Goal: Information Seeking & Learning: Learn about a topic

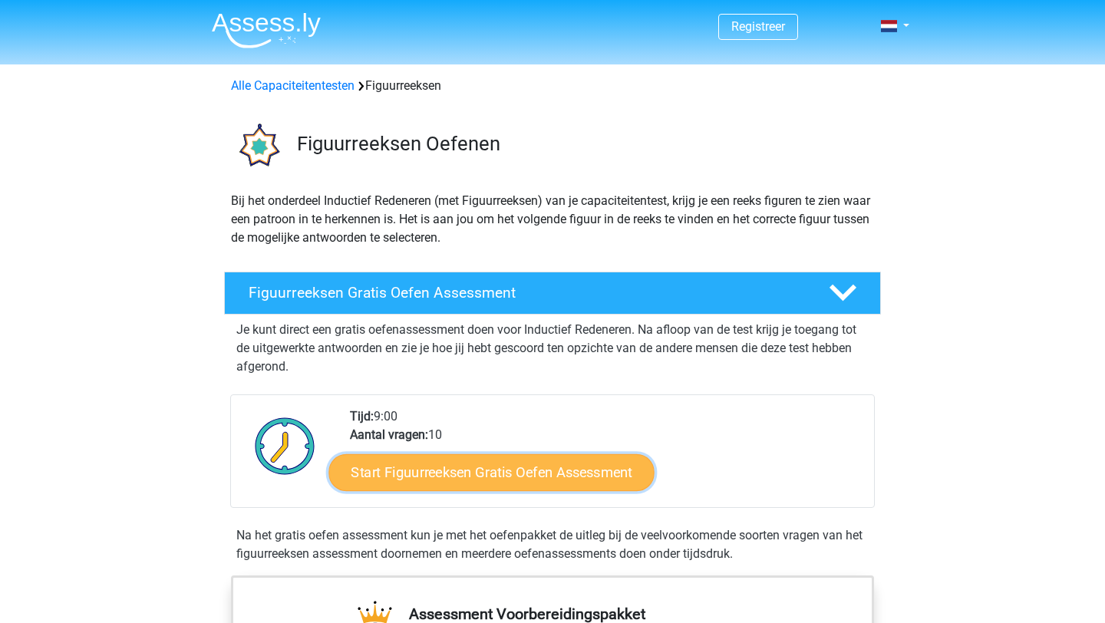
click at [427, 462] on link "Start Figuurreeksen Gratis Oefen Assessment" at bounding box center [491, 471] width 325 height 37
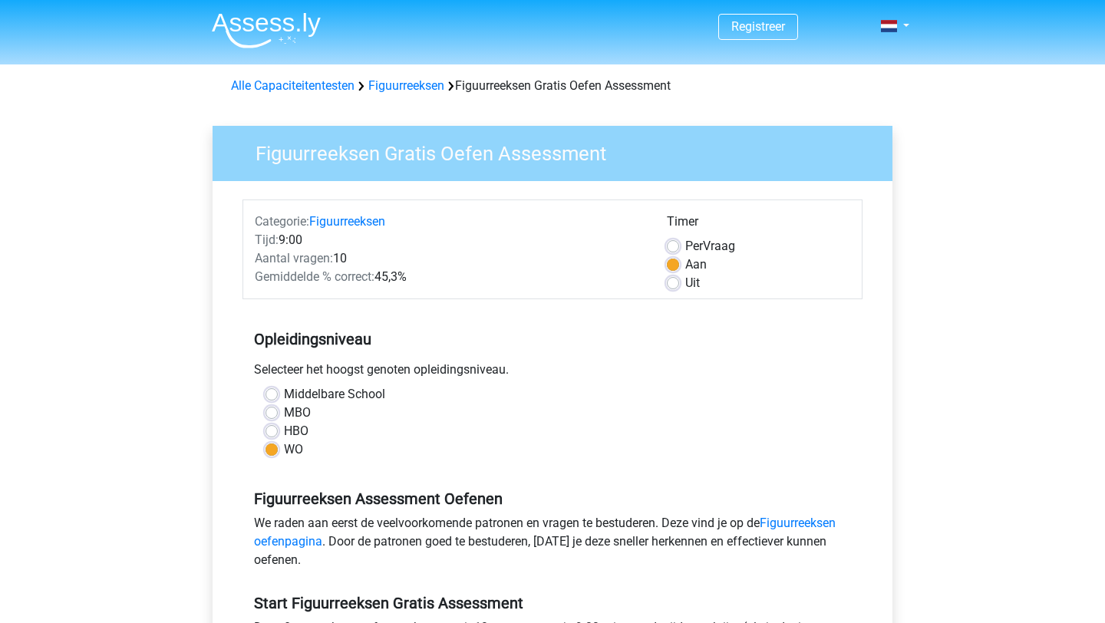
scroll to position [288, 0]
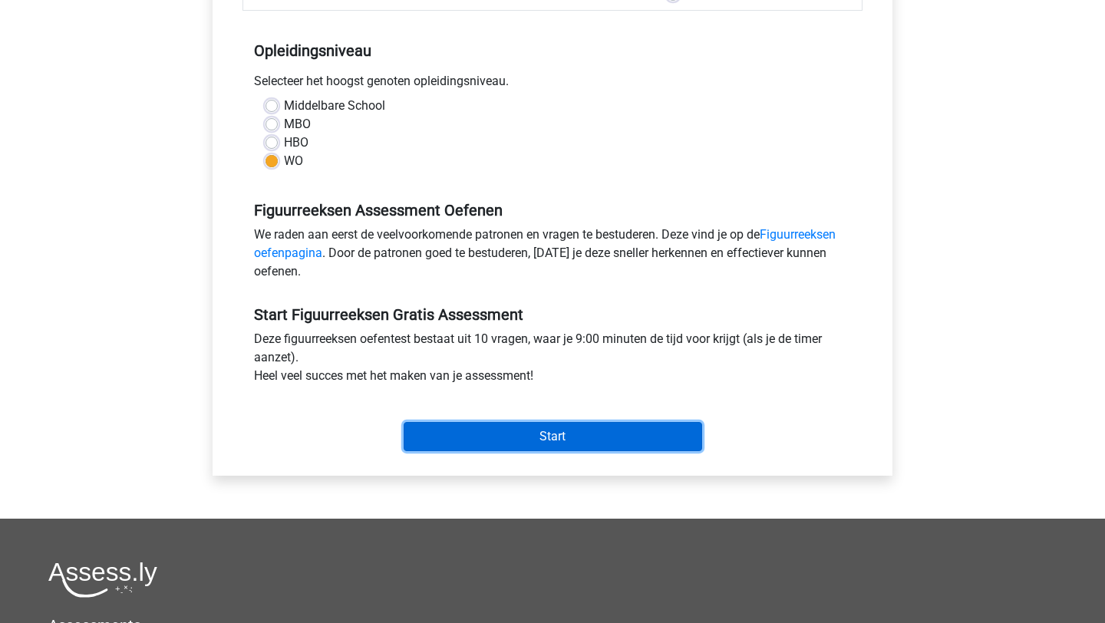
click at [474, 447] on input "Start" at bounding box center [553, 436] width 298 height 29
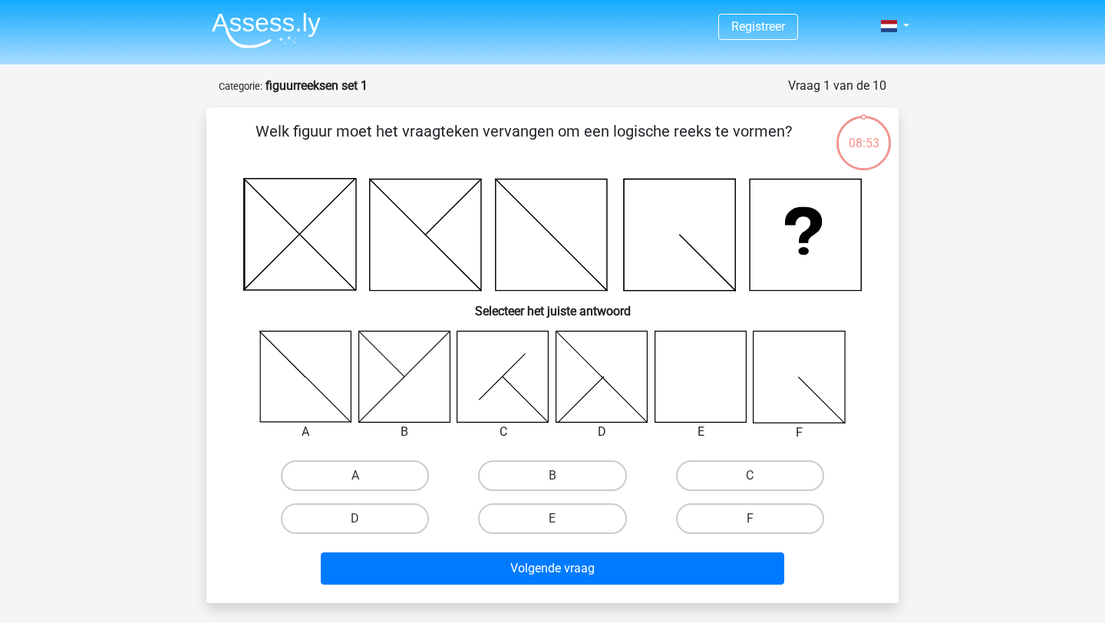
click at [816, 388] on icon at bounding box center [798, 376] width 91 height 91
click at [706, 526] on label "F" at bounding box center [750, 518] width 148 height 31
click at [750, 526] on input "F" at bounding box center [755, 524] width 10 height 10
radio input "true"
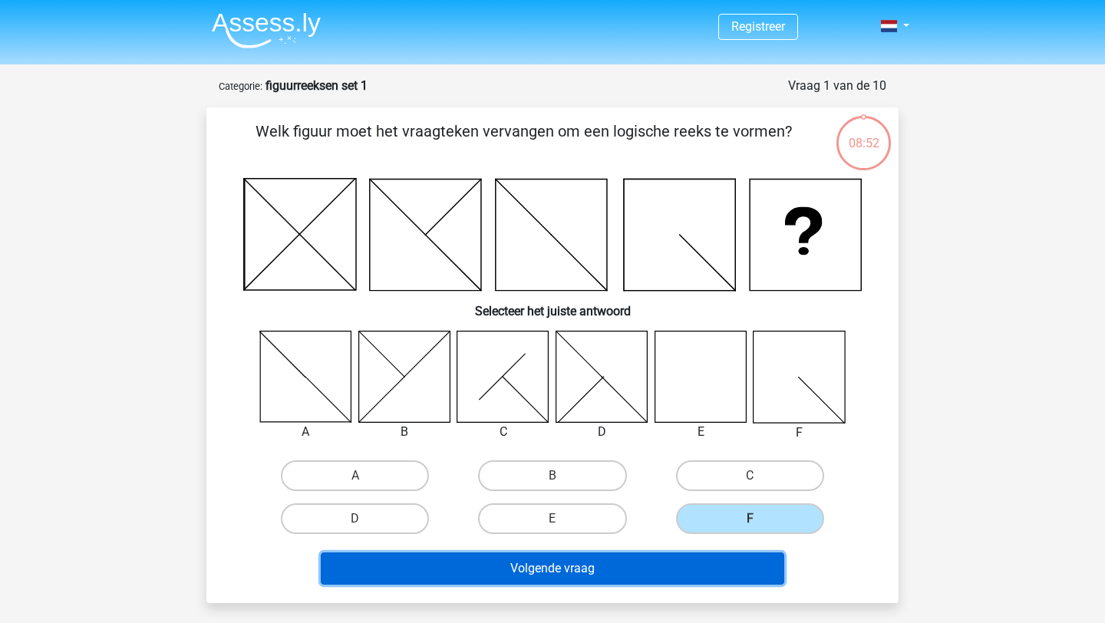
click at [666, 568] on button "Volgende vraag" at bounding box center [553, 568] width 464 height 32
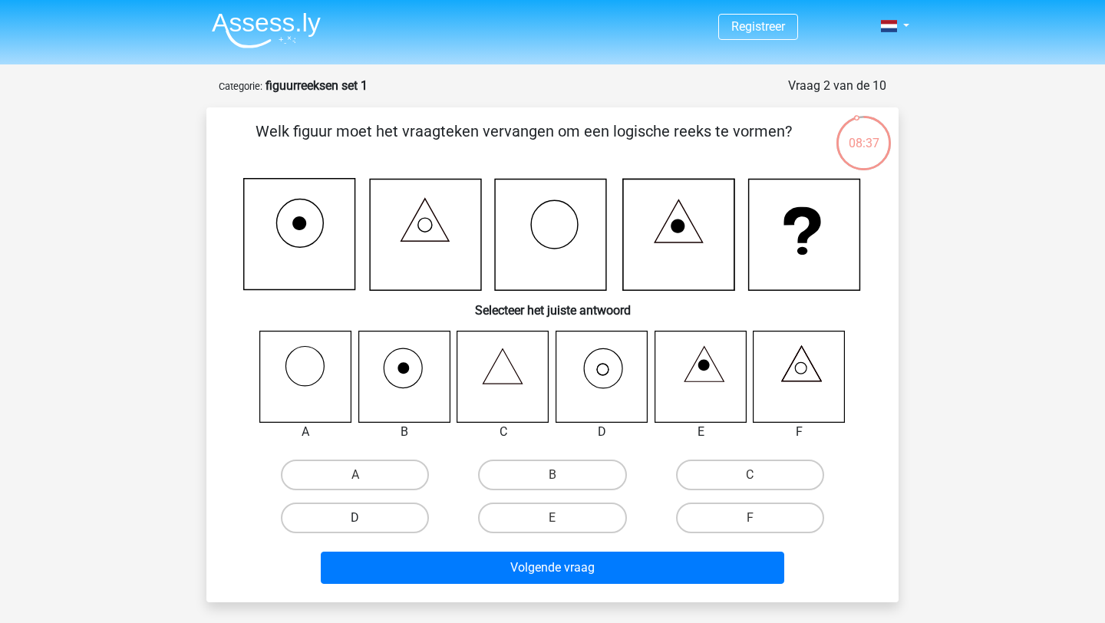
click at [384, 512] on label "D" at bounding box center [355, 518] width 148 height 31
click at [365, 518] on input "D" at bounding box center [360, 523] width 10 height 10
radio input "true"
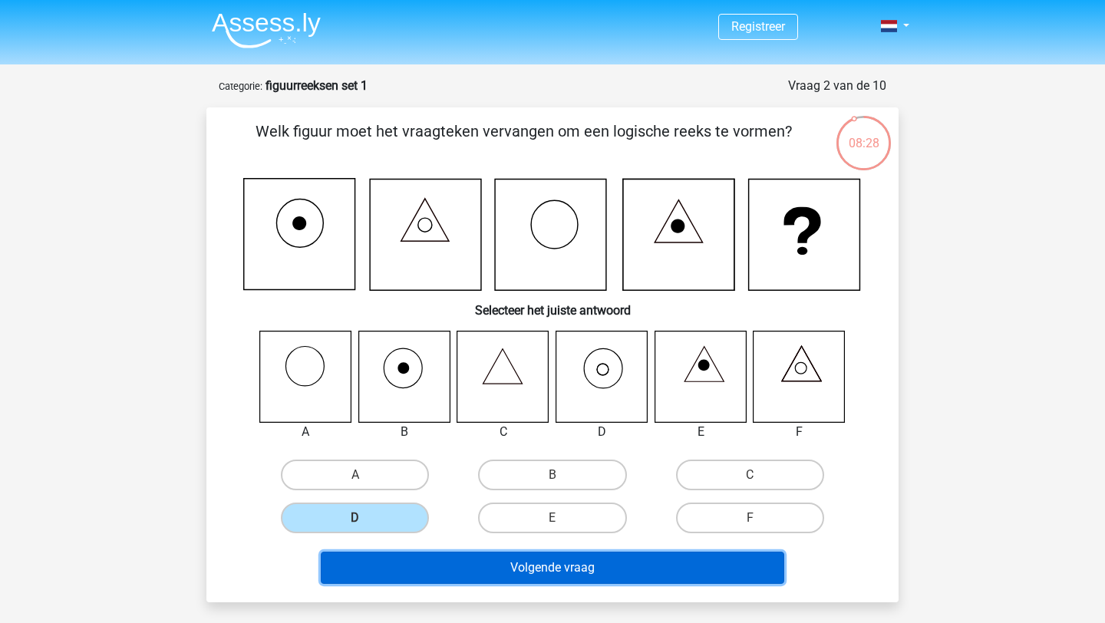
click at [549, 567] on button "Volgende vraag" at bounding box center [553, 568] width 464 height 32
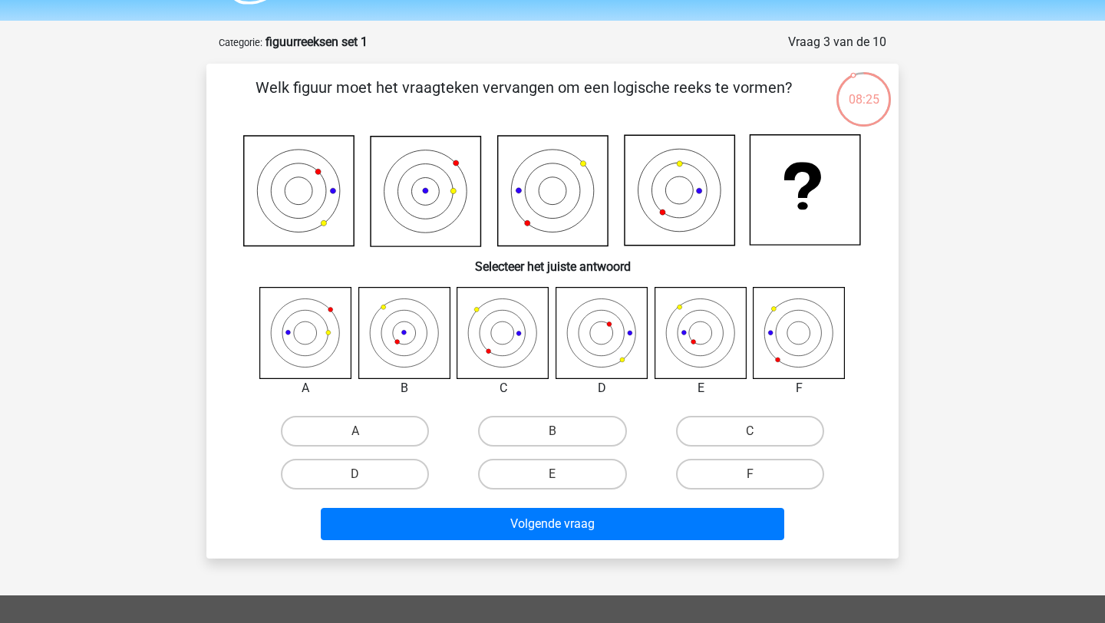
scroll to position [34, 0]
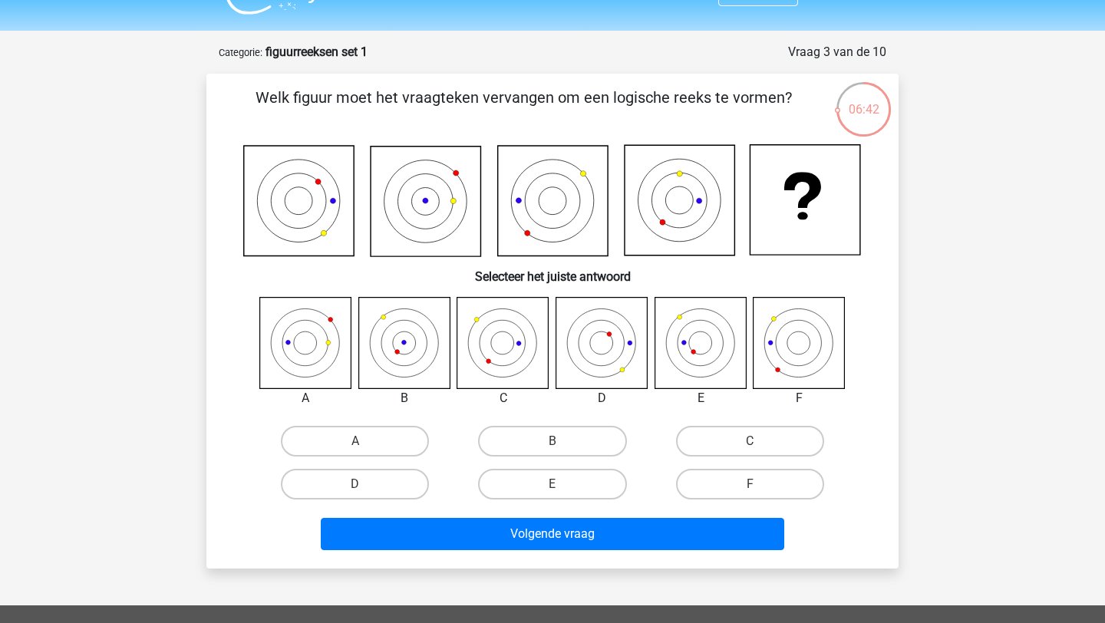
click at [789, 351] on icon at bounding box center [798, 342] width 91 height 91
click at [730, 493] on label "F" at bounding box center [750, 484] width 148 height 31
click at [750, 493] on input "F" at bounding box center [755, 489] width 10 height 10
radio input "true"
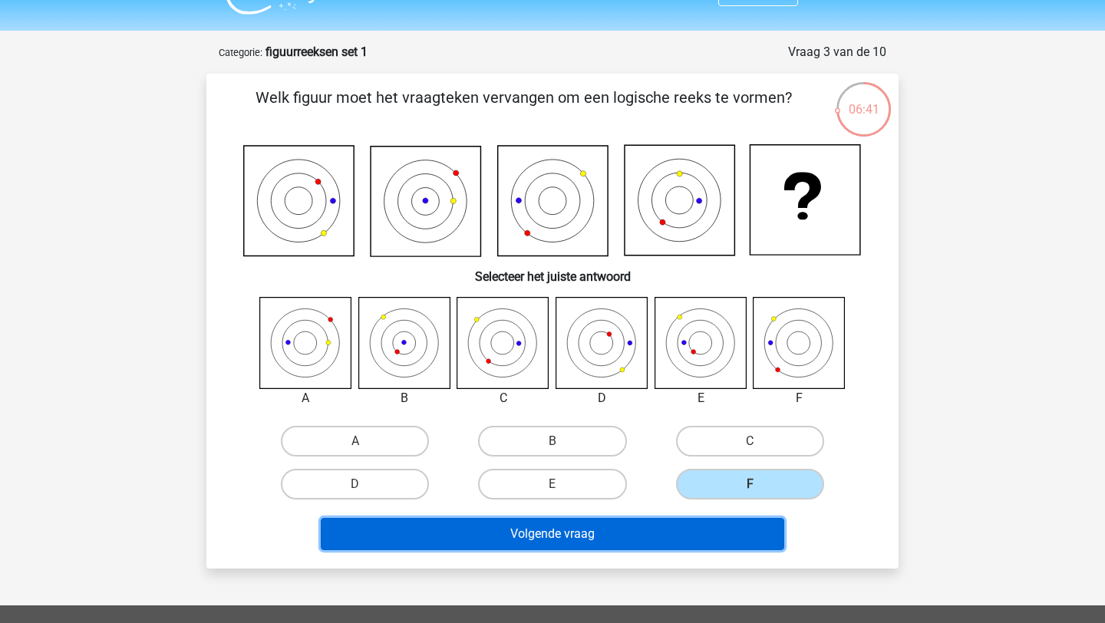
click at [705, 529] on button "Volgende vraag" at bounding box center [553, 534] width 464 height 32
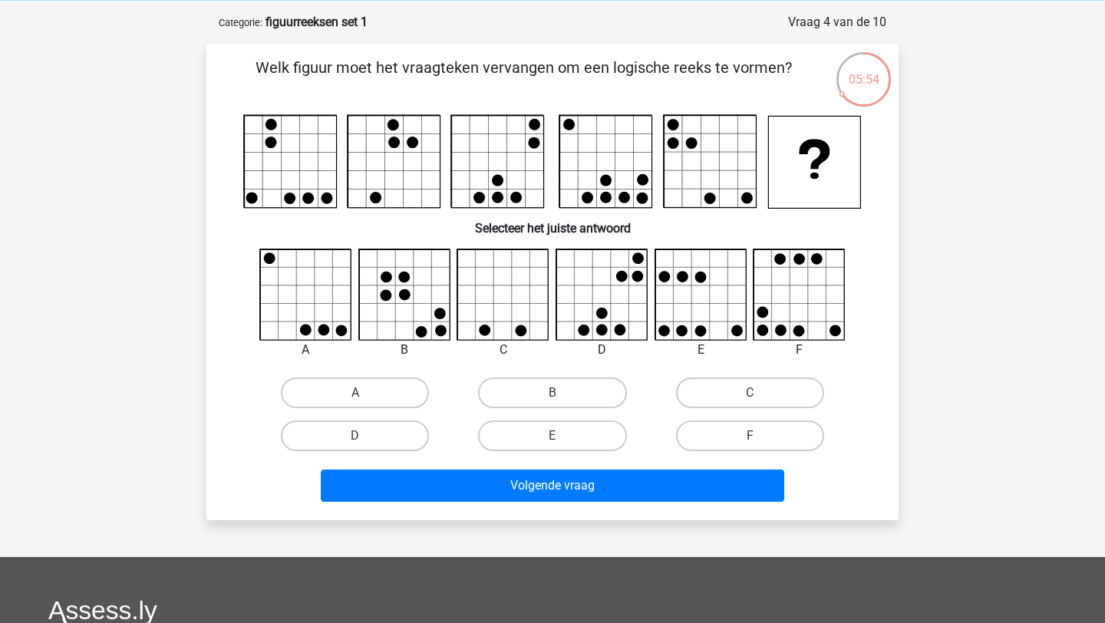
scroll to position [67, 0]
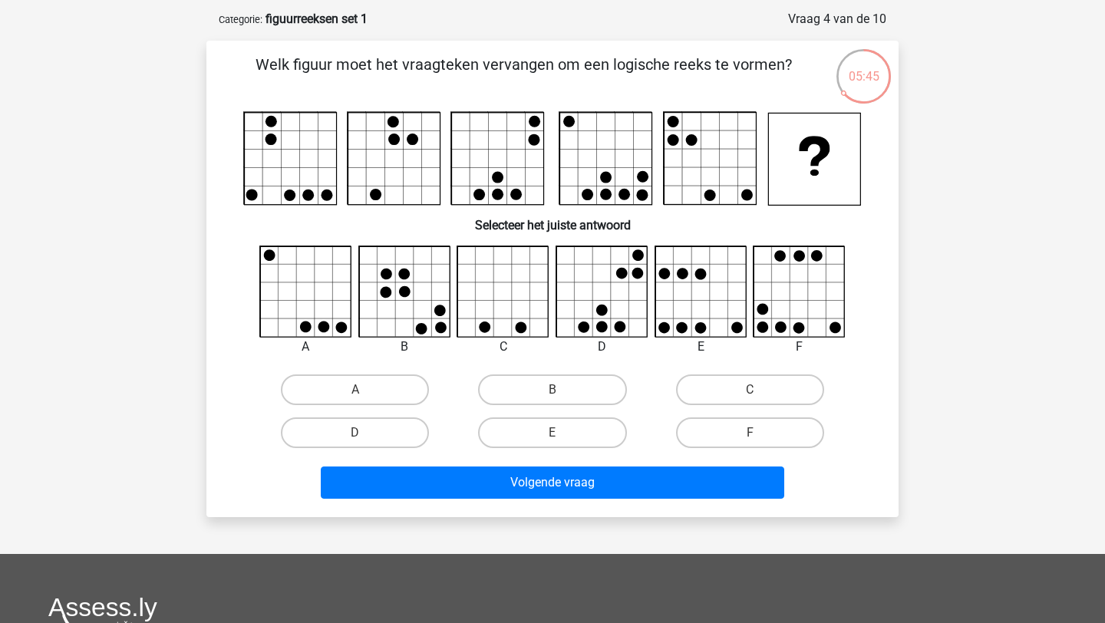
click at [387, 293] on icon at bounding box center [386, 292] width 12 height 12
click at [527, 390] on label "B" at bounding box center [552, 389] width 148 height 31
click at [552, 390] on input "B" at bounding box center [557, 395] width 10 height 10
radio input "true"
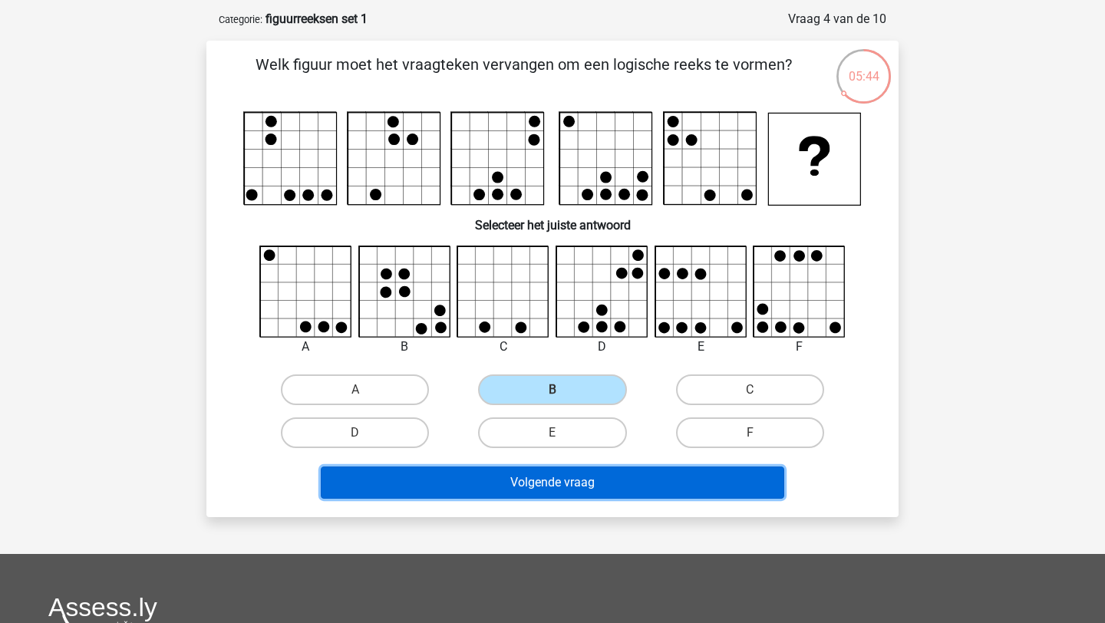
click at [516, 484] on button "Volgende vraag" at bounding box center [553, 482] width 464 height 32
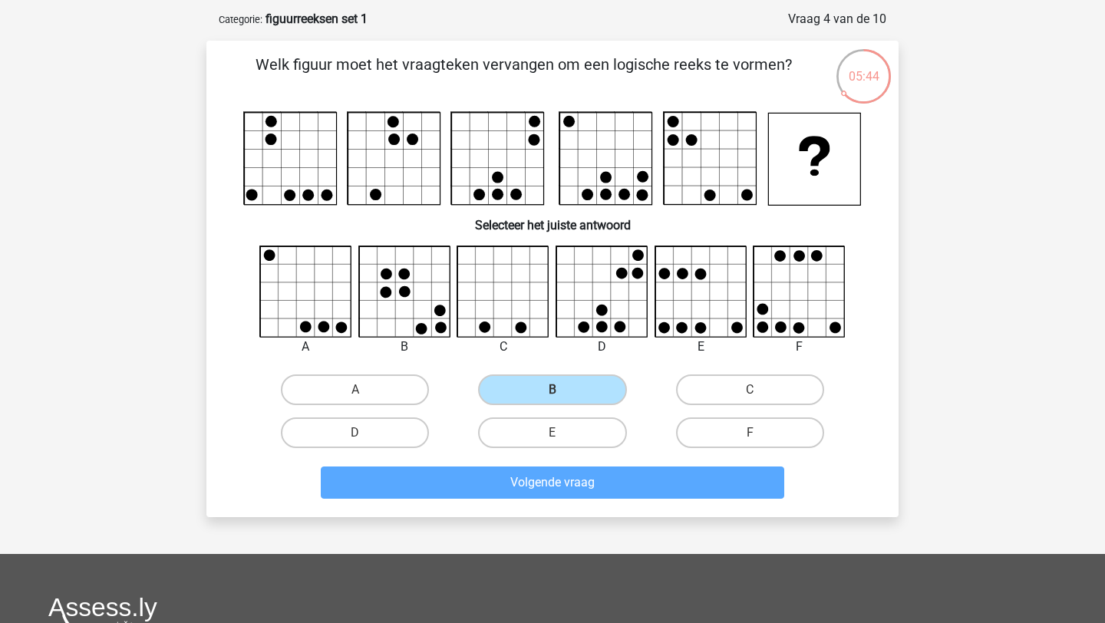
scroll to position [77, 0]
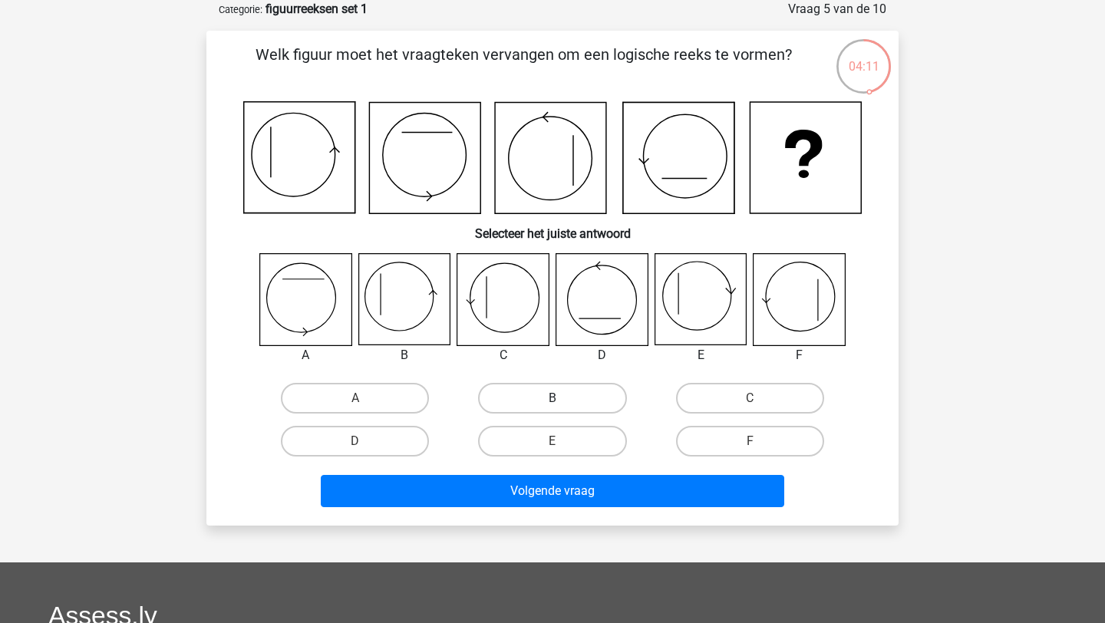
click at [559, 392] on label "B" at bounding box center [552, 398] width 148 height 31
click at [559, 398] on input "B" at bounding box center [557, 403] width 10 height 10
radio input "true"
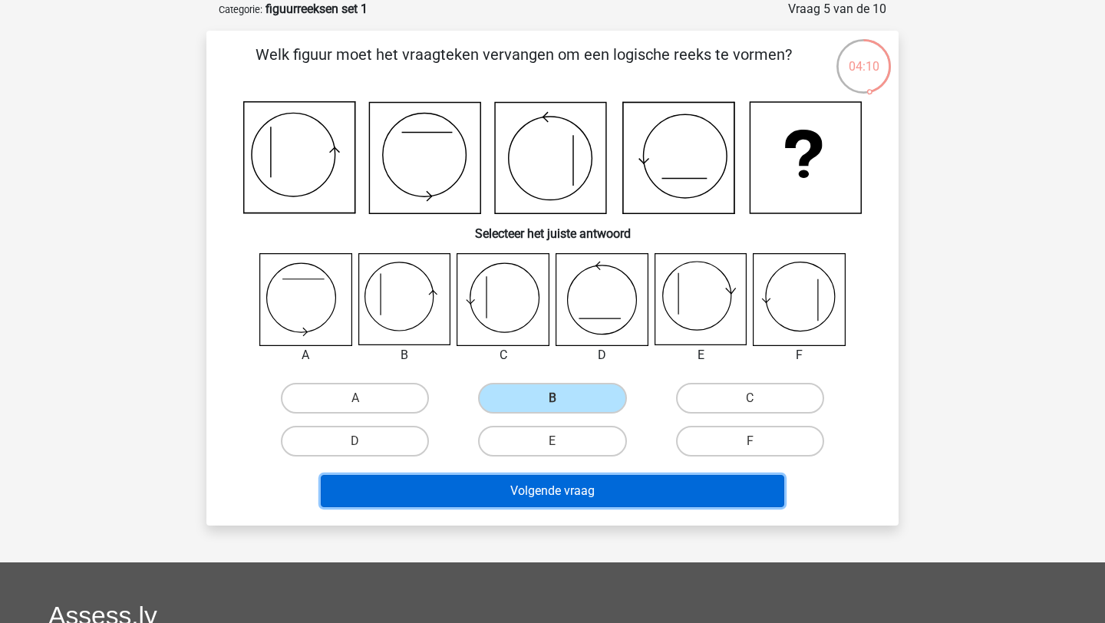
click at [558, 489] on button "Volgende vraag" at bounding box center [553, 491] width 464 height 32
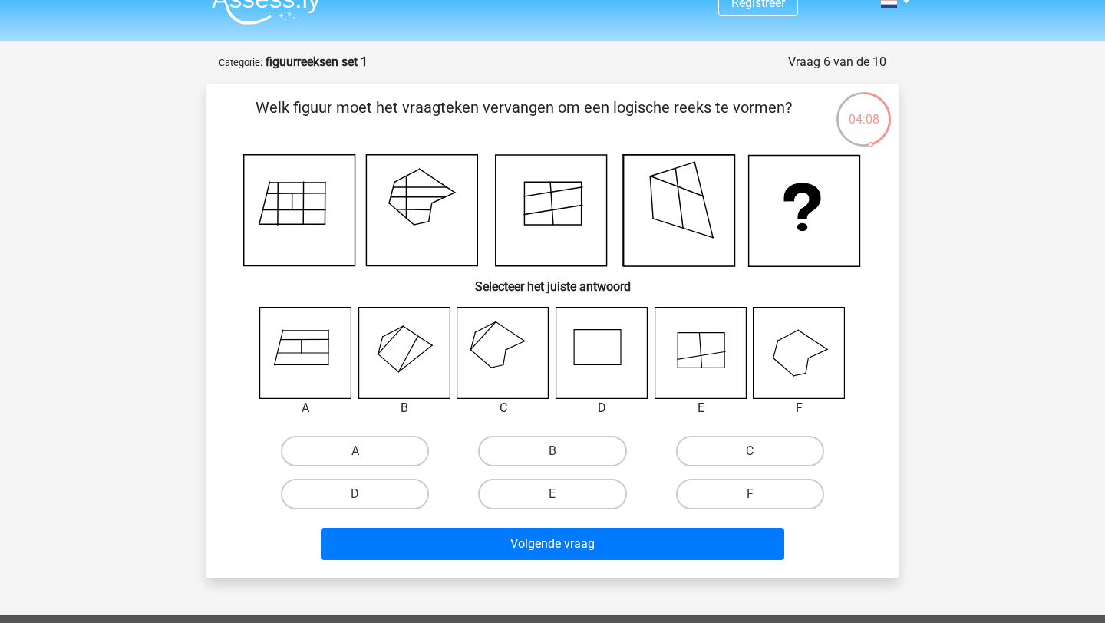
scroll to position [23, 0]
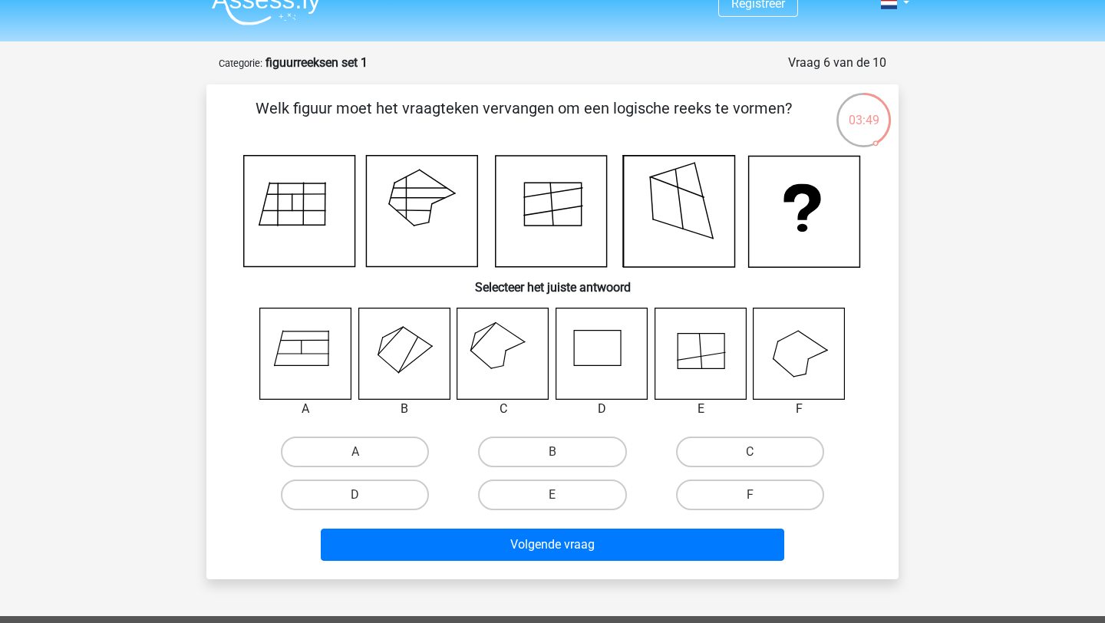
click at [502, 353] on icon at bounding box center [502, 353] width 91 height 91
click at [699, 458] on label "C" at bounding box center [750, 452] width 148 height 31
click at [750, 458] on input "C" at bounding box center [755, 457] width 10 height 10
radio input "true"
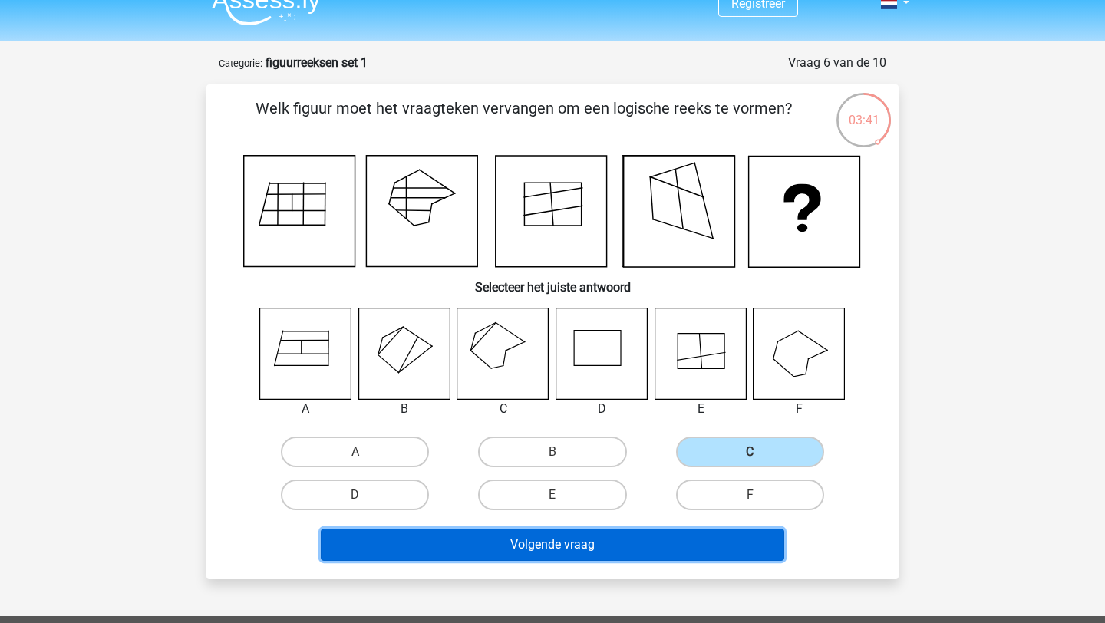
click at [568, 544] on button "Volgende vraag" at bounding box center [553, 545] width 464 height 32
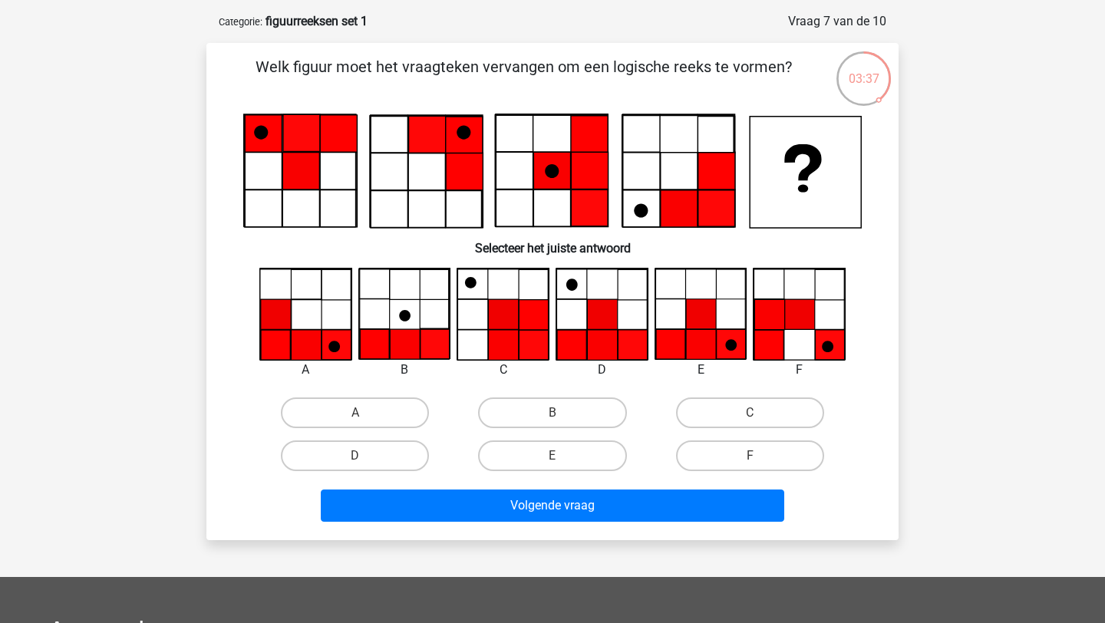
scroll to position [65, 0]
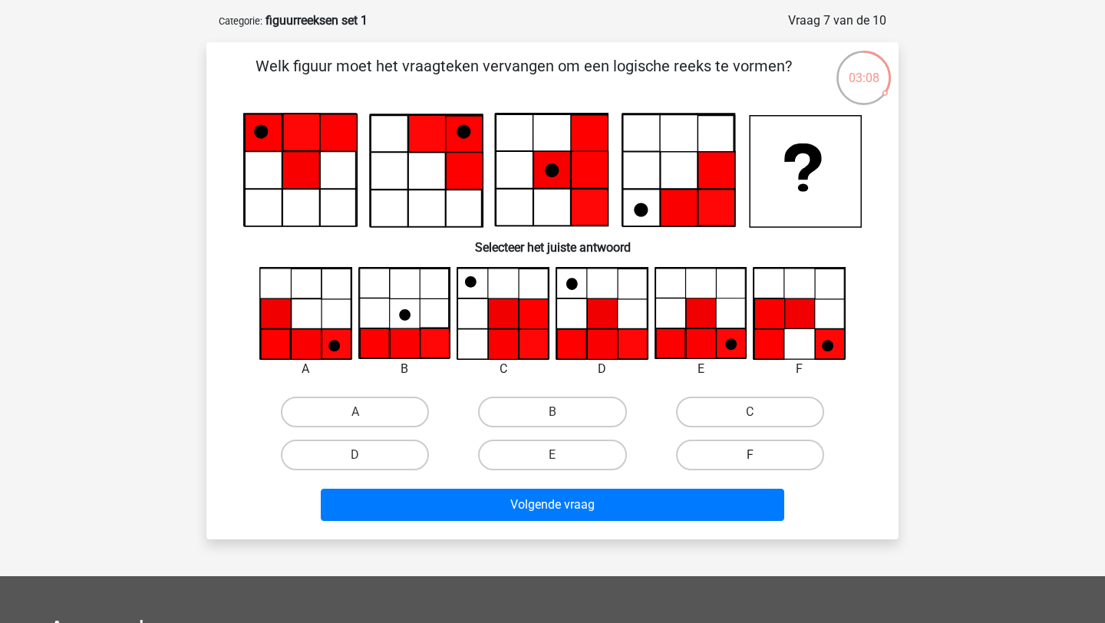
click at [729, 450] on label "F" at bounding box center [750, 455] width 148 height 31
click at [750, 455] on input "F" at bounding box center [755, 460] width 10 height 10
radio input "true"
click at [577, 465] on label "E" at bounding box center [552, 455] width 148 height 31
click at [562, 465] on input "E" at bounding box center [557, 460] width 10 height 10
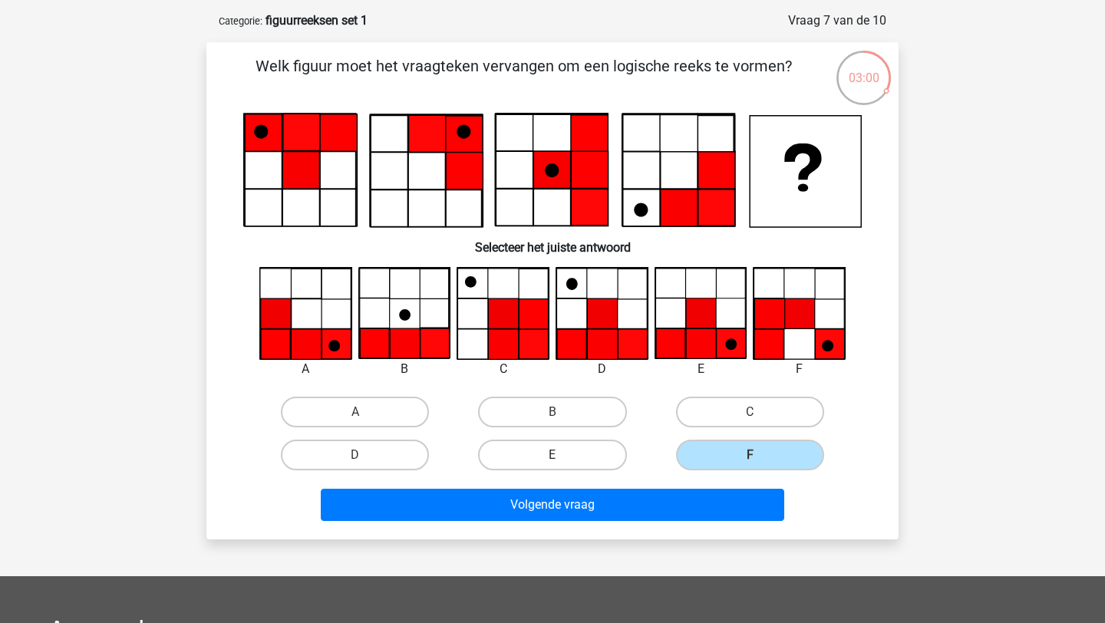
radio input "true"
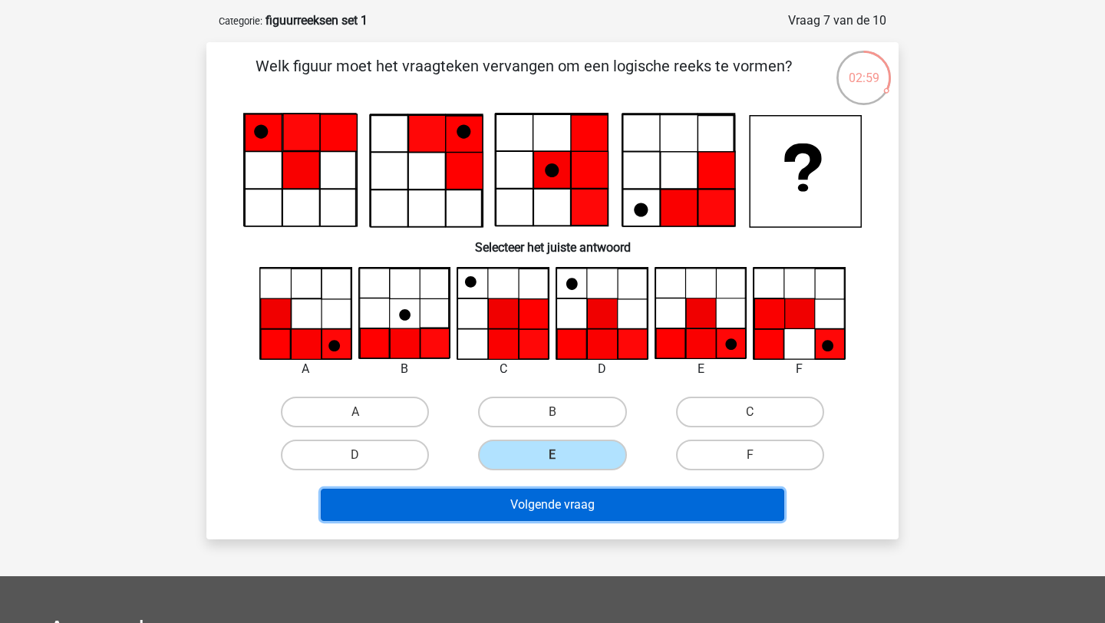
click at [545, 505] on button "Volgende vraag" at bounding box center [553, 505] width 464 height 32
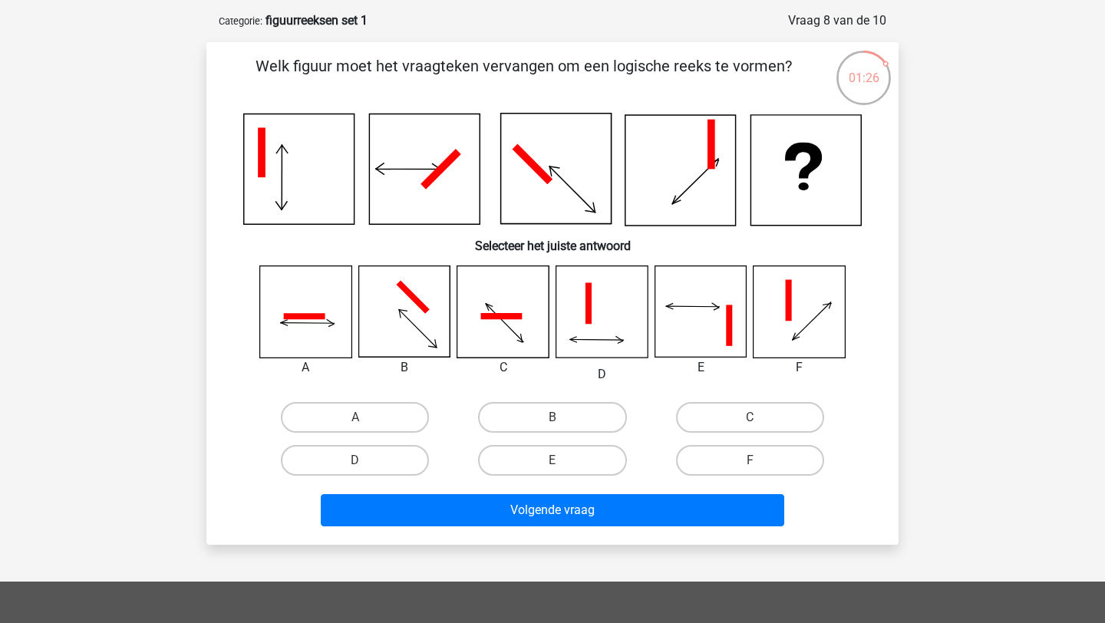
click at [424, 311] on icon at bounding box center [413, 298] width 34 height 34
click at [552, 428] on label "B" at bounding box center [552, 417] width 148 height 31
click at [552, 427] on input "B" at bounding box center [557, 422] width 10 height 10
radio input "true"
click at [387, 458] on label "D" at bounding box center [355, 460] width 148 height 31
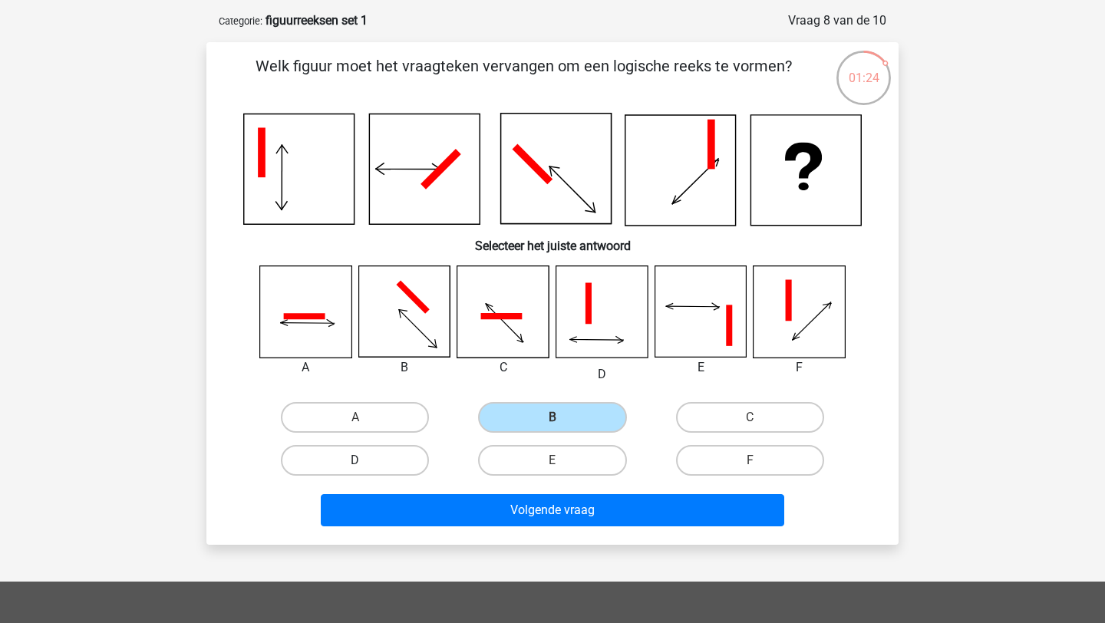
click at [365, 460] on input "D" at bounding box center [360, 465] width 10 height 10
radio input "true"
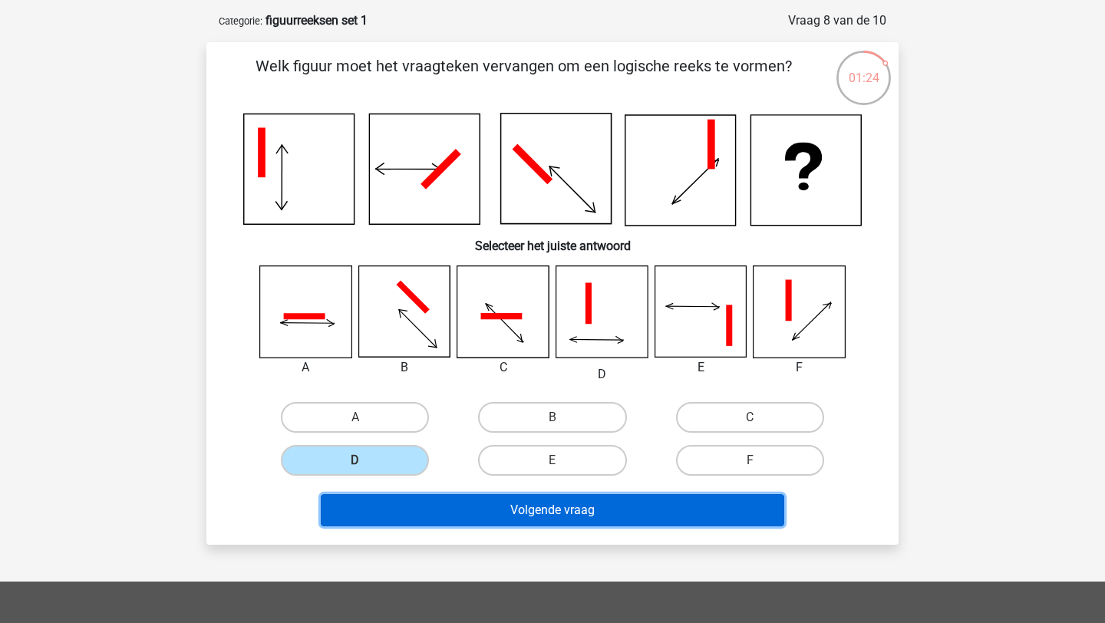
click at [500, 501] on button "Volgende vraag" at bounding box center [553, 510] width 464 height 32
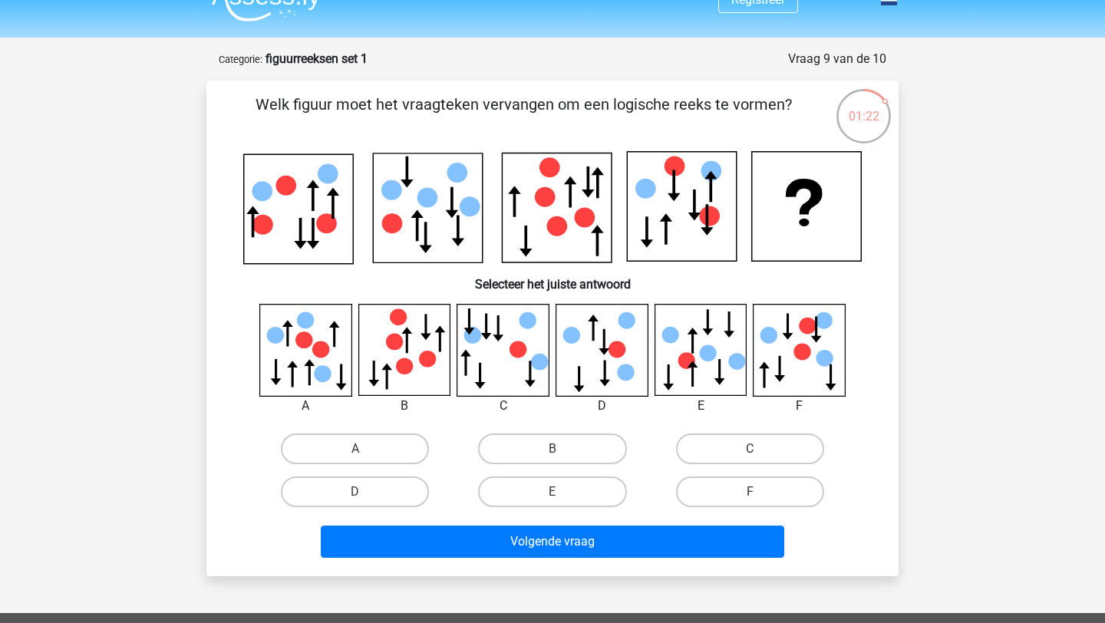
scroll to position [25, 0]
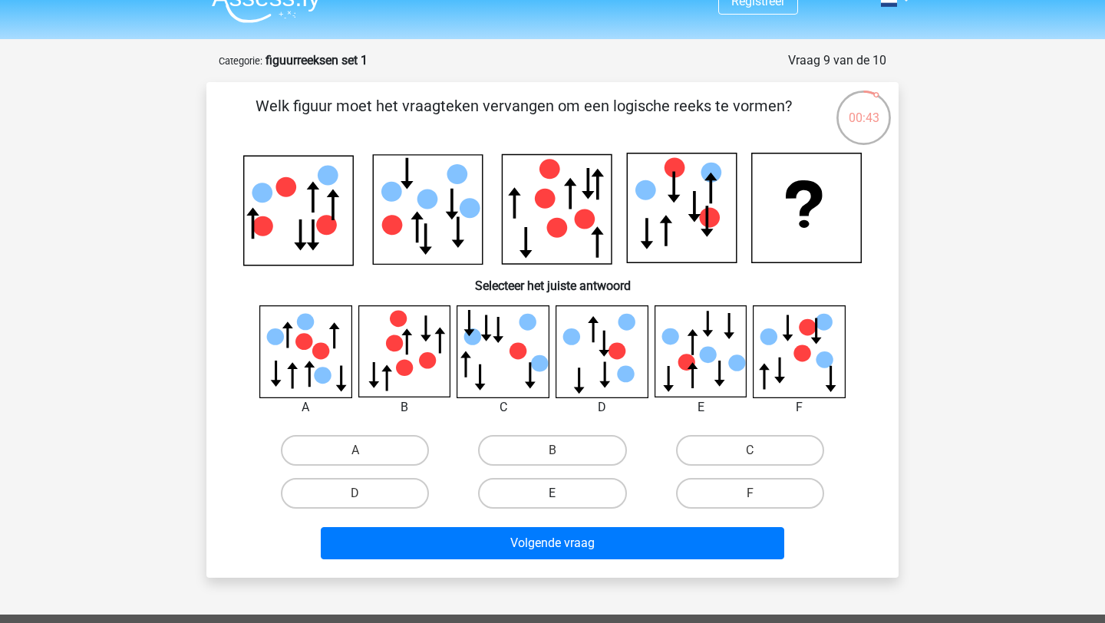
click at [575, 497] on label "E" at bounding box center [552, 493] width 148 height 31
click at [562, 497] on input "E" at bounding box center [557, 498] width 10 height 10
radio input "true"
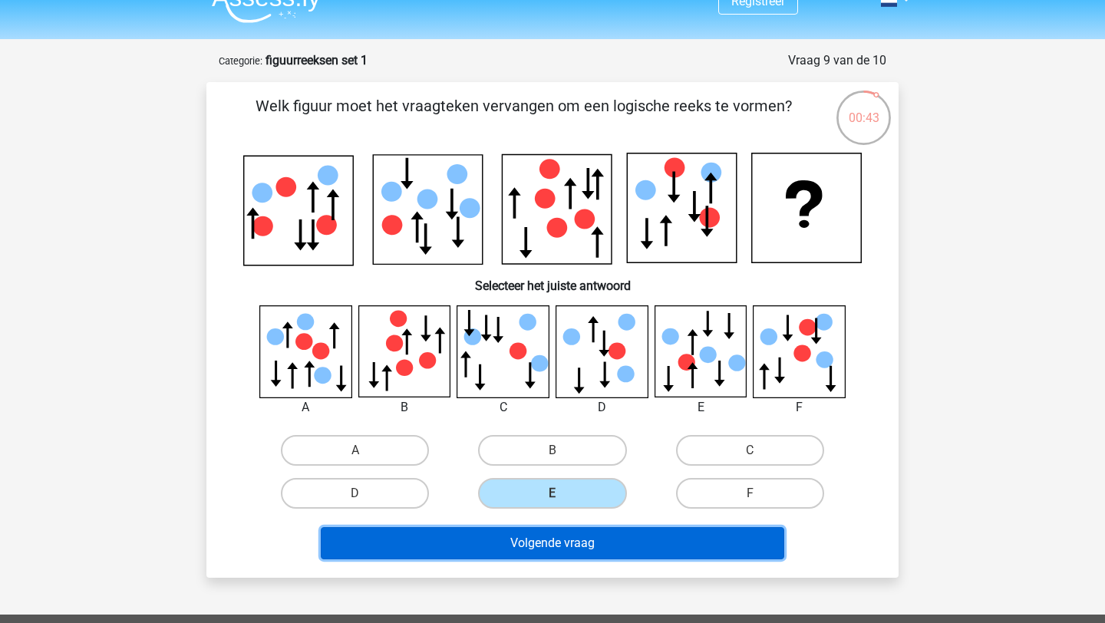
click at [578, 544] on button "Volgende vraag" at bounding box center [553, 543] width 464 height 32
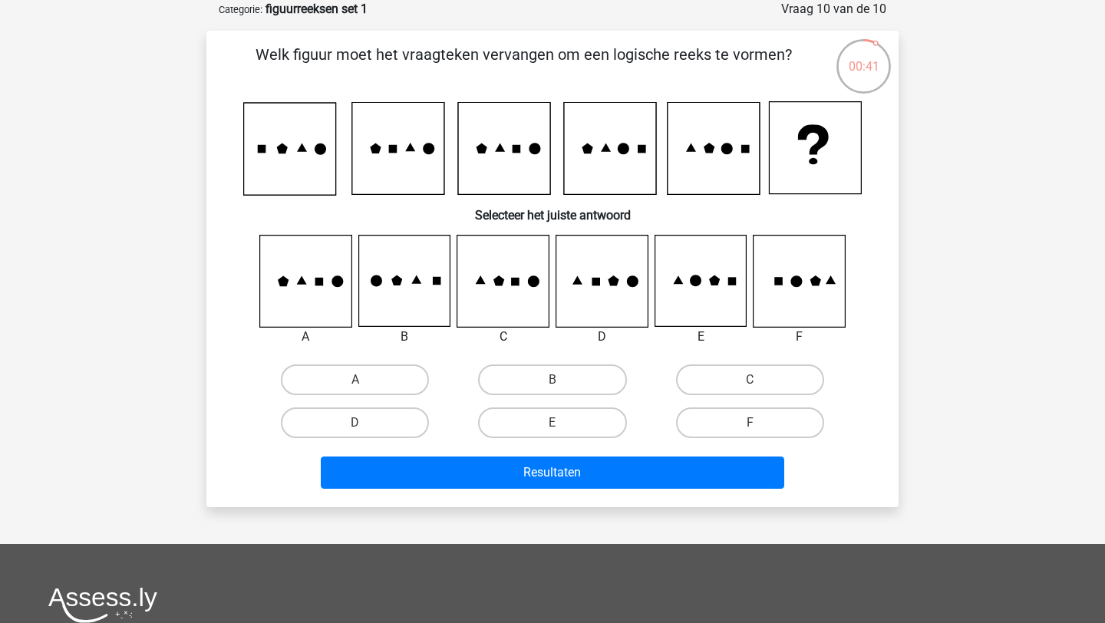
scroll to position [41, 0]
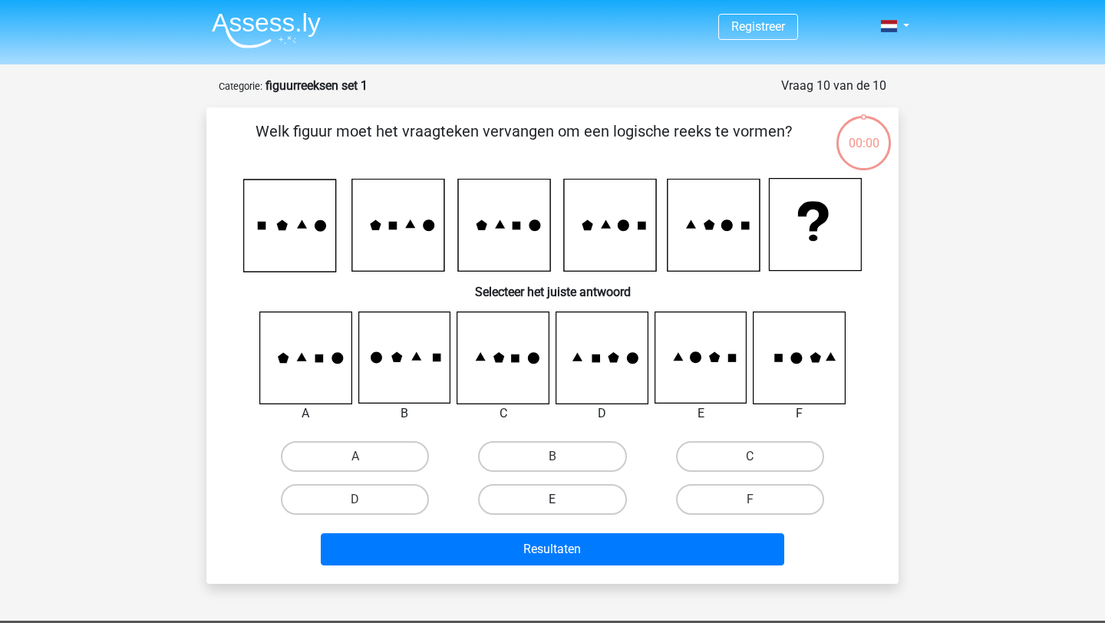
scroll to position [41, 0]
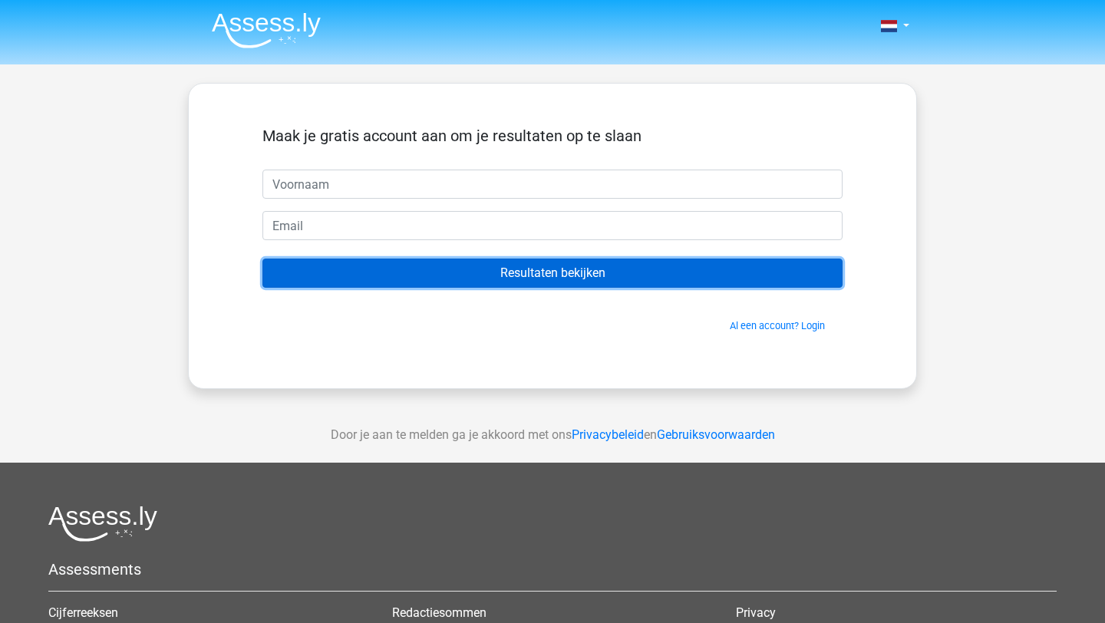
click at [453, 275] on input "Resultaten bekijken" at bounding box center [552, 273] width 580 height 29
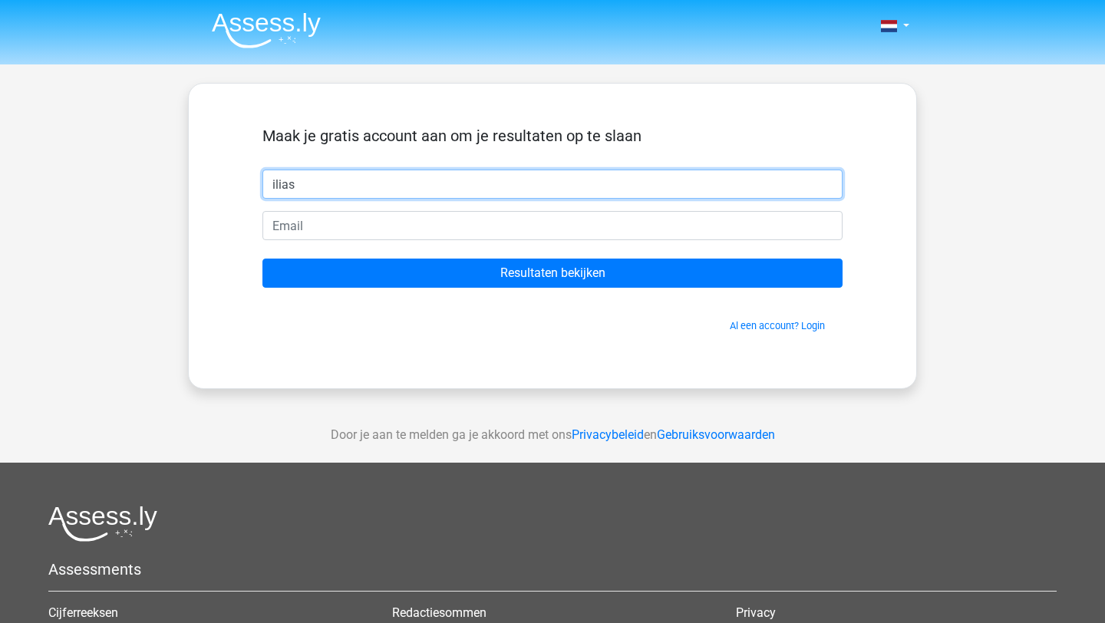
type input "ilias"
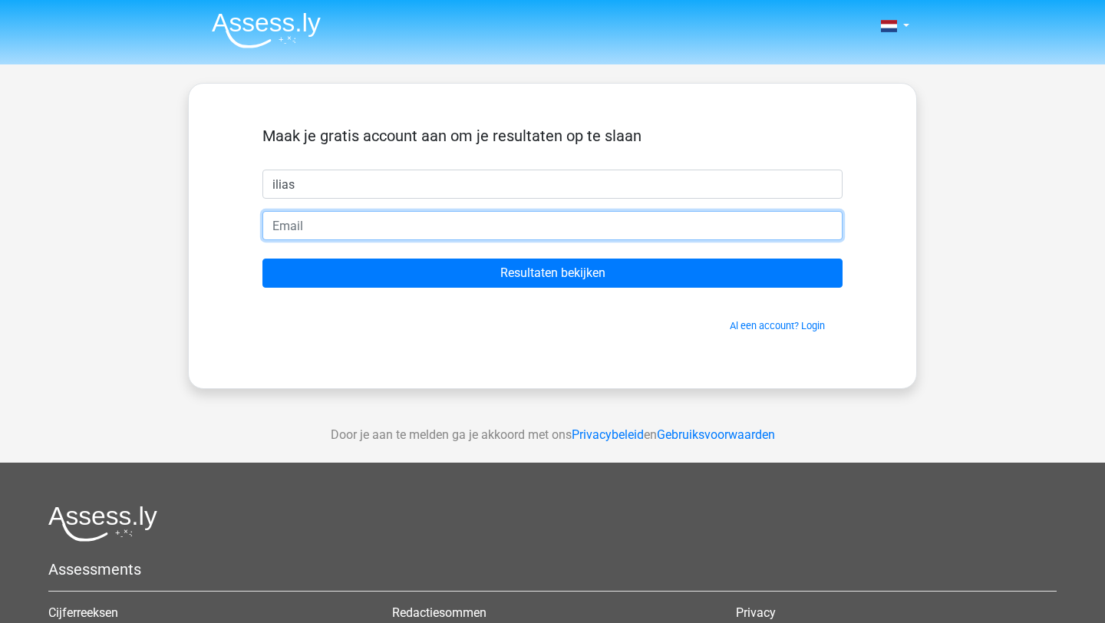
click at [432, 223] on input "email" at bounding box center [552, 225] width 580 height 29
type input "[EMAIL_ADDRESS][DOMAIN_NAME]"
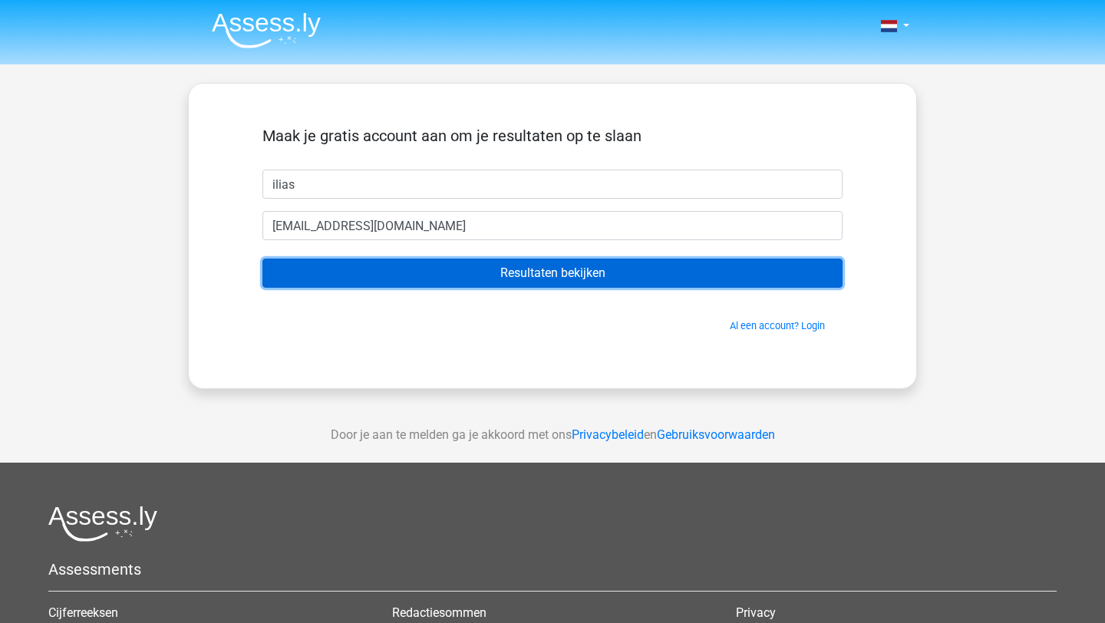
click at [421, 263] on input "Resultaten bekijken" at bounding box center [552, 273] width 580 height 29
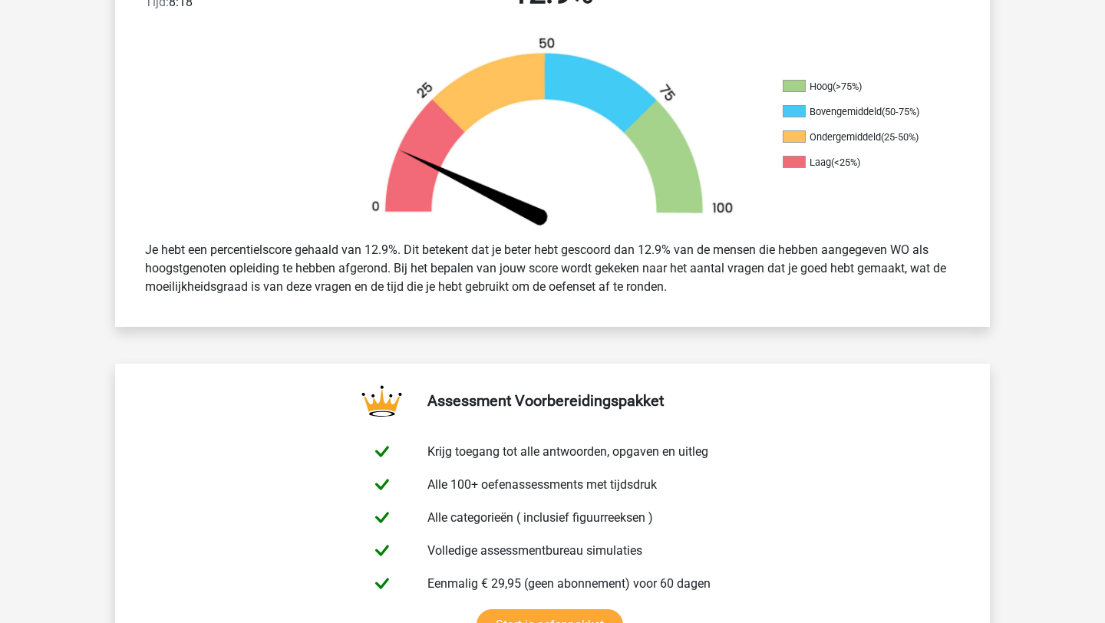
scroll to position [441, 0]
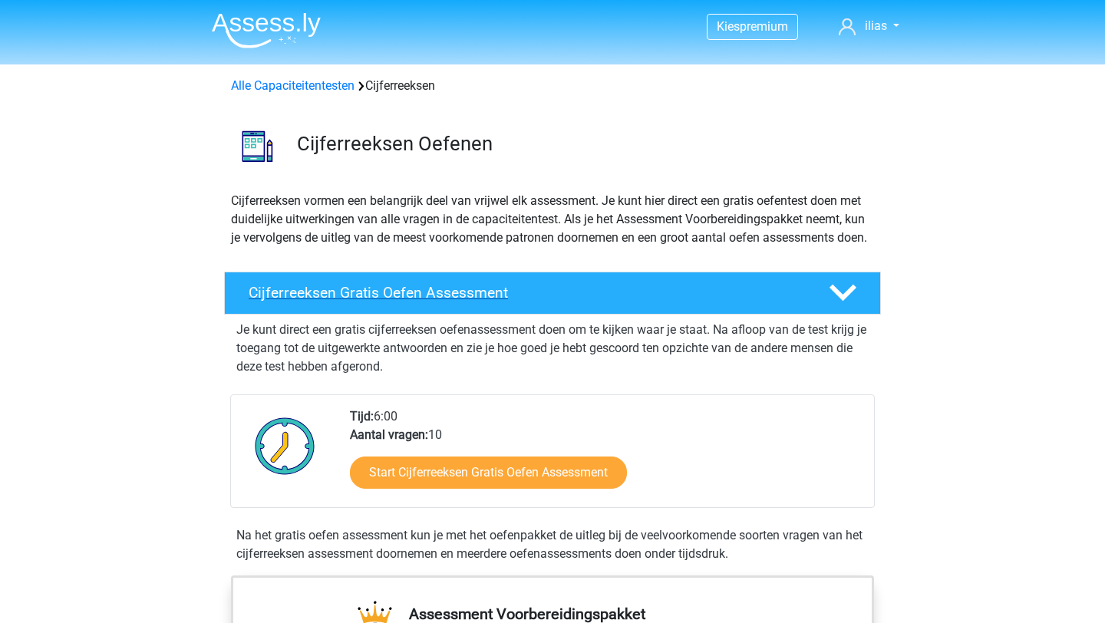
click at [470, 302] on h4 "Cijferreeksen Gratis Oefen Assessment" at bounding box center [526, 293] width 555 height 18
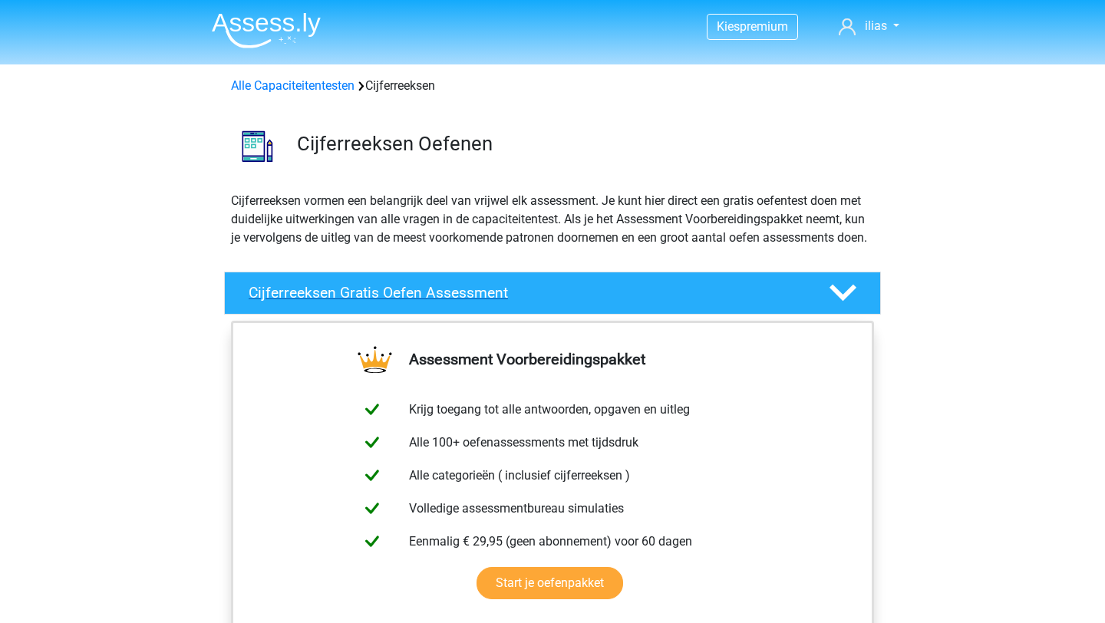
click at [476, 300] on div "Cijferreeksen Gratis Oefen Assessment" at bounding box center [552, 293] width 657 height 43
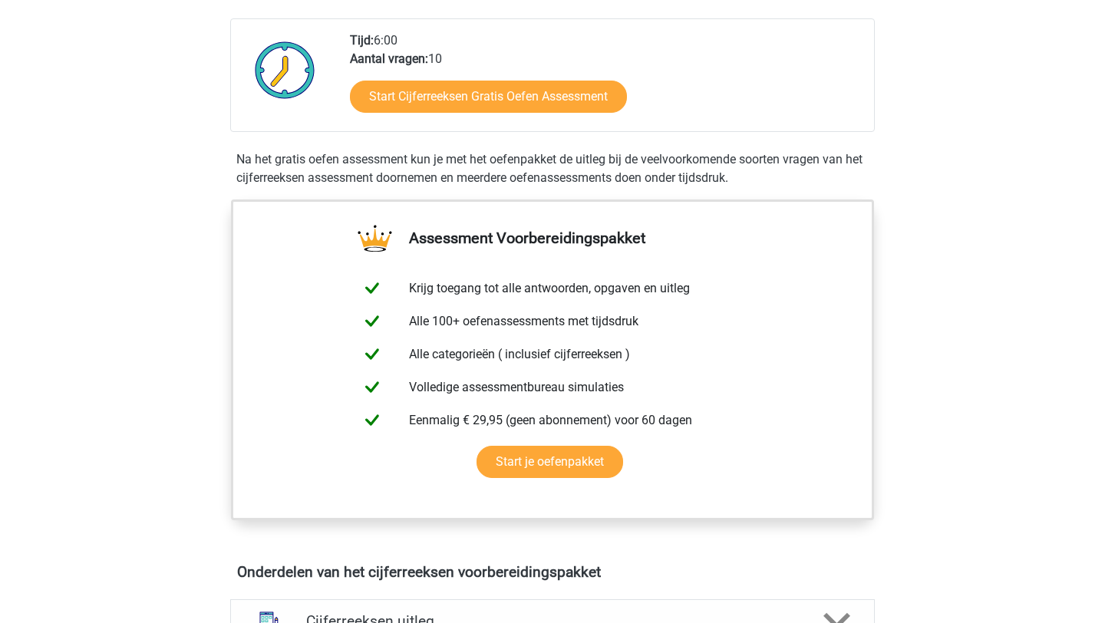
scroll to position [354, 0]
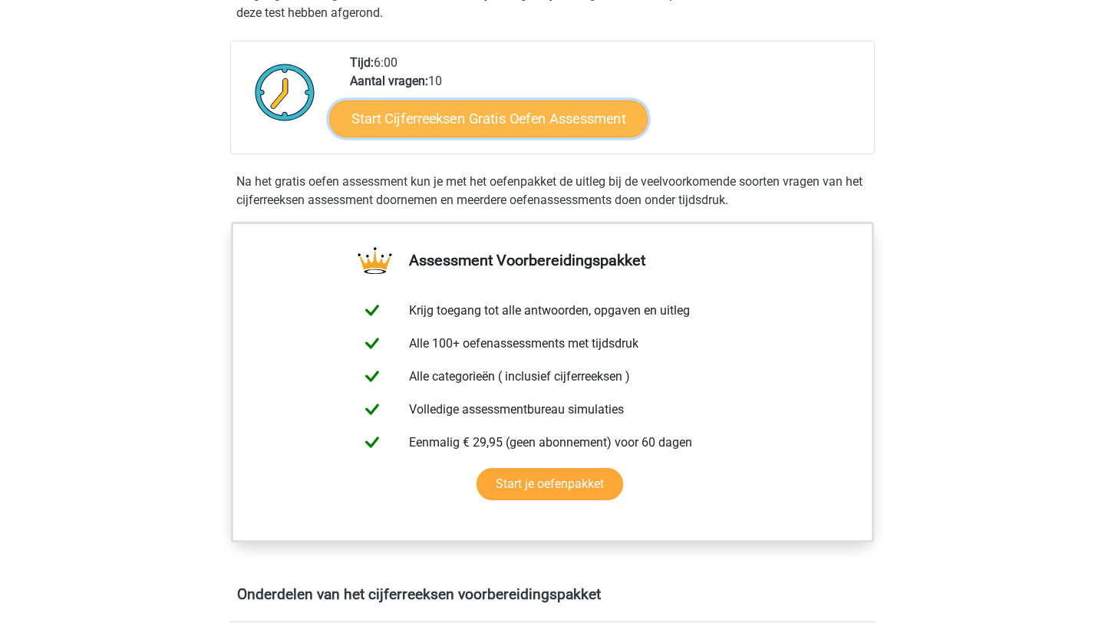
click at [489, 133] on link "Start Cijferreeksen Gratis Oefen Assessment" at bounding box center [488, 118] width 318 height 37
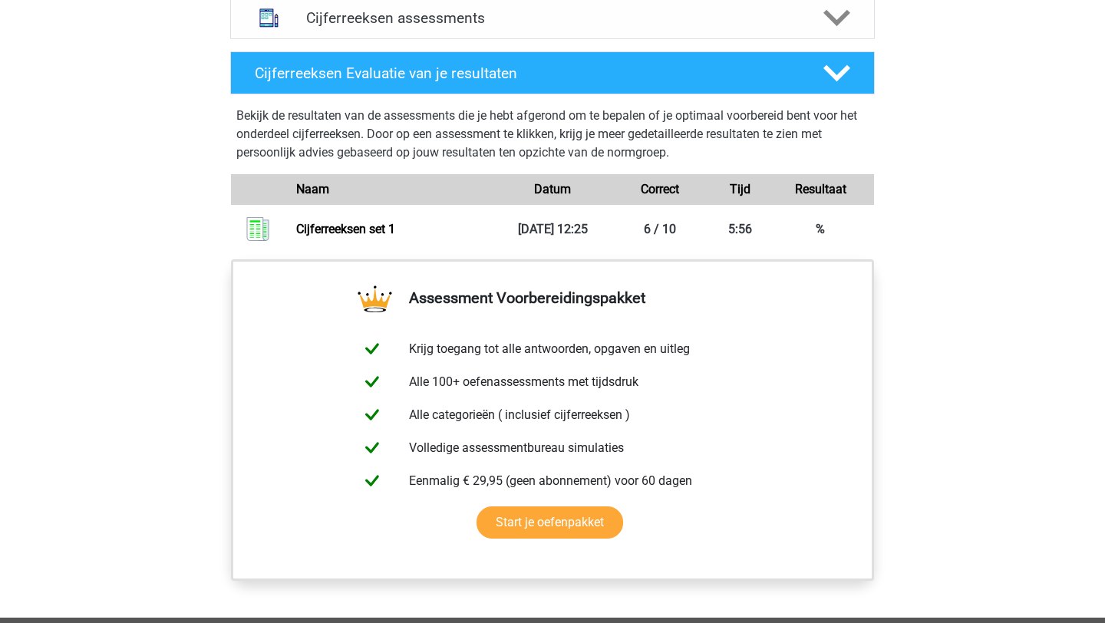
scroll to position [1016, 0]
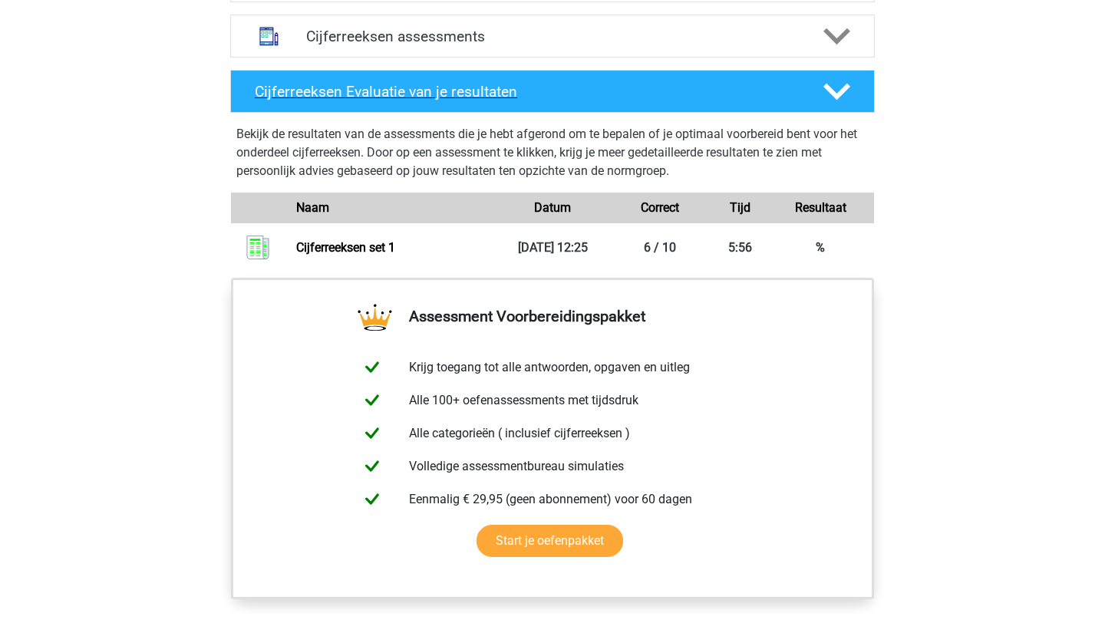
click at [838, 101] on polygon at bounding box center [836, 92] width 27 height 17
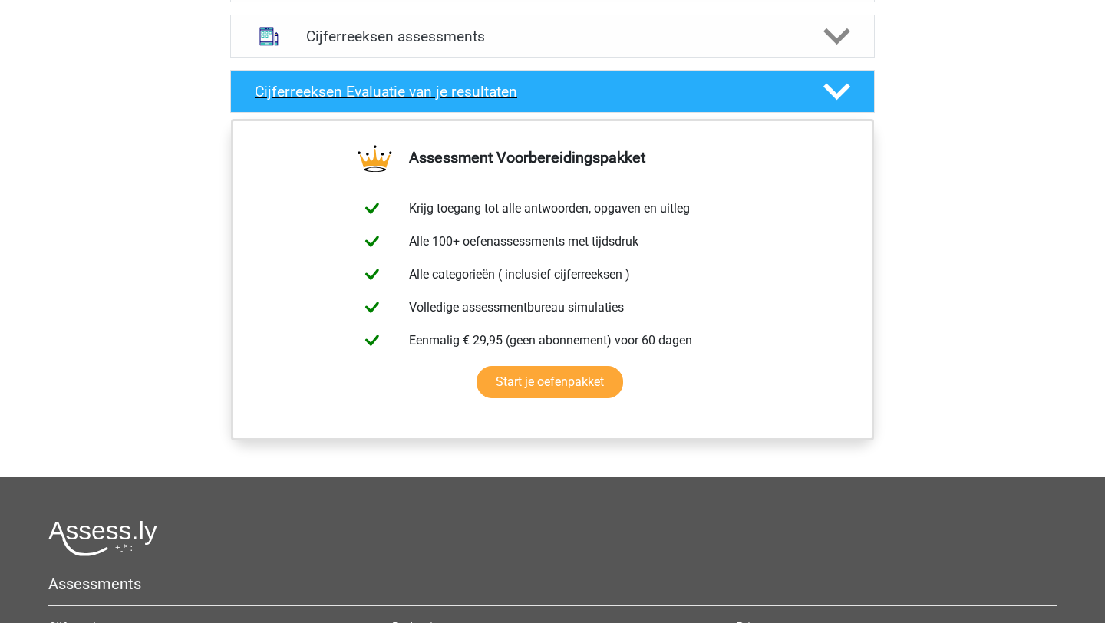
click at [838, 101] on polygon at bounding box center [836, 92] width 27 height 17
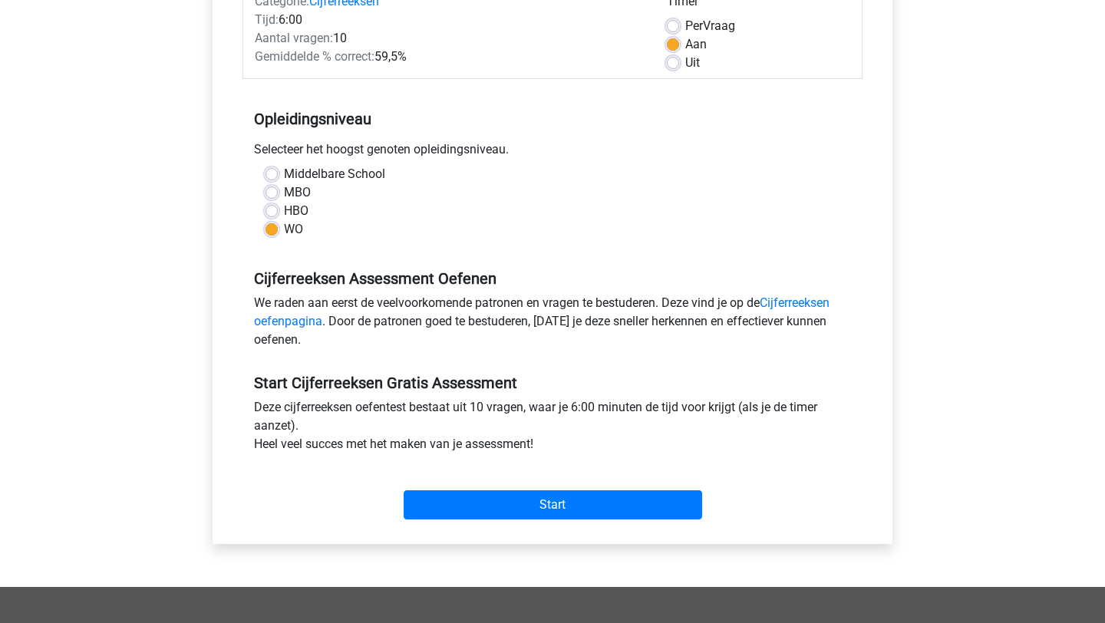
scroll to position [221, 0]
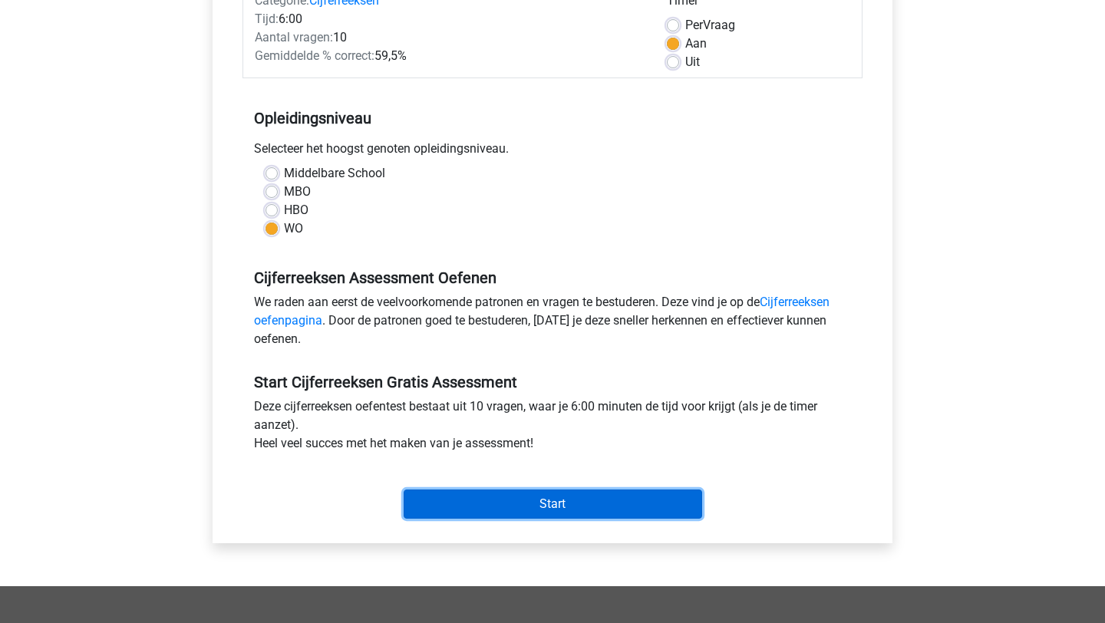
click at [559, 500] on input "Start" at bounding box center [553, 503] width 298 height 29
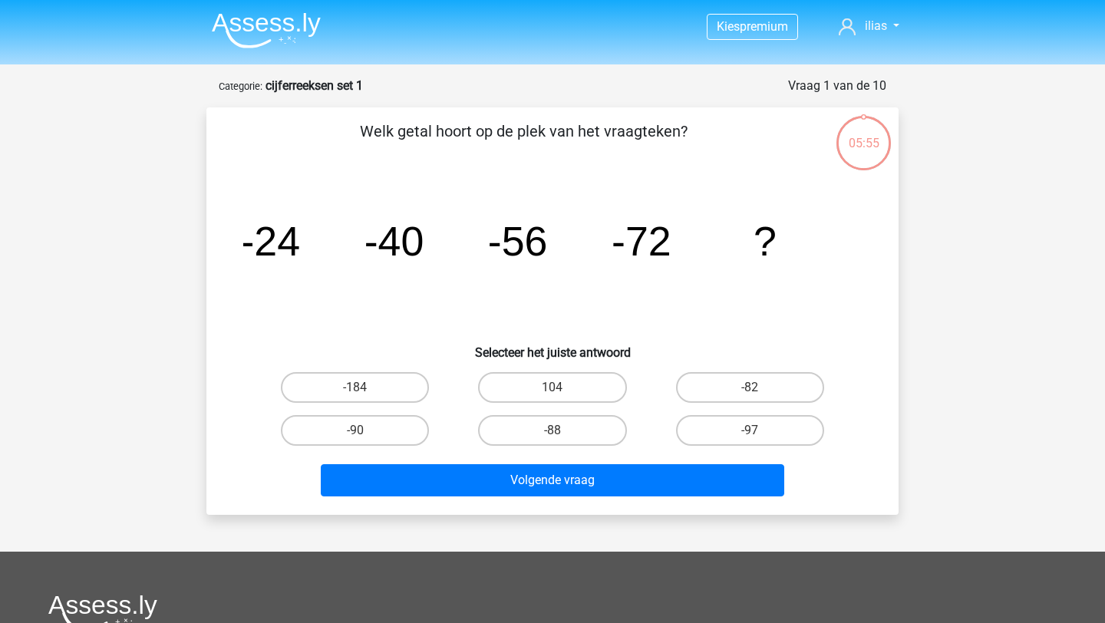
click at [559, 433] on input "-88" at bounding box center [557, 435] width 10 height 10
radio input "true"
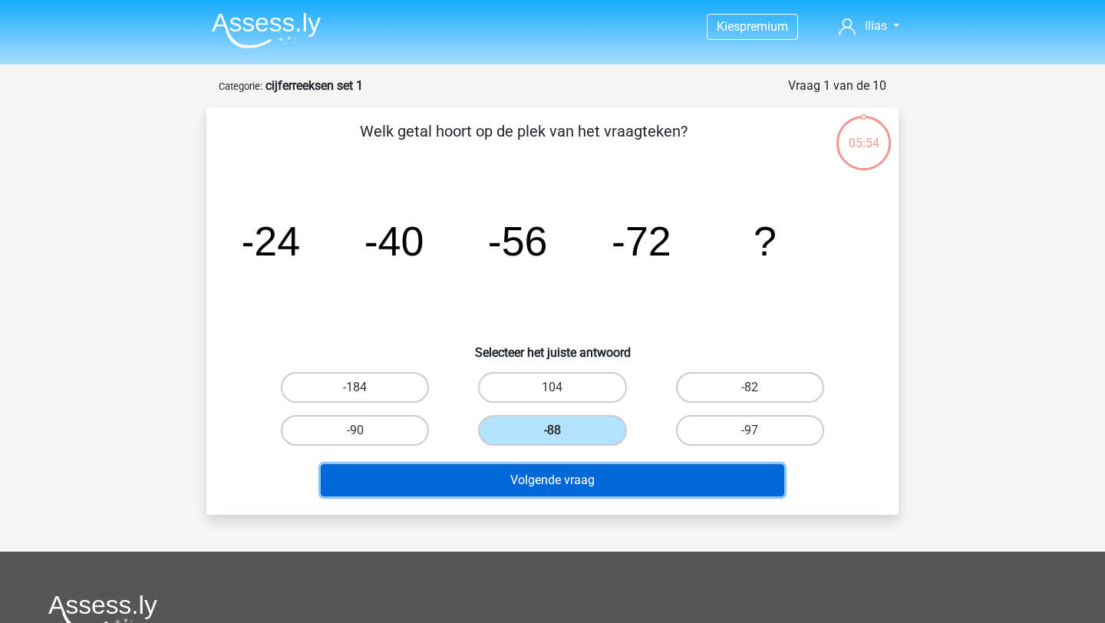
click at [566, 476] on button "Volgende vraag" at bounding box center [553, 480] width 464 height 32
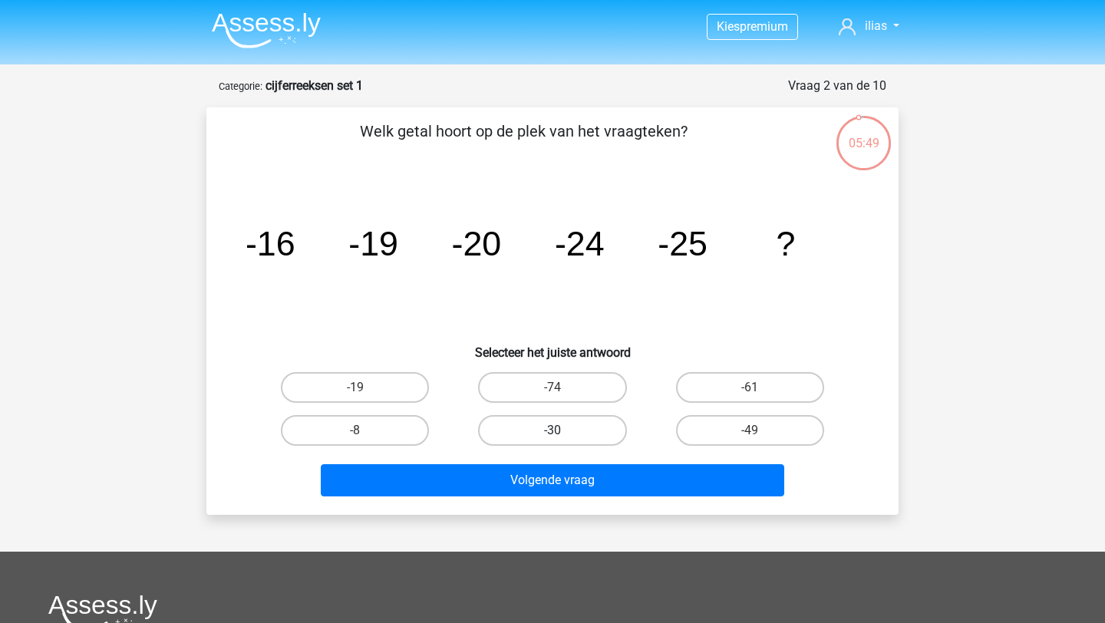
click at [503, 434] on label "-30" at bounding box center [552, 430] width 148 height 31
click at [552, 434] on input "-30" at bounding box center [557, 435] width 10 height 10
radio input "true"
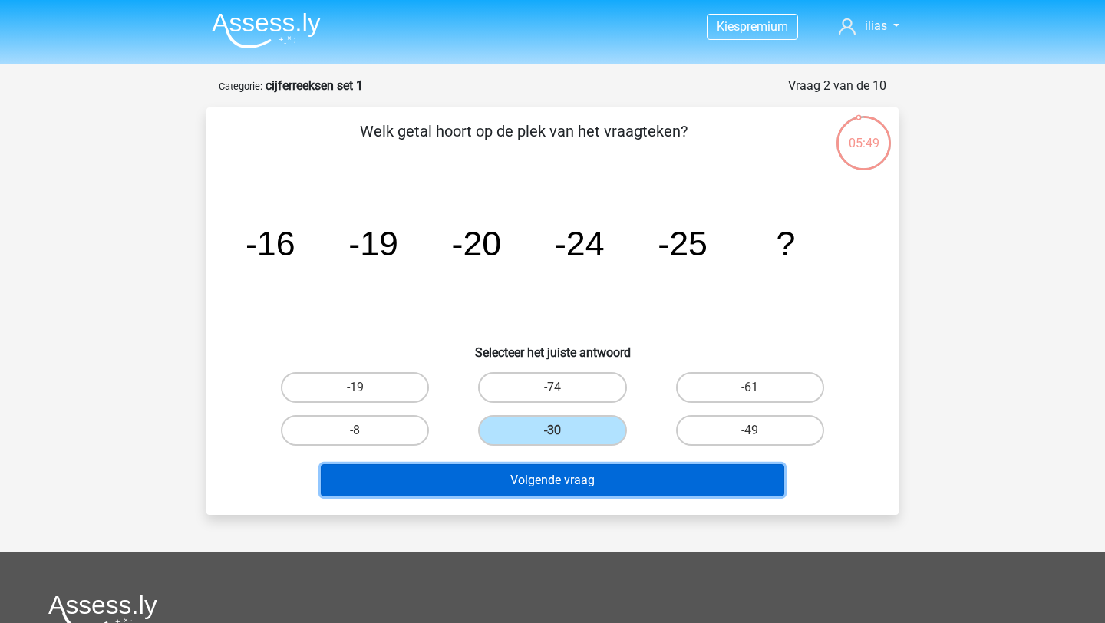
click at [522, 476] on button "Volgende vraag" at bounding box center [553, 480] width 464 height 32
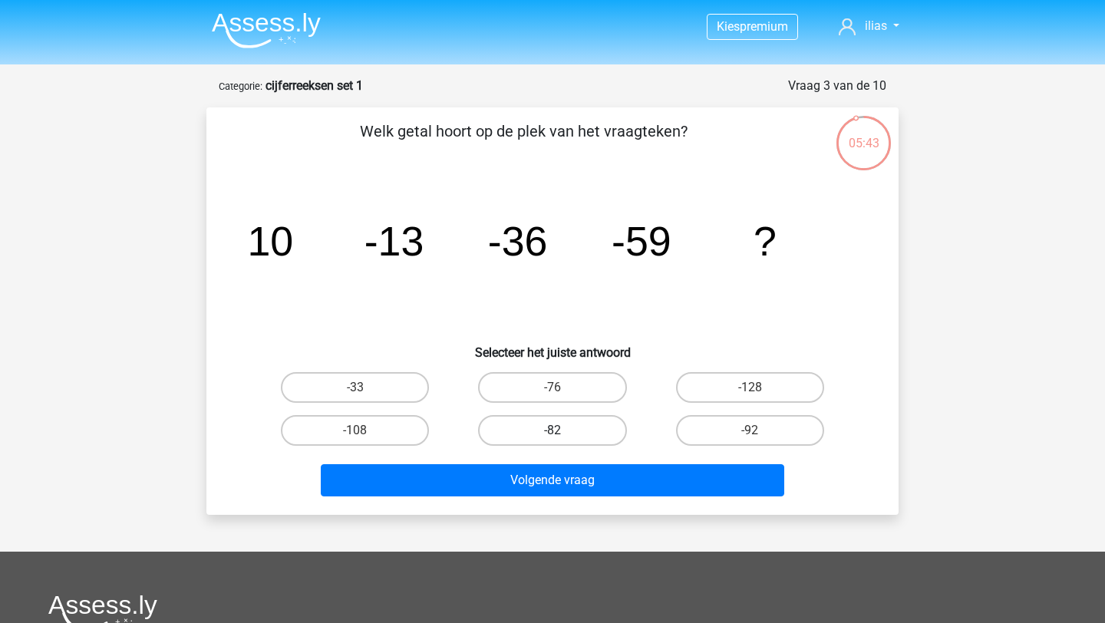
click at [554, 440] on label "-82" at bounding box center [552, 430] width 148 height 31
click at [554, 440] on input "-82" at bounding box center [557, 435] width 10 height 10
radio input "true"
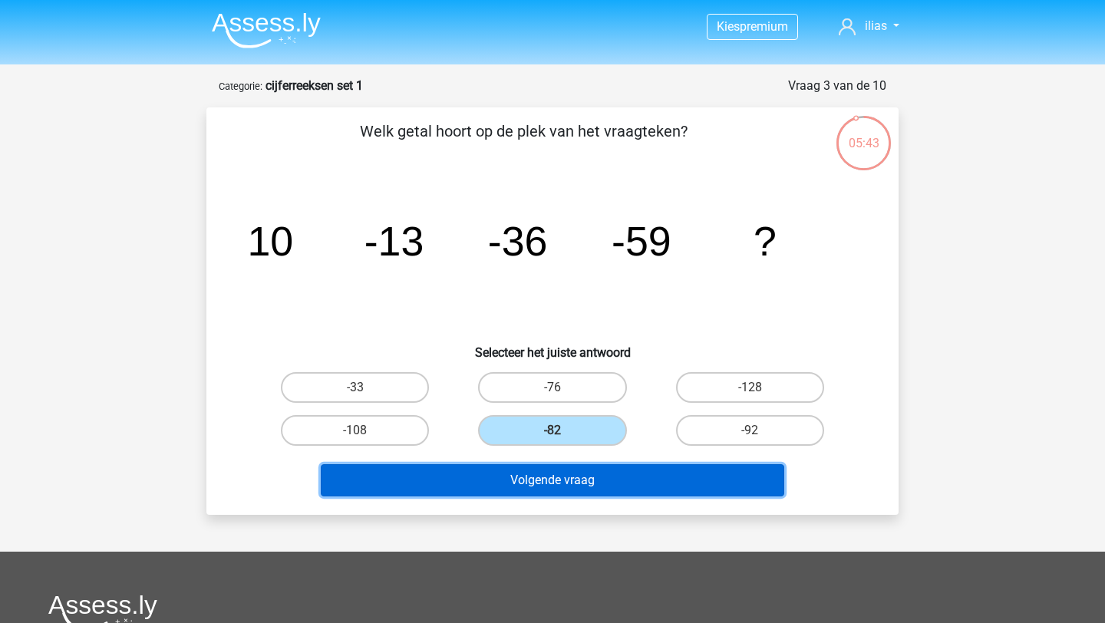
click at [559, 467] on button "Volgende vraag" at bounding box center [553, 480] width 464 height 32
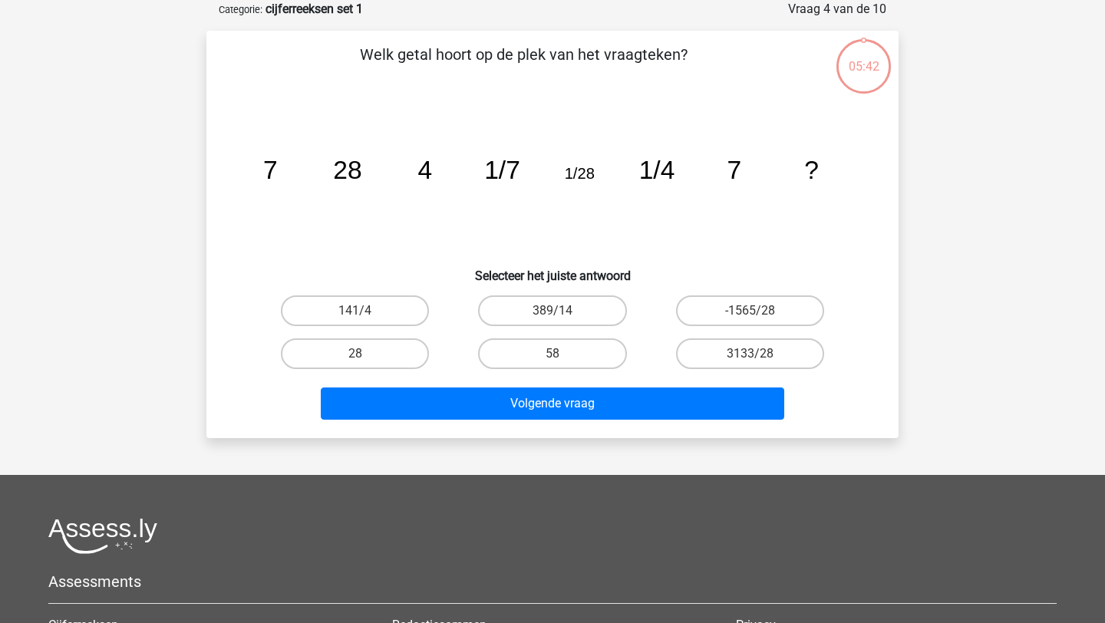
scroll to position [26, 0]
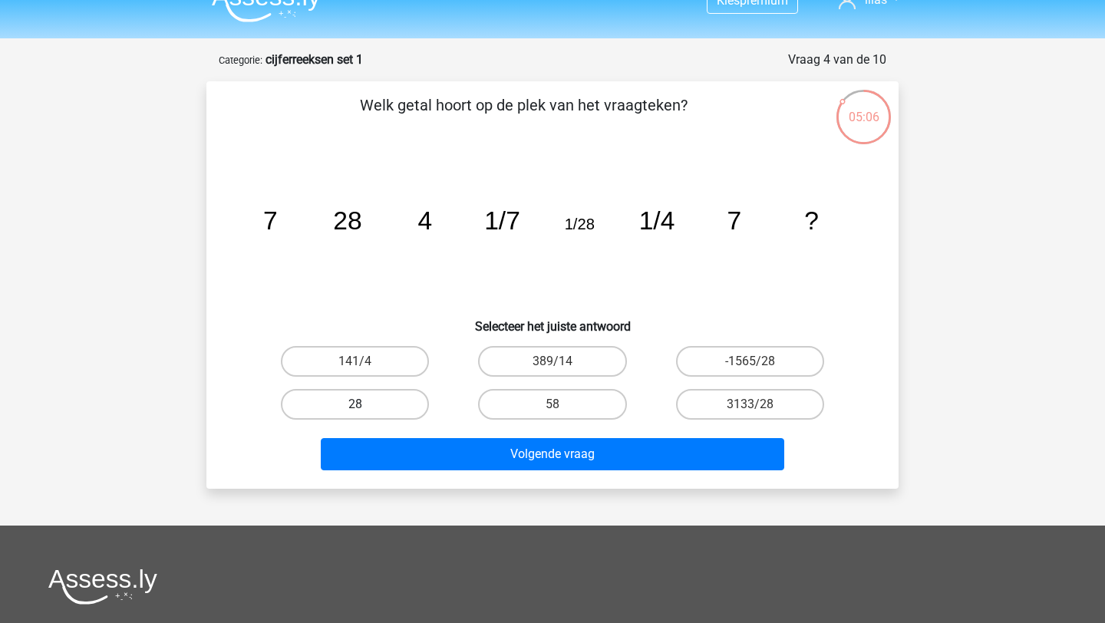
click at [405, 401] on label "28" at bounding box center [355, 404] width 148 height 31
click at [365, 404] on input "28" at bounding box center [360, 409] width 10 height 10
radio input "true"
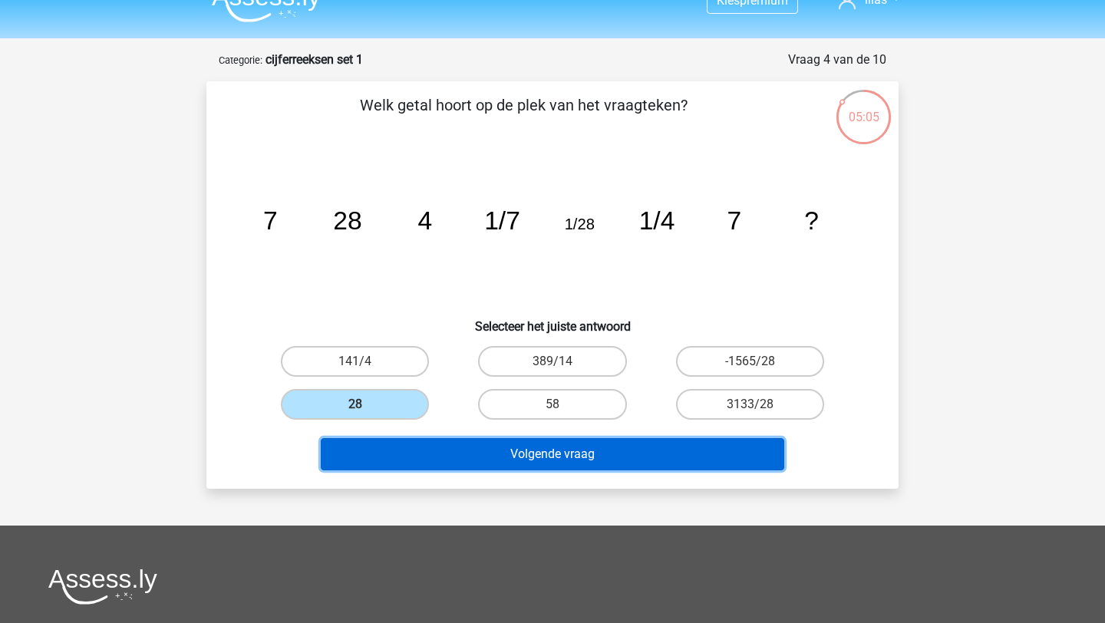
click at [535, 456] on button "Volgende vraag" at bounding box center [553, 454] width 464 height 32
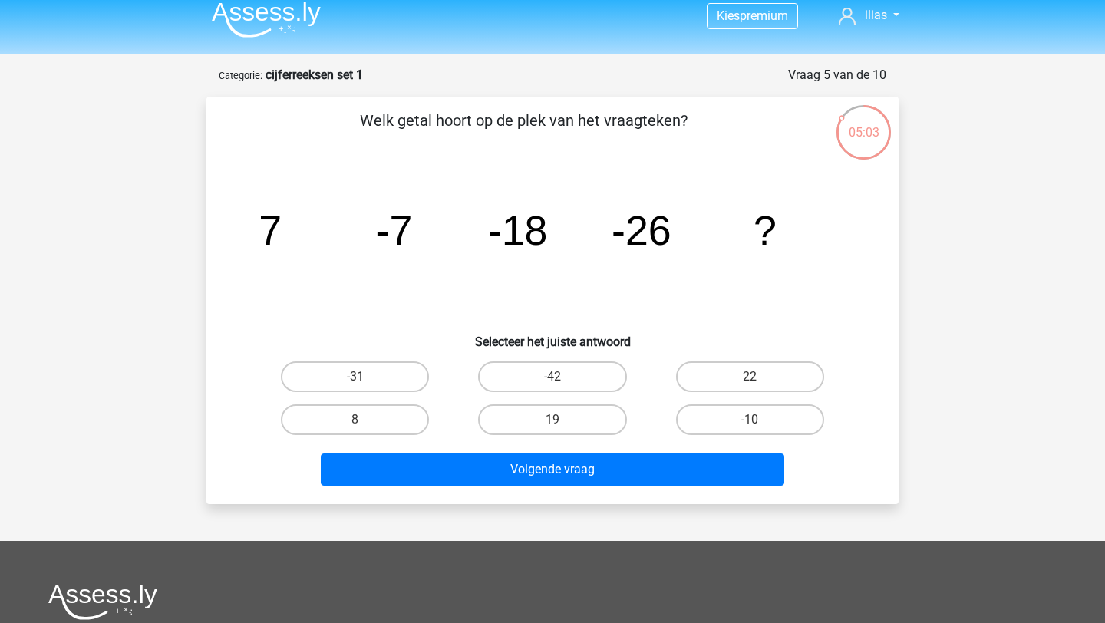
scroll to position [0, 0]
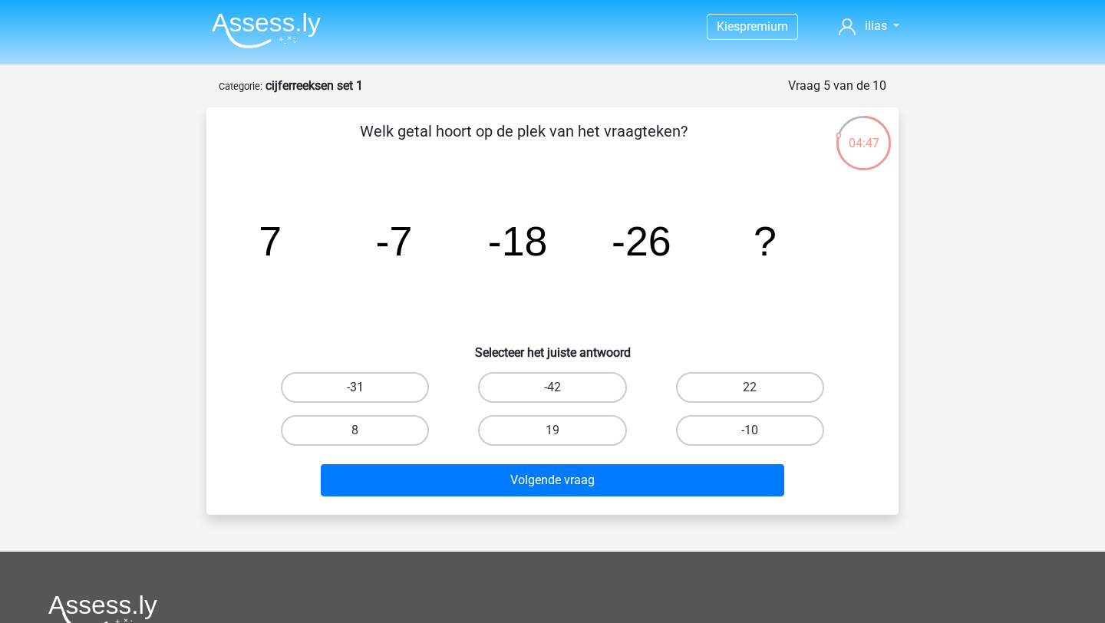
click at [404, 386] on label "-31" at bounding box center [355, 387] width 148 height 31
click at [365, 387] on input "-31" at bounding box center [360, 392] width 10 height 10
radio input "true"
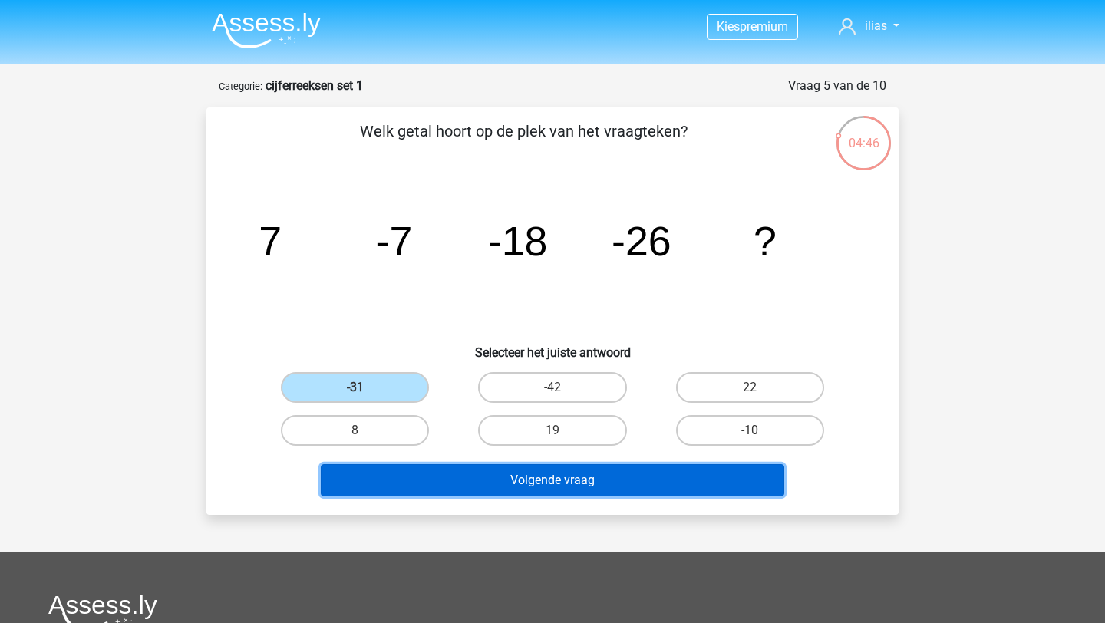
click at [528, 476] on button "Volgende vraag" at bounding box center [553, 480] width 464 height 32
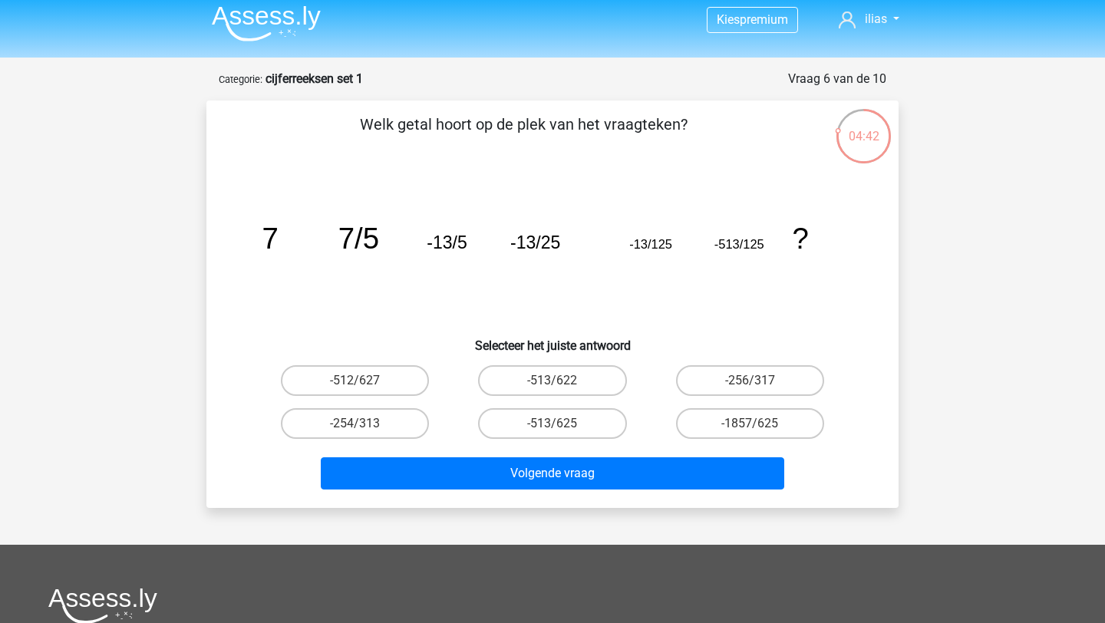
scroll to position [22, 0]
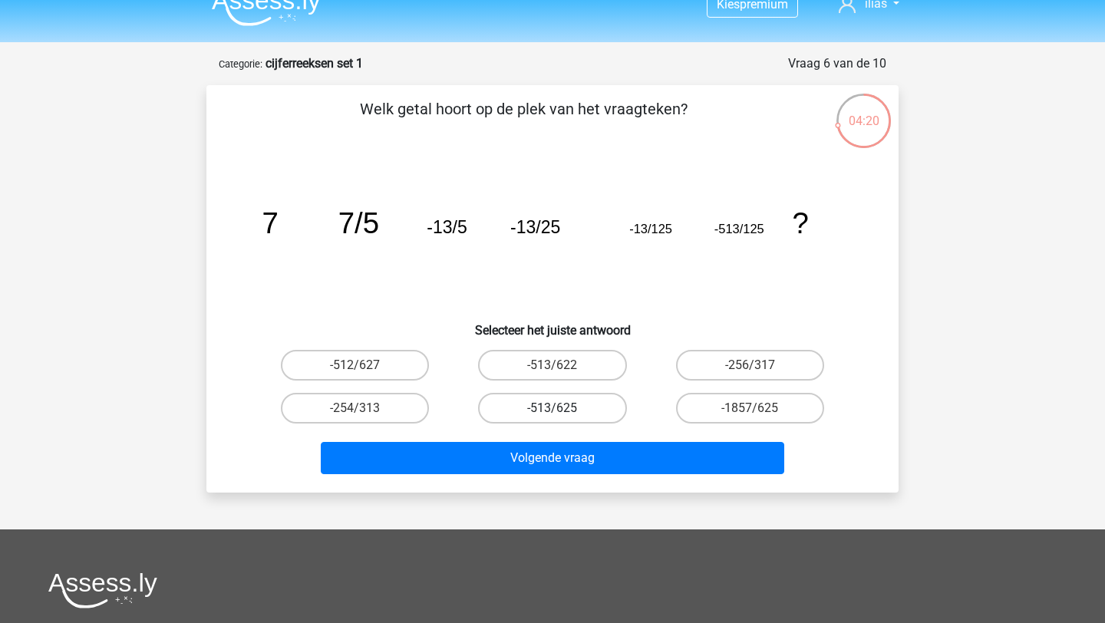
click at [535, 410] on label "-513/625" at bounding box center [552, 408] width 148 height 31
click at [552, 410] on input "-513/625" at bounding box center [557, 413] width 10 height 10
radio input "true"
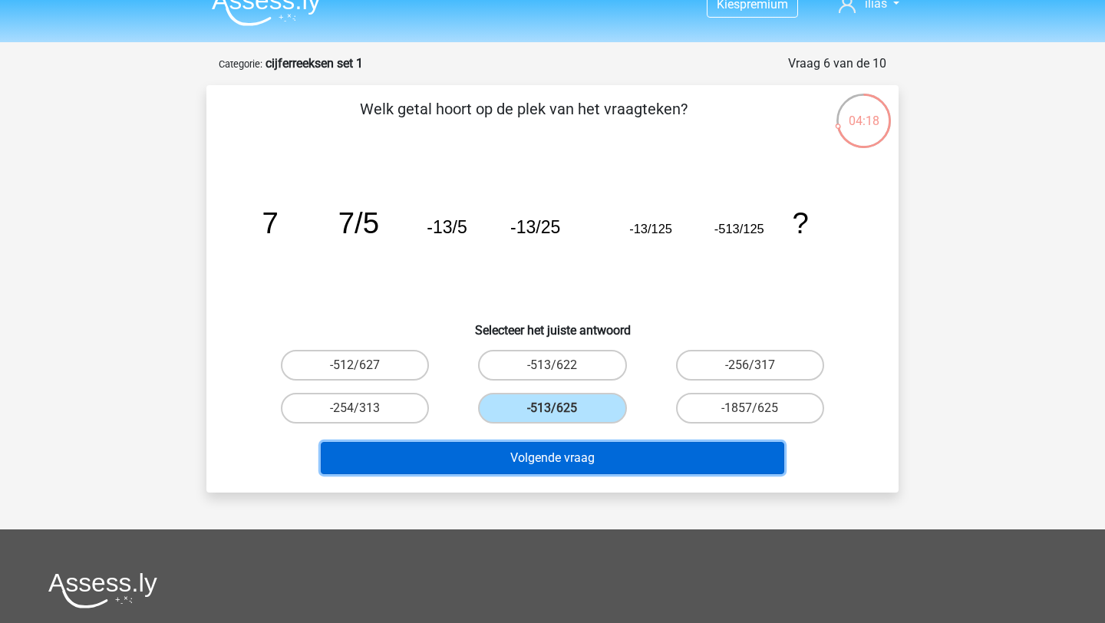
click at [535, 465] on button "Volgende vraag" at bounding box center [553, 458] width 464 height 32
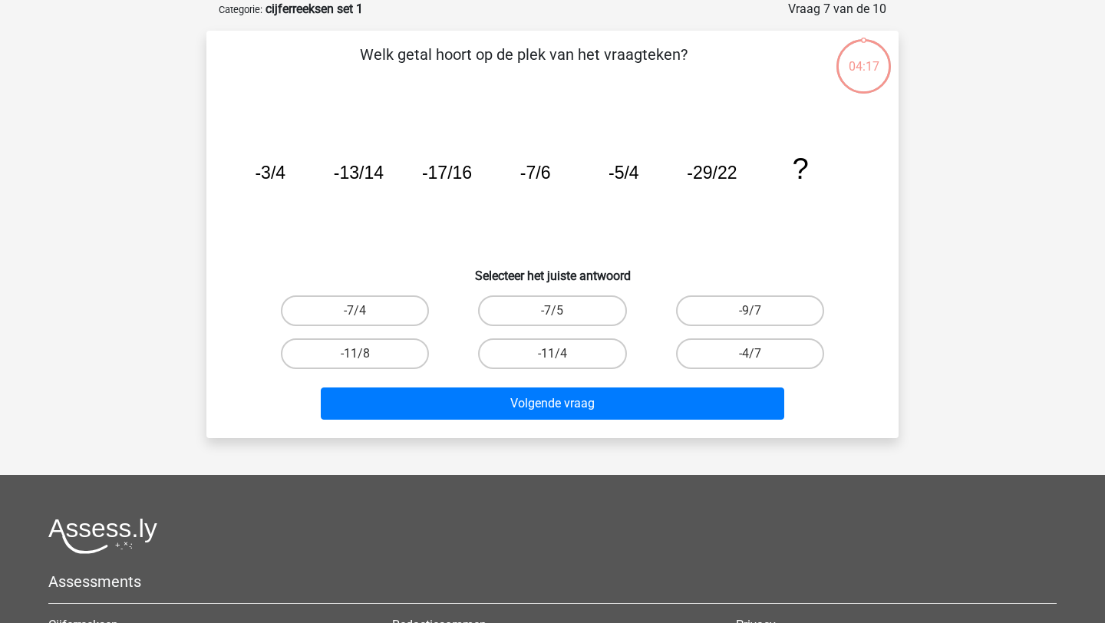
scroll to position [21, 0]
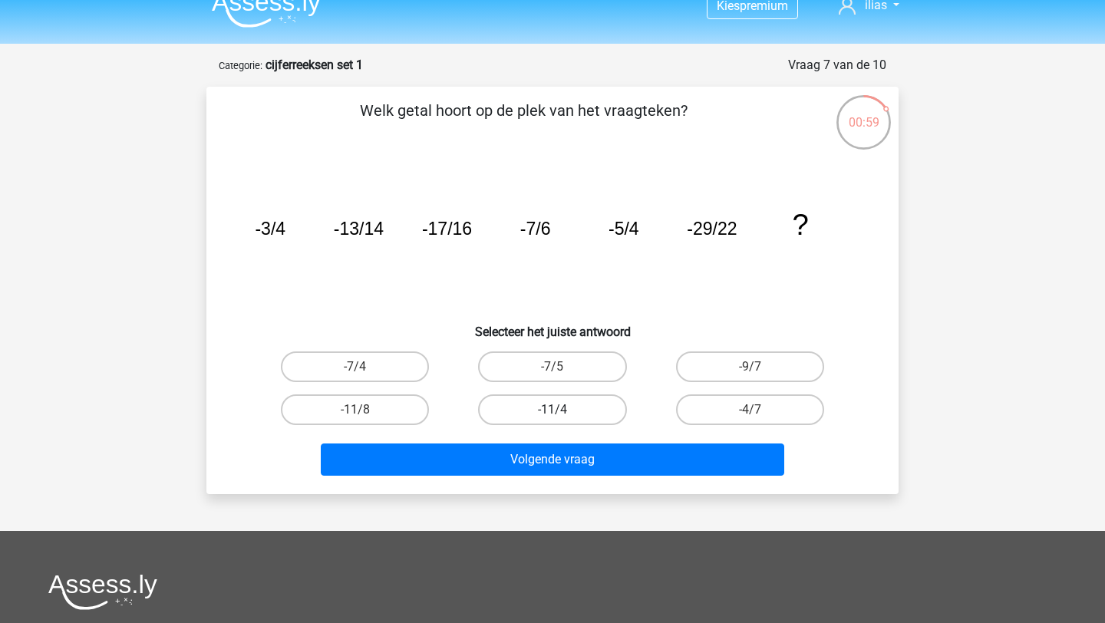
click at [532, 410] on label "-11/4" at bounding box center [552, 409] width 148 height 31
click at [552, 410] on input "-11/4" at bounding box center [557, 415] width 10 height 10
radio input "true"
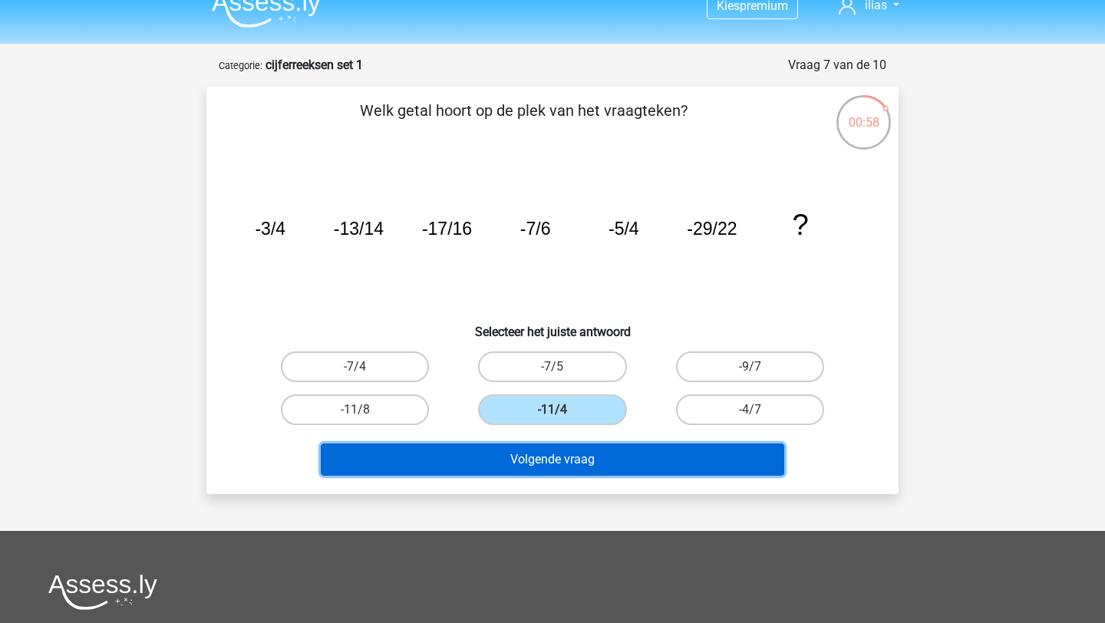
click at [564, 455] on button "Volgende vraag" at bounding box center [553, 459] width 464 height 32
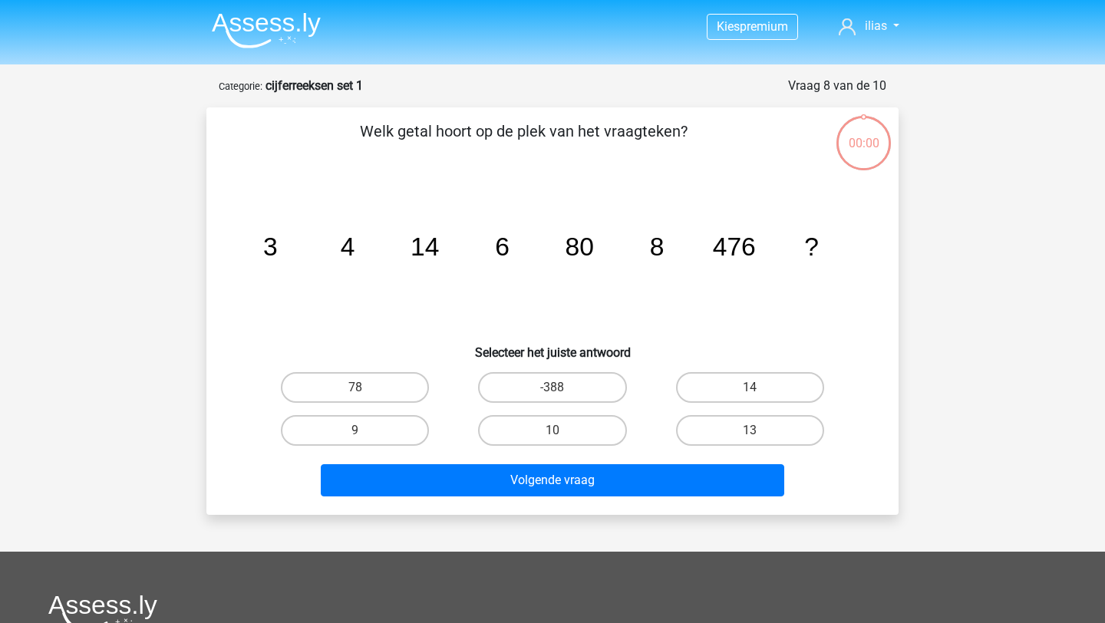
scroll to position [21, 0]
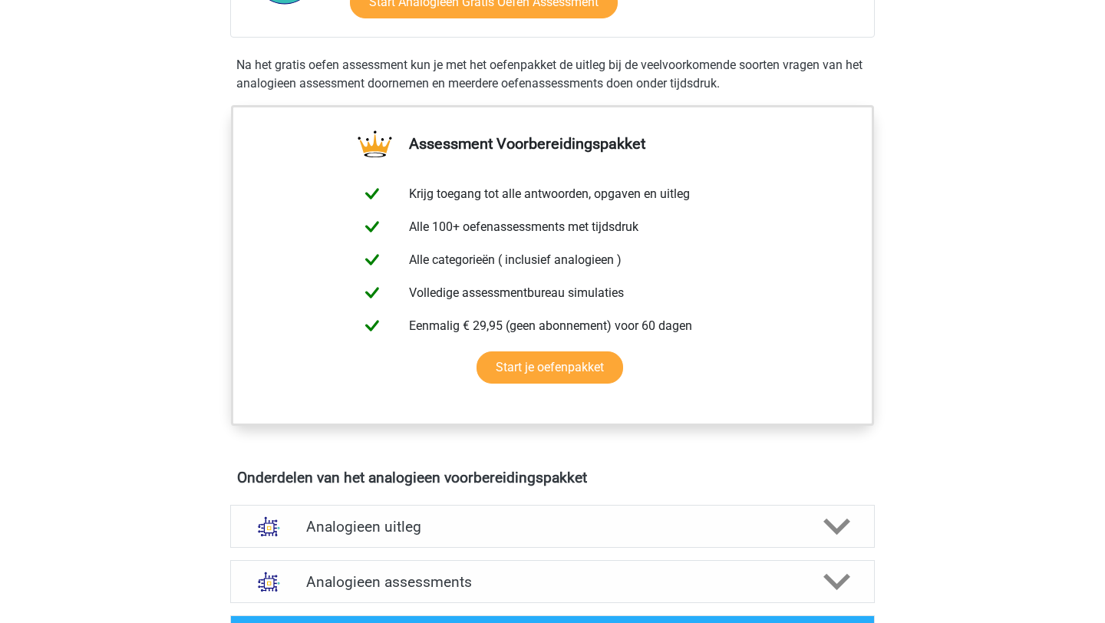
scroll to position [746, 0]
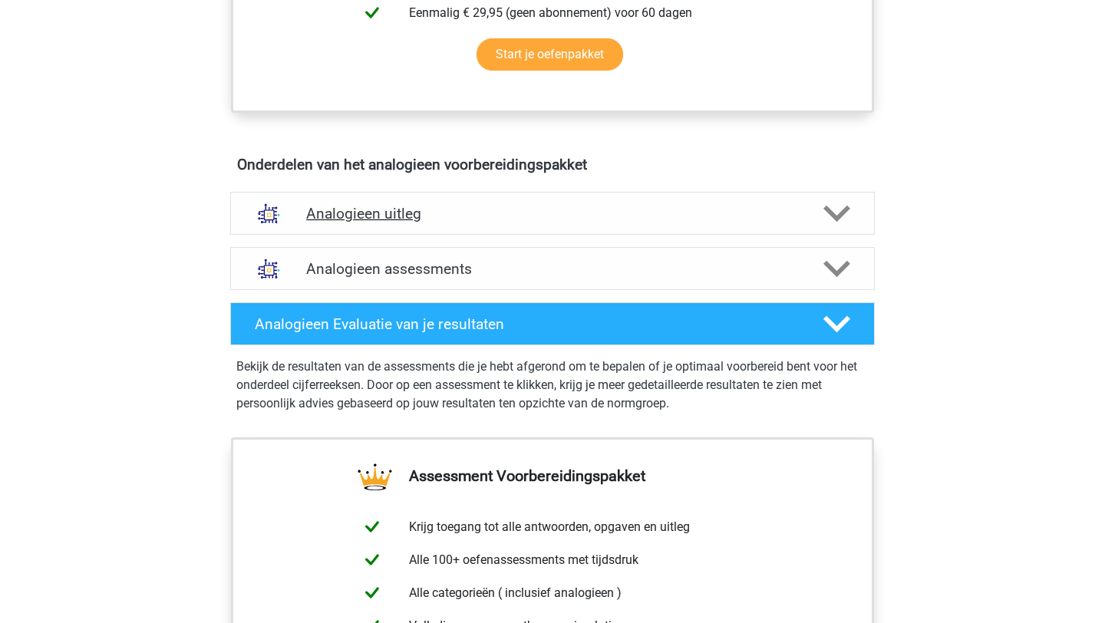
click at [395, 209] on h4 "Analogieen uitleg" at bounding box center [552, 214] width 493 height 18
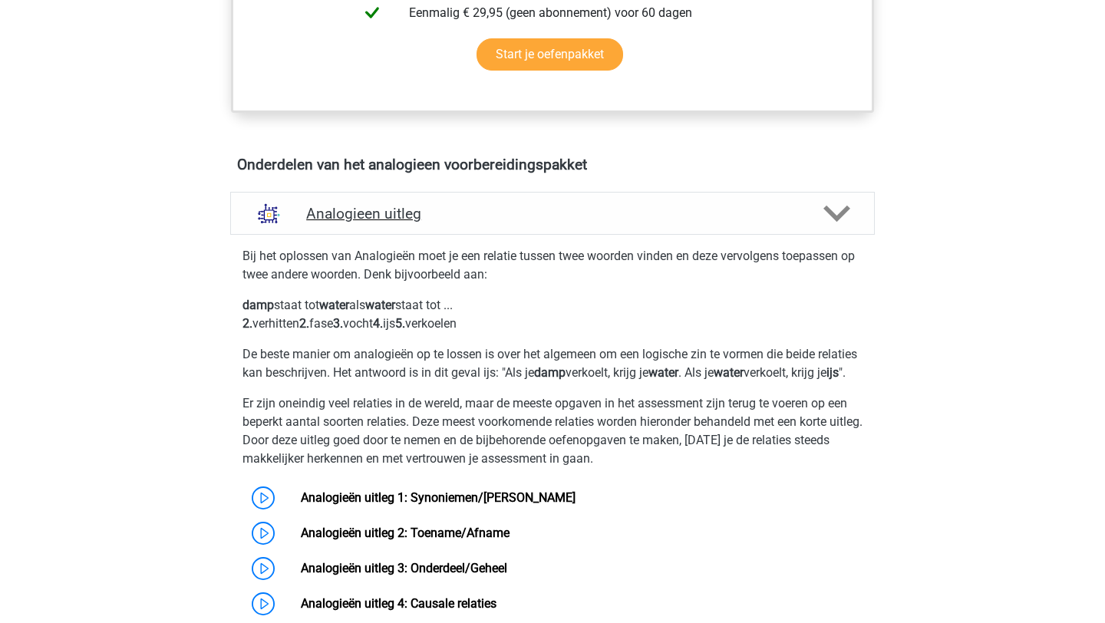
click at [447, 213] on h4 "Analogieen uitleg" at bounding box center [552, 214] width 493 height 18
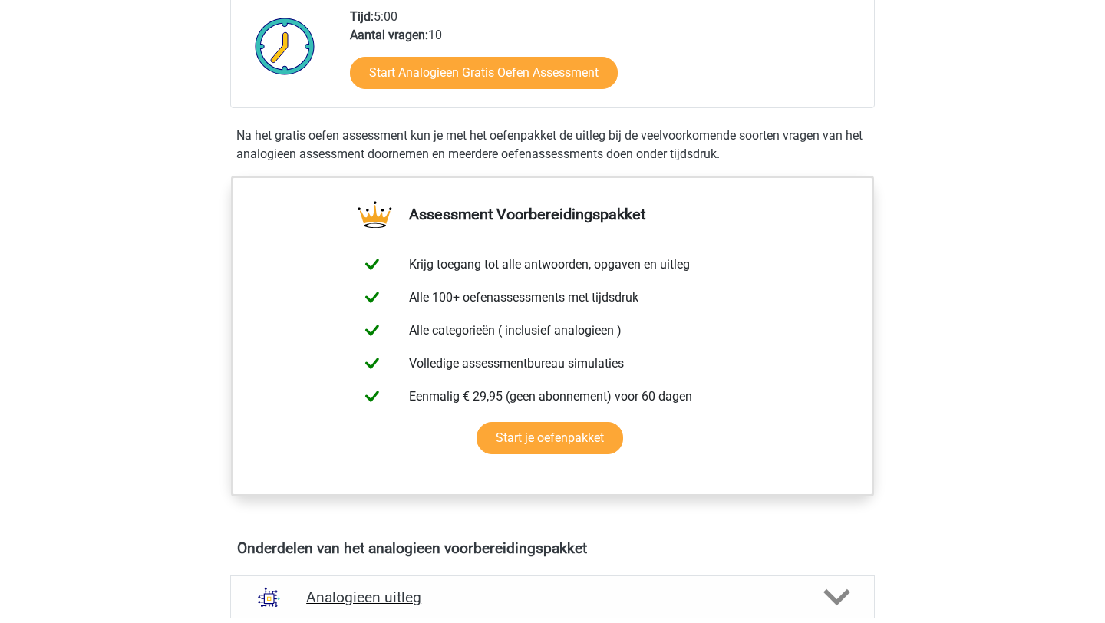
scroll to position [304, 0]
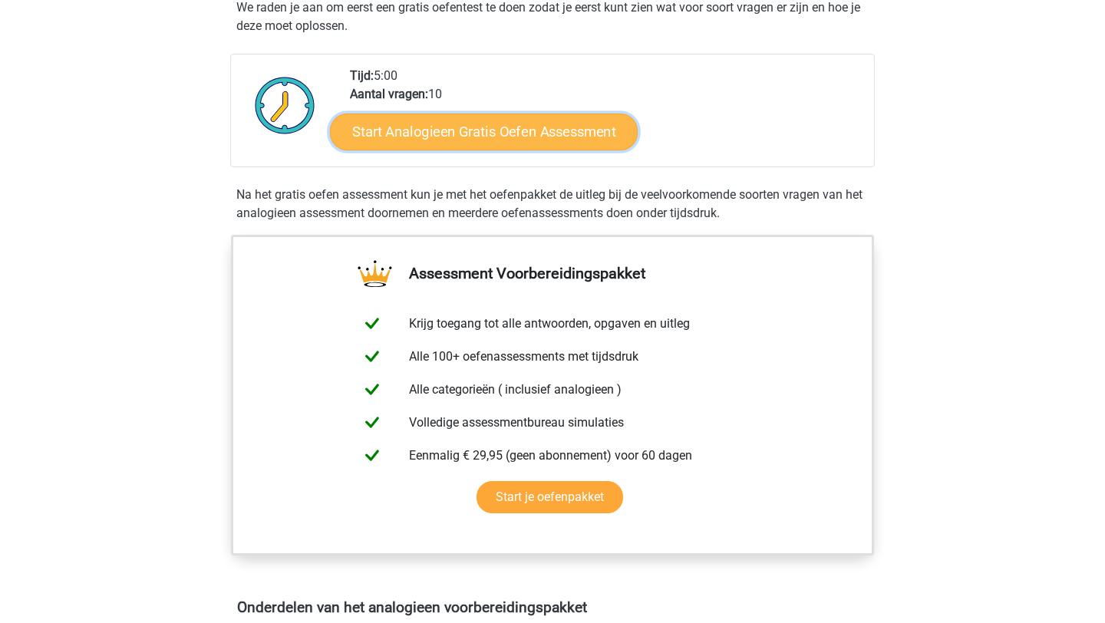
click at [507, 144] on link "Start Analogieen Gratis Oefen Assessment" at bounding box center [484, 131] width 308 height 37
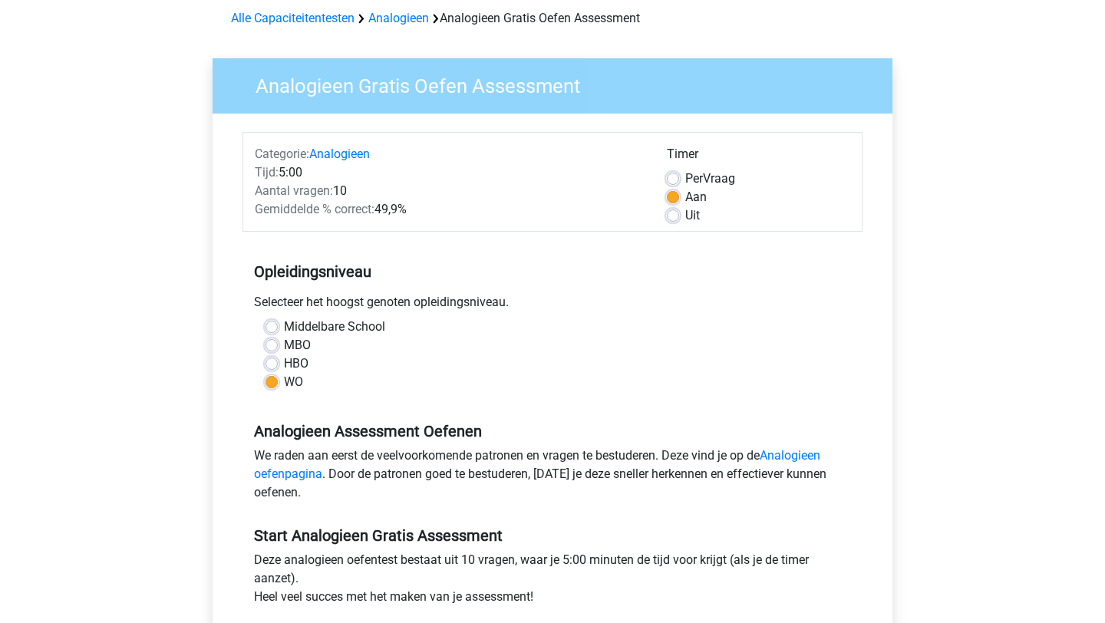
scroll to position [346, 0]
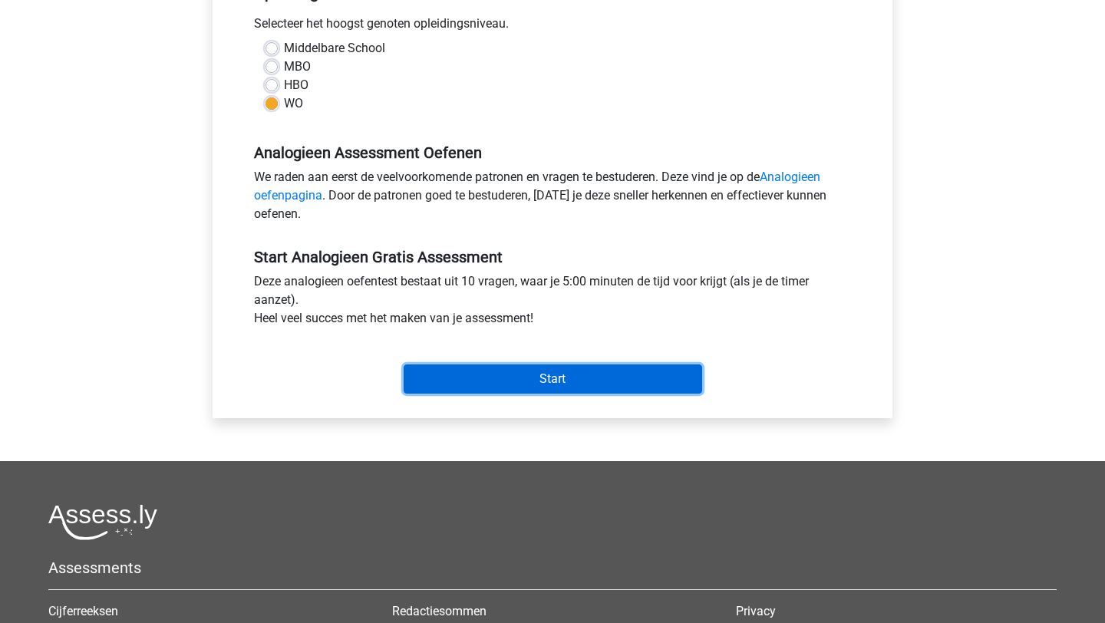
click at [420, 374] on input "Start" at bounding box center [553, 378] width 298 height 29
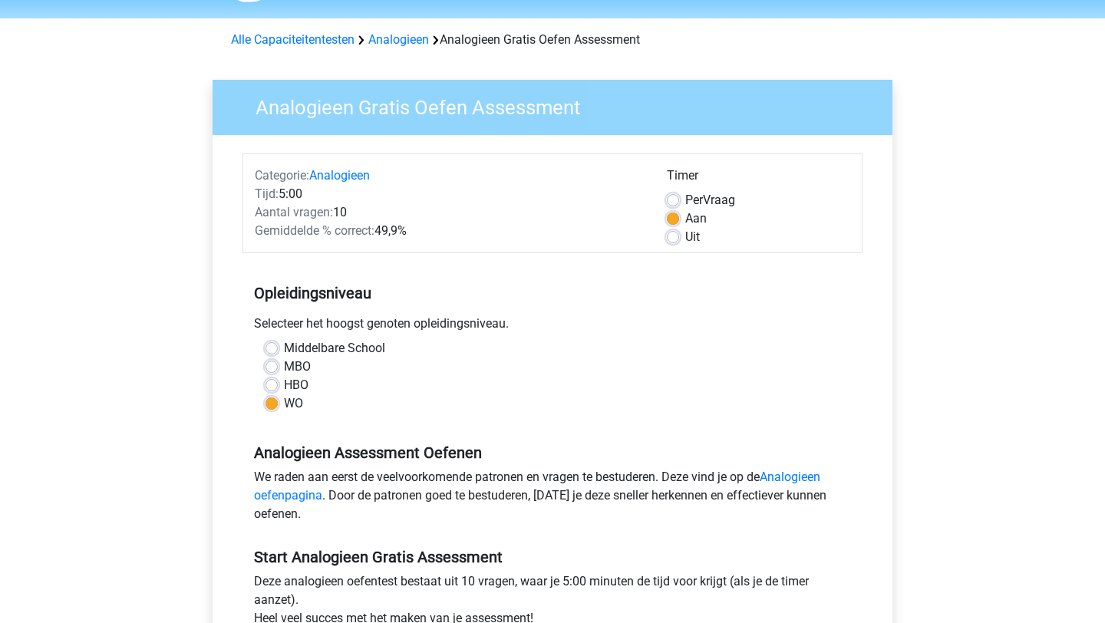
scroll to position [44, 0]
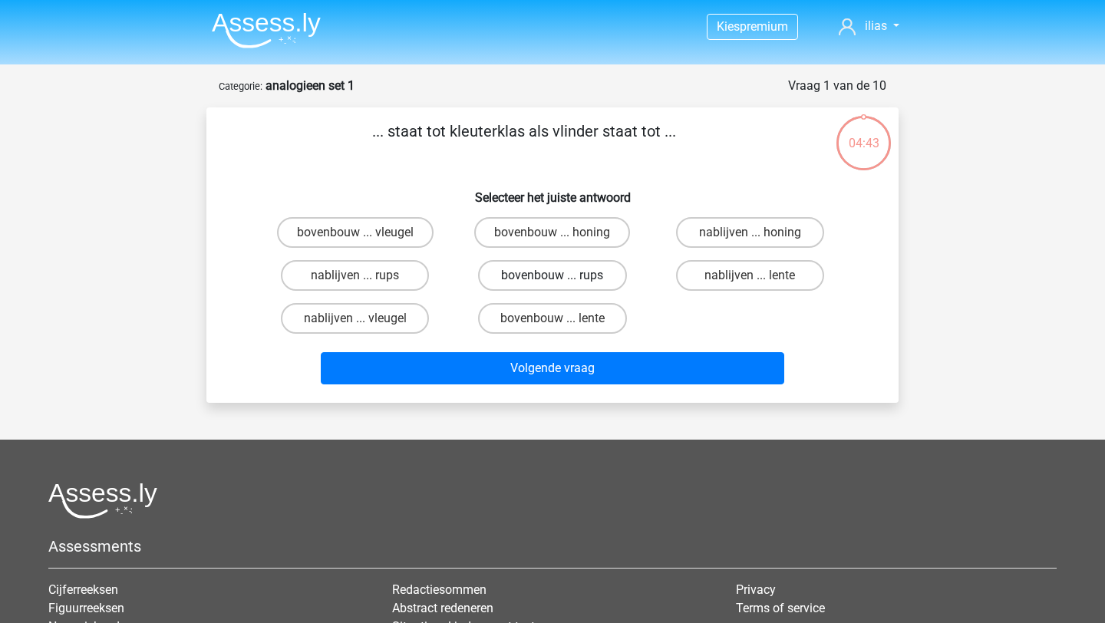
click at [562, 274] on label "bovenbouw ... rups" at bounding box center [552, 275] width 148 height 31
click at [562, 275] on input "bovenbouw ... rups" at bounding box center [557, 280] width 10 height 10
radio input "true"
click at [369, 231] on label "bovenbouw ... vleugel" at bounding box center [355, 232] width 157 height 31
click at [365, 232] on input "bovenbouw ... vleugel" at bounding box center [360, 237] width 10 height 10
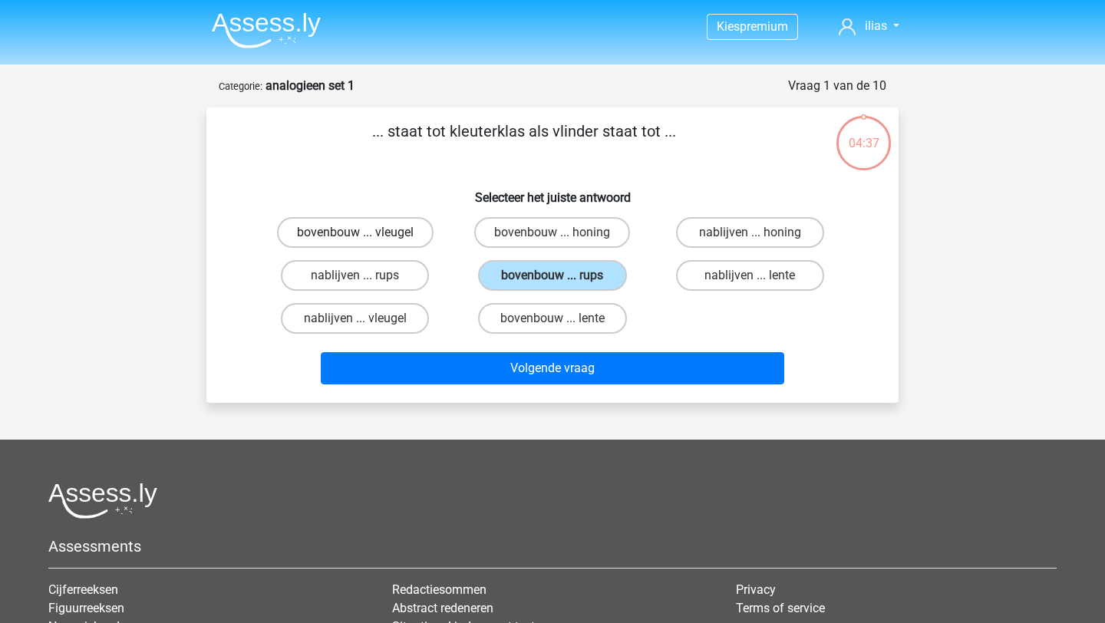
radio input "true"
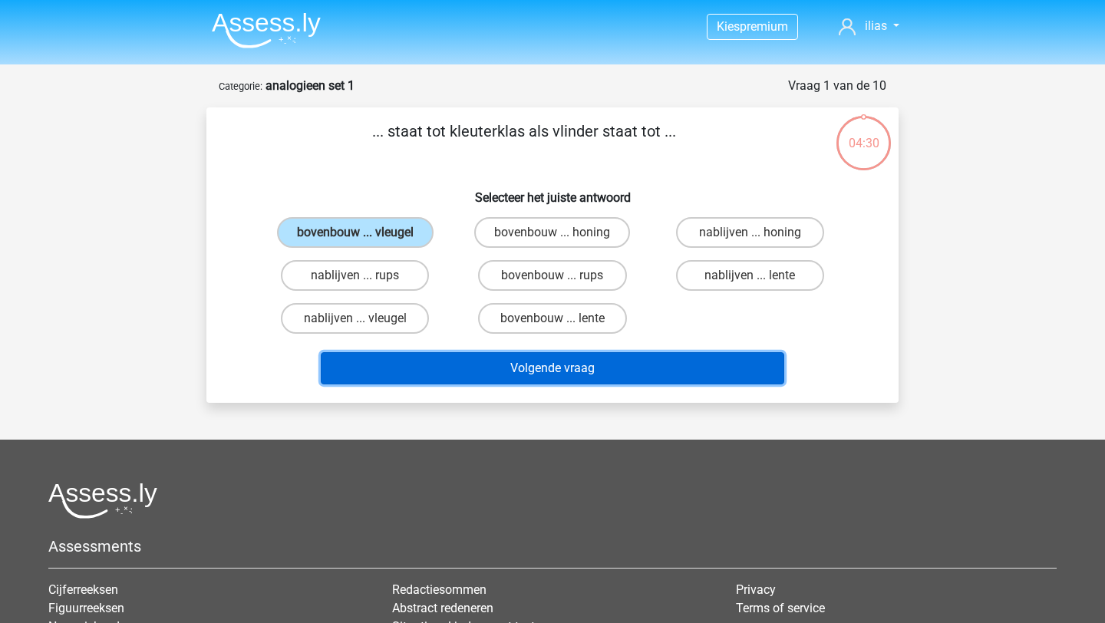
click at [545, 363] on button "Volgende vraag" at bounding box center [553, 368] width 464 height 32
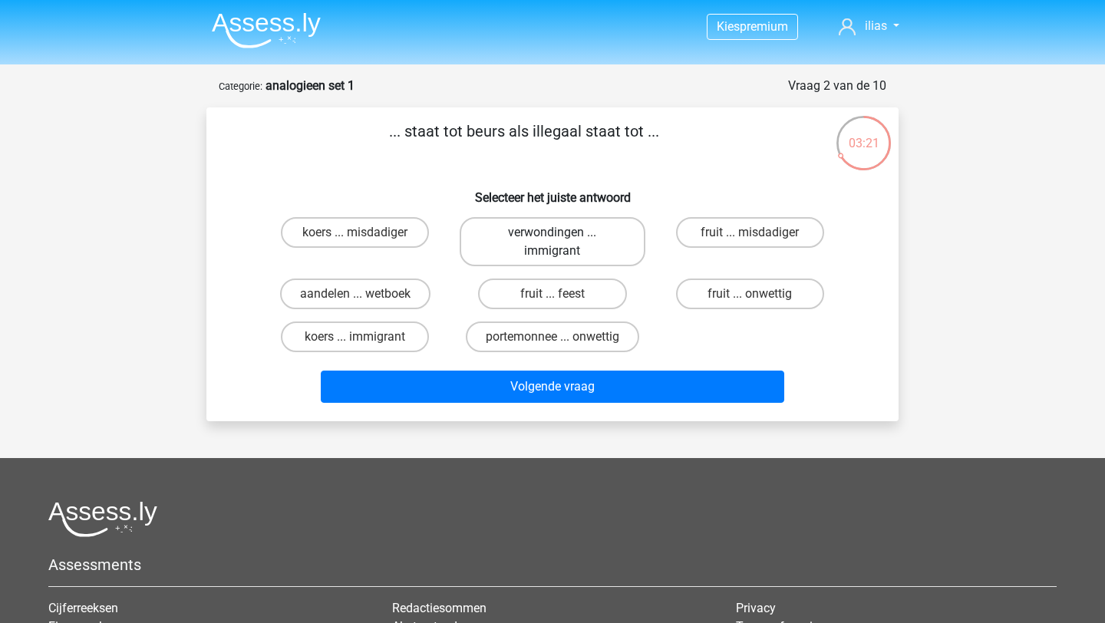
click at [478, 252] on label "verwondingen ... immigrant" at bounding box center [552, 241] width 185 height 49
click at [552, 242] on input "verwondingen ... immigrant" at bounding box center [557, 237] width 10 height 10
radio input "true"
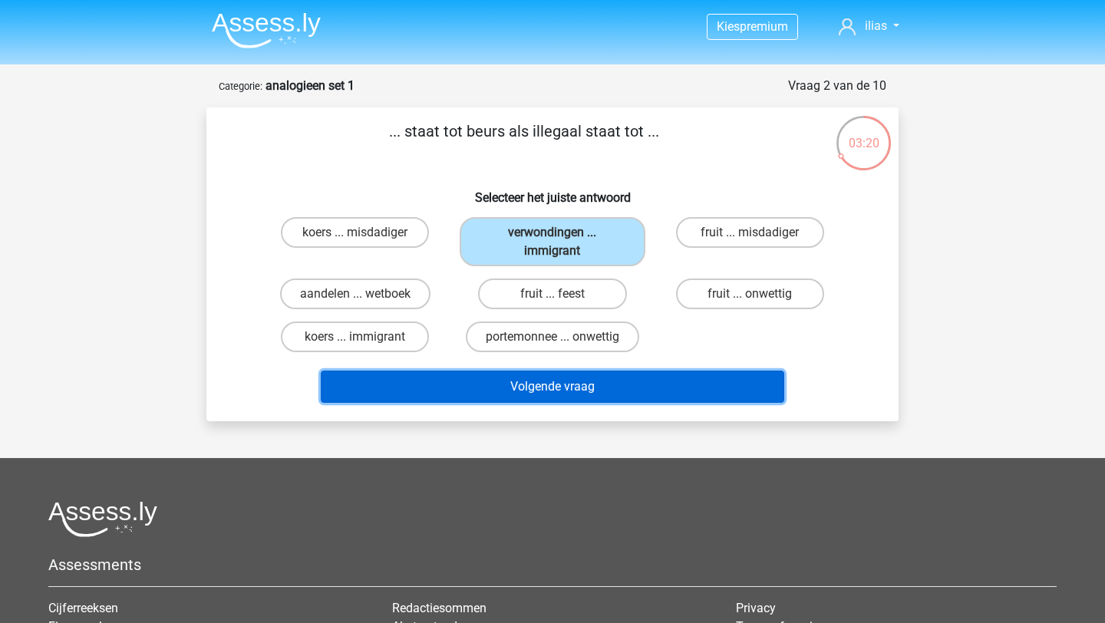
click at [509, 379] on button "Volgende vraag" at bounding box center [553, 387] width 464 height 32
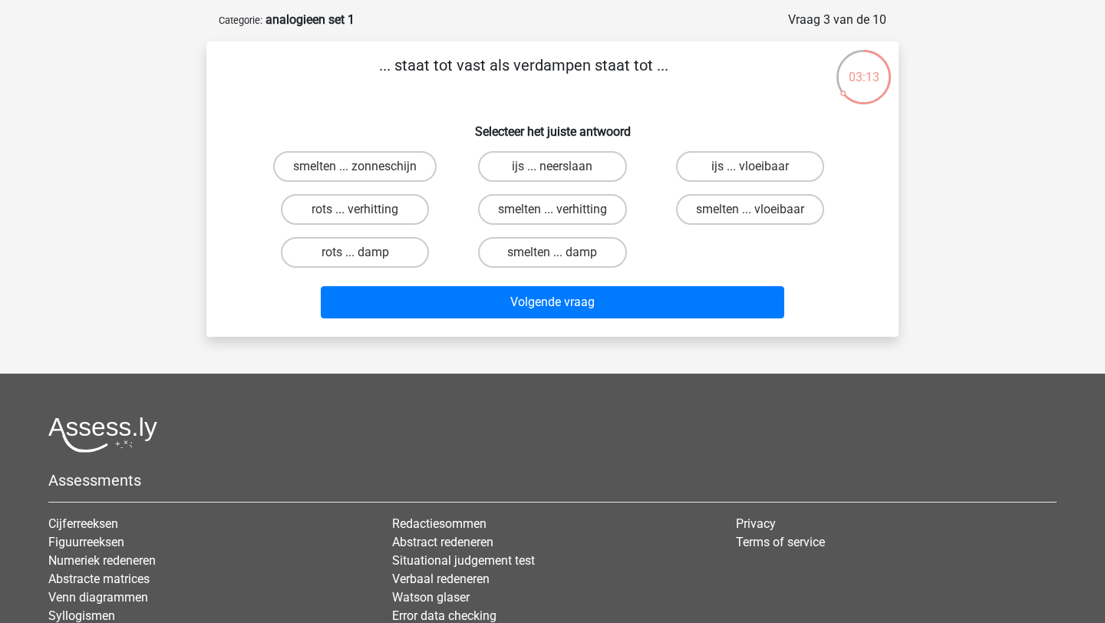
scroll to position [65, 0]
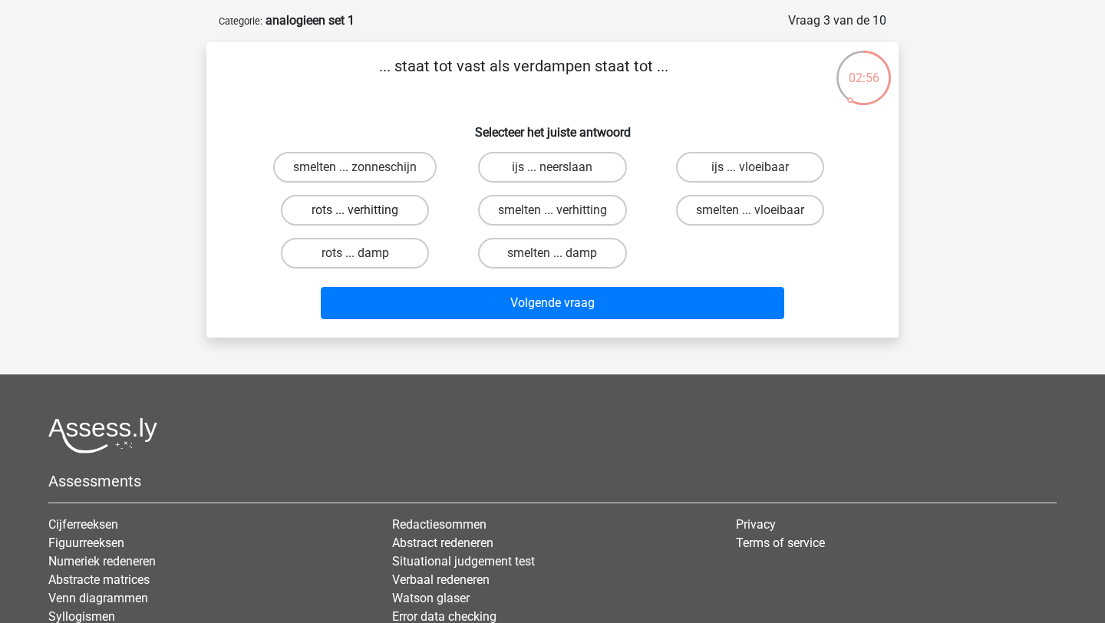
click at [339, 206] on label "rots ... verhitting" at bounding box center [355, 210] width 148 height 31
click at [355, 210] on input "rots ... verhitting" at bounding box center [360, 215] width 10 height 10
radio input "true"
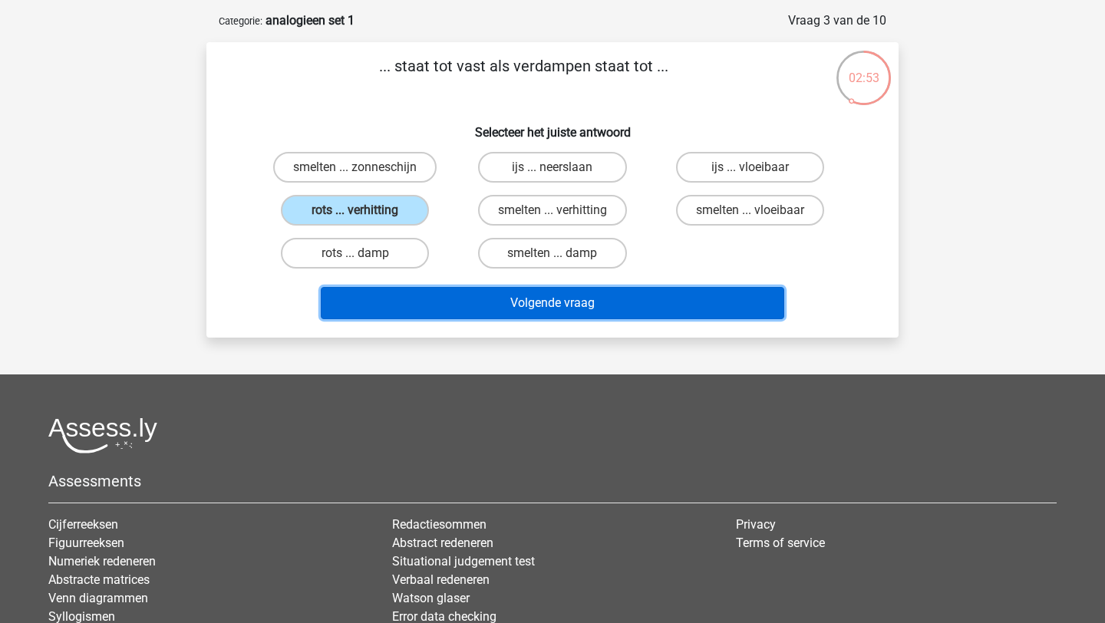
click at [537, 303] on button "Volgende vraag" at bounding box center [553, 303] width 464 height 32
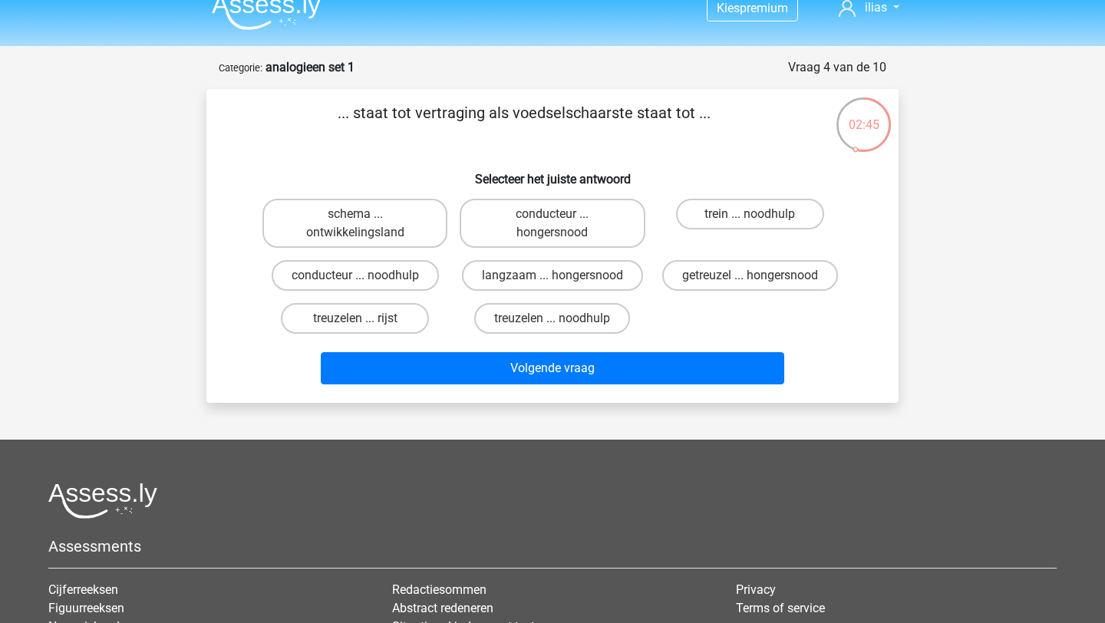
scroll to position [20, 0]
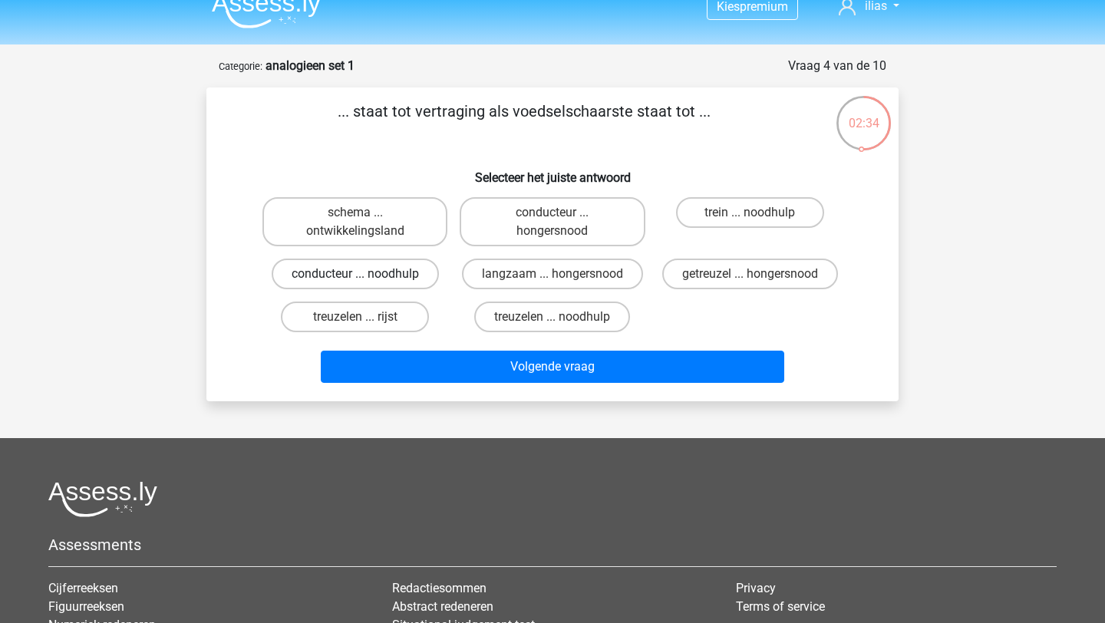
click at [358, 269] on label "conducteur ... noodhulp" at bounding box center [355, 274] width 167 height 31
click at [358, 274] on input "conducteur ... noodhulp" at bounding box center [360, 279] width 10 height 10
radio input "true"
click at [688, 272] on label "getreuzel ... hongersnood" at bounding box center [750, 274] width 176 height 31
click at [750, 274] on input "getreuzel ... hongersnood" at bounding box center [755, 279] width 10 height 10
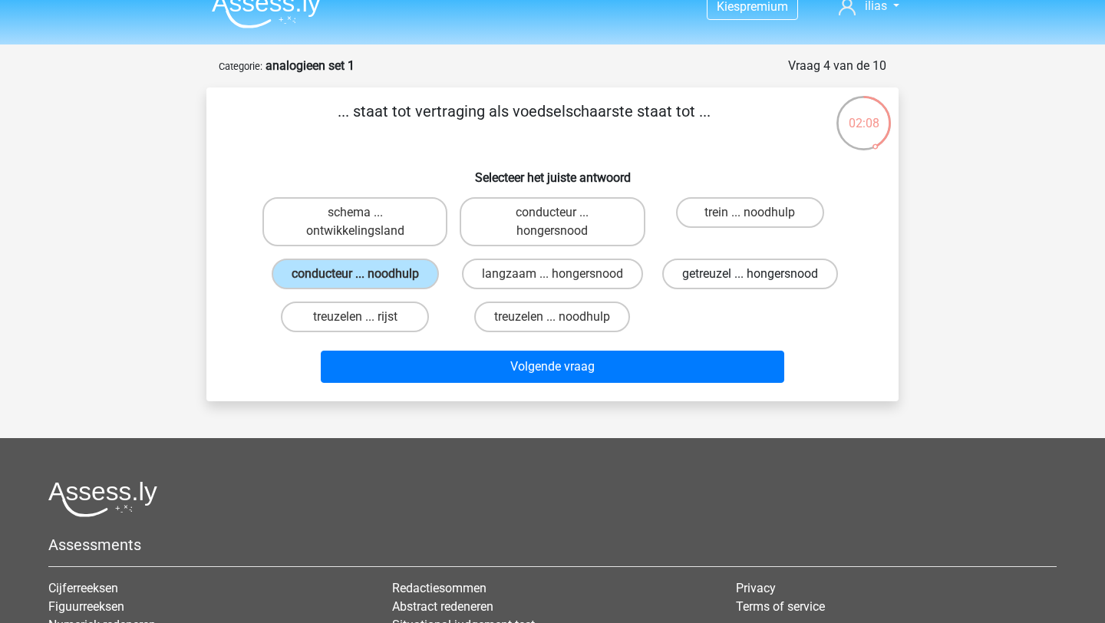
radio input "true"
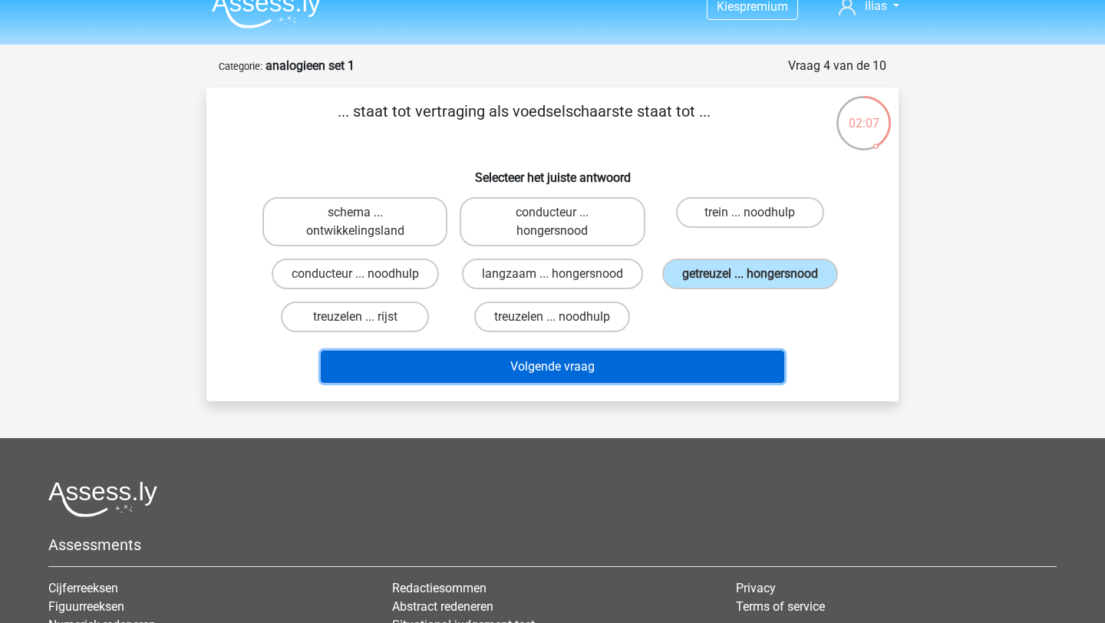
click at [536, 366] on button "Volgende vraag" at bounding box center [553, 367] width 464 height 32
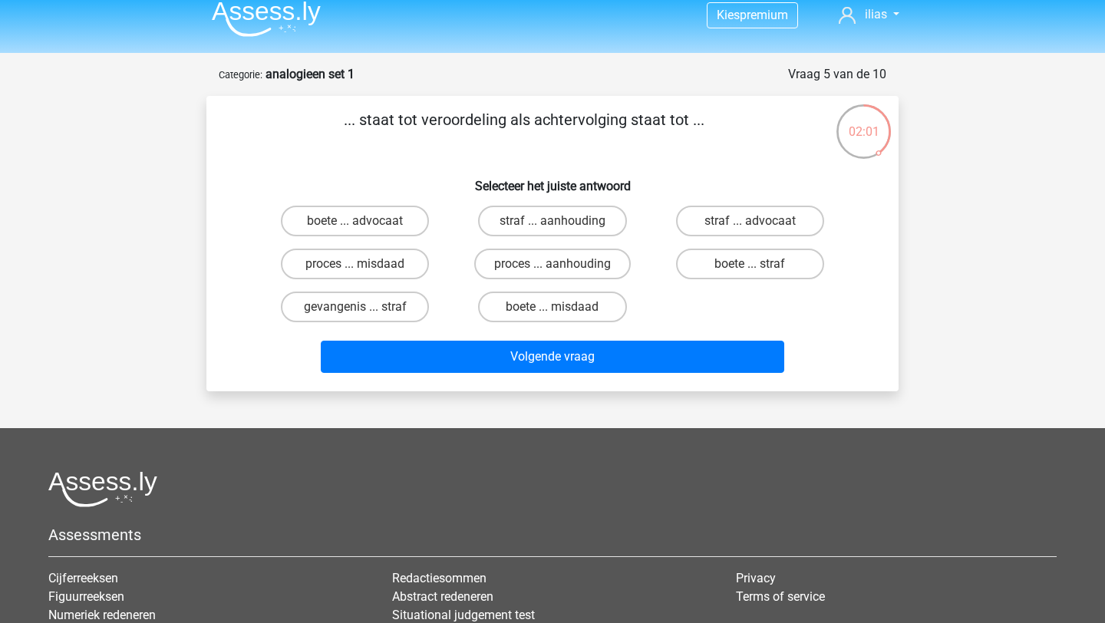
scroll to position [0, 0]
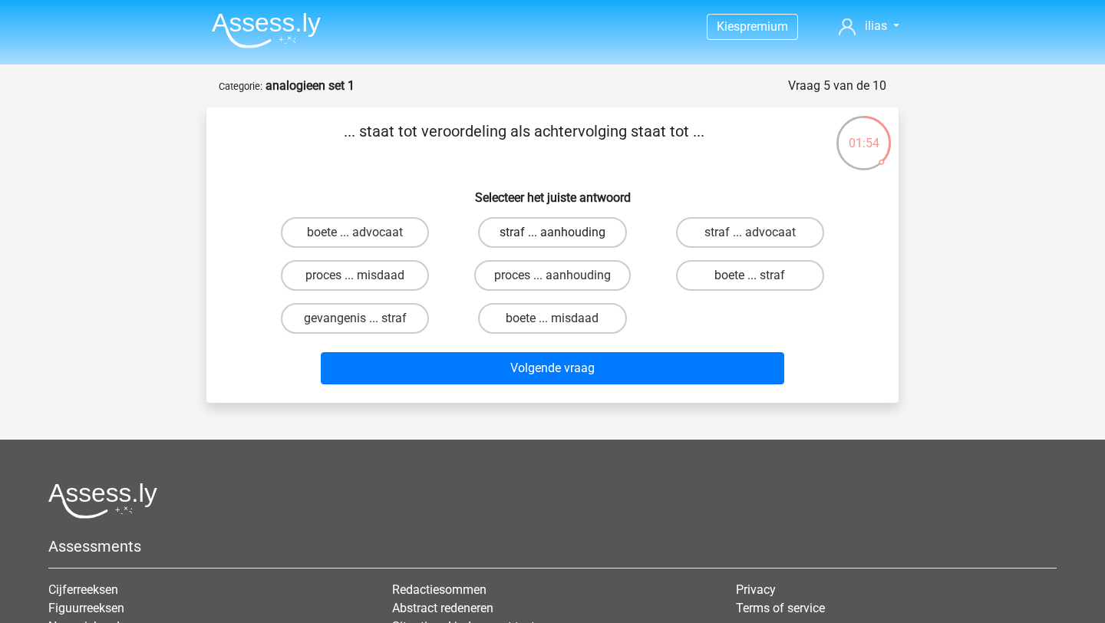
click at [530, 233] on label "straf ... aanhouding" at bounding box center [552, 232] width 148 height 31
click at [552, 233] on input "straf ... aanhouding" at bounding box center [557, 237] width 10 height 10
radio input "true"
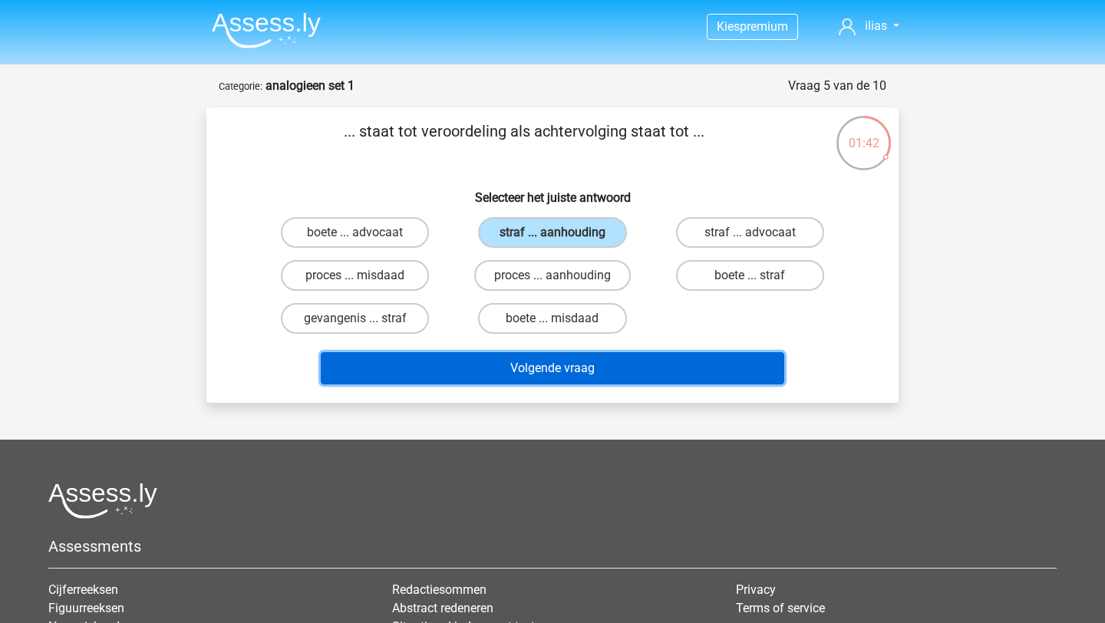
click at [528, 361] on button "Volgende vraag" at bounding box center [553, 368] width 464 height 32
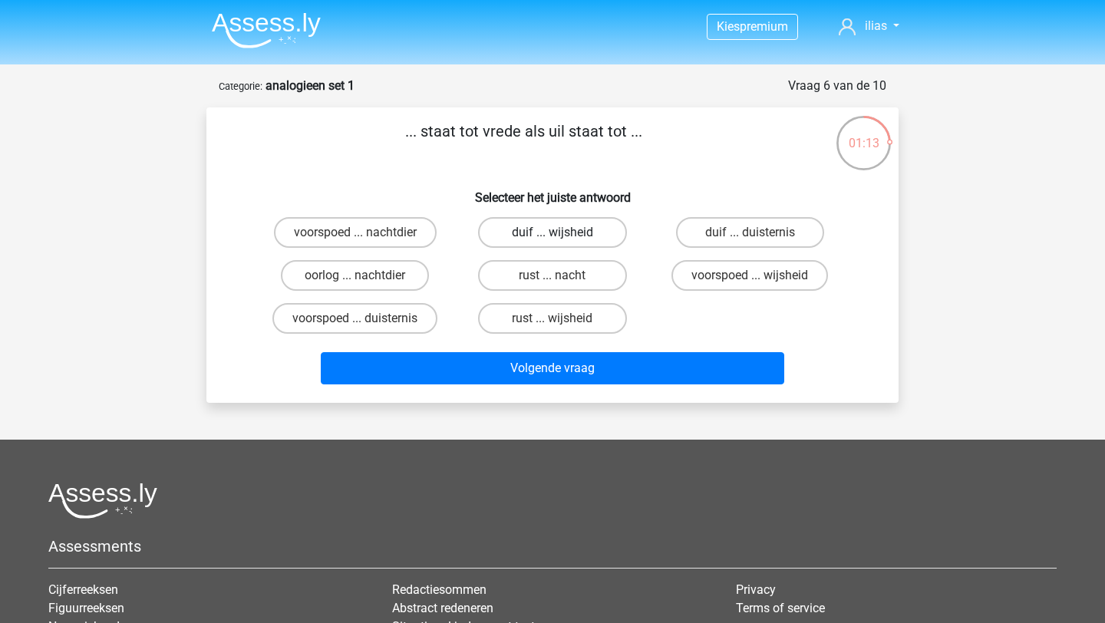
click at [547, 229] on label "duif ... wijsheid" at bounding box center [552, 232] width 148 height 31
click at [552, 232] on input "duif ... wijsheid" at bounding box center [557, 237] width 10 height 10
radio input "true"
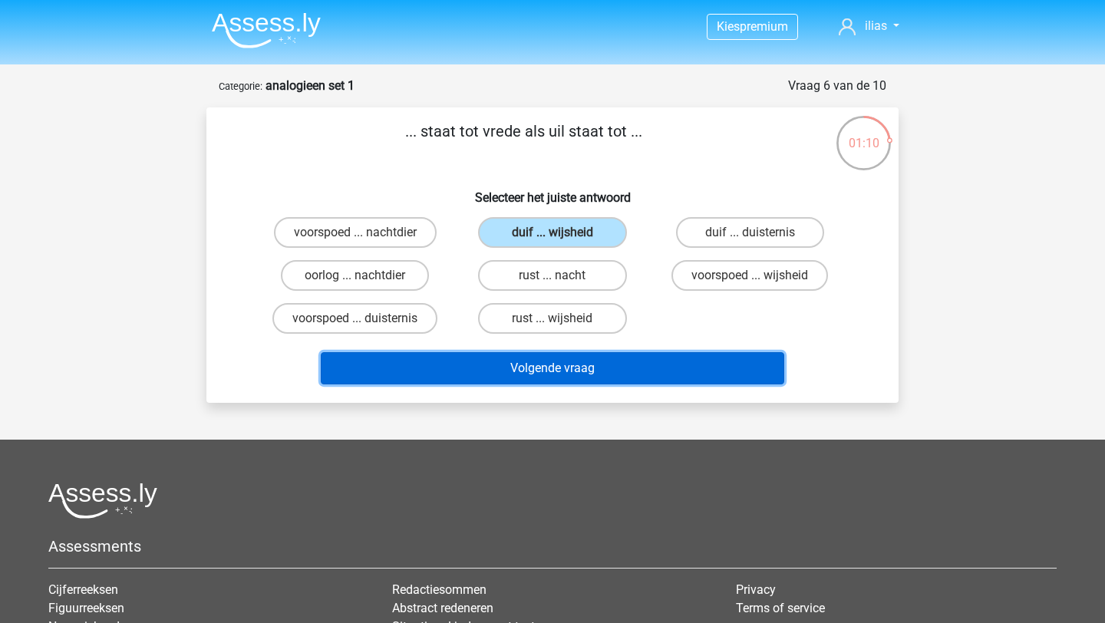
click at [545, 359] on button "Volgende vraag" at bounding box center [553, 368] width 464 height 32
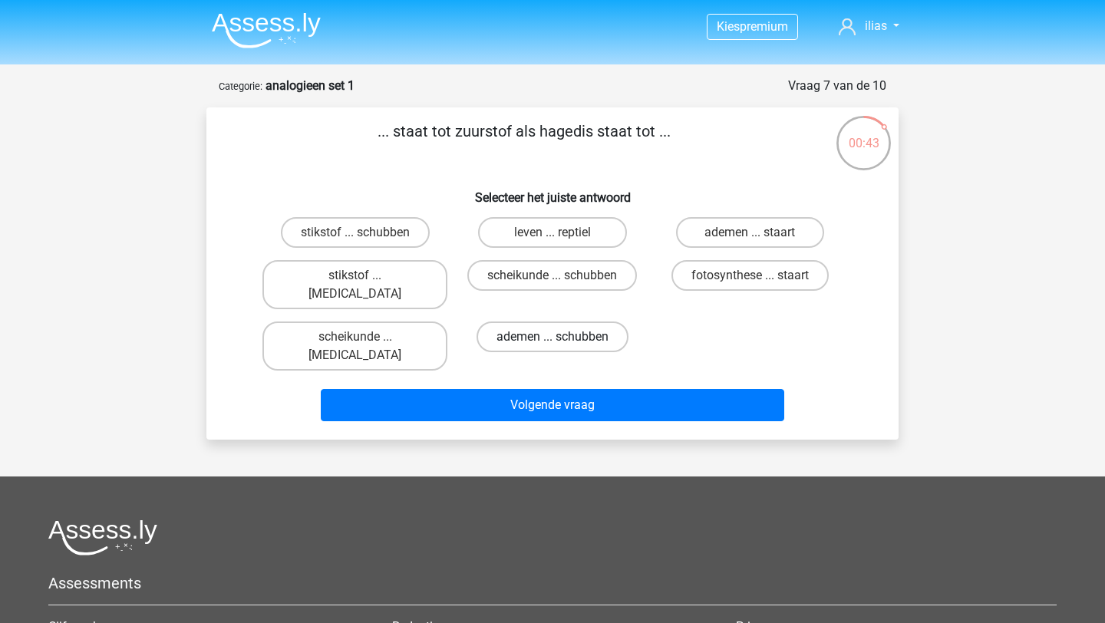
click at [539, 321] on label "ademen ... schubben" at bounding box center [552, 336] width 152 height 31
click at [552, 337] on input "ademen ... schubben" at bounding box center [557, 342] width 10 height 10
radio input "true"
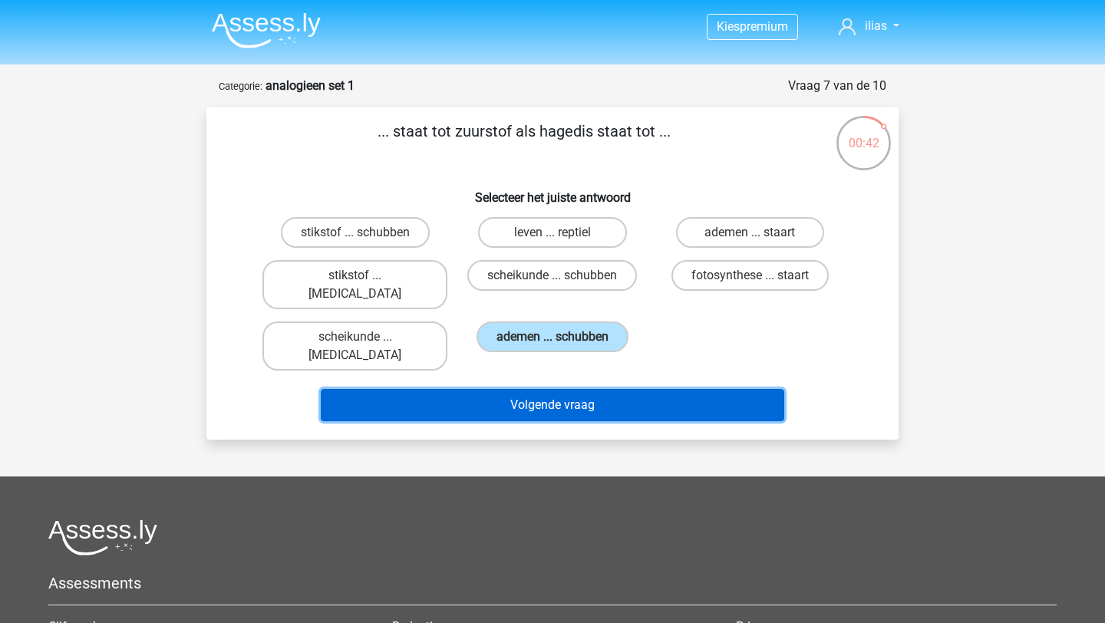
click at [542, 389] on button "Volgende vraag" at bounding box center [553, 405] width 464 height 32
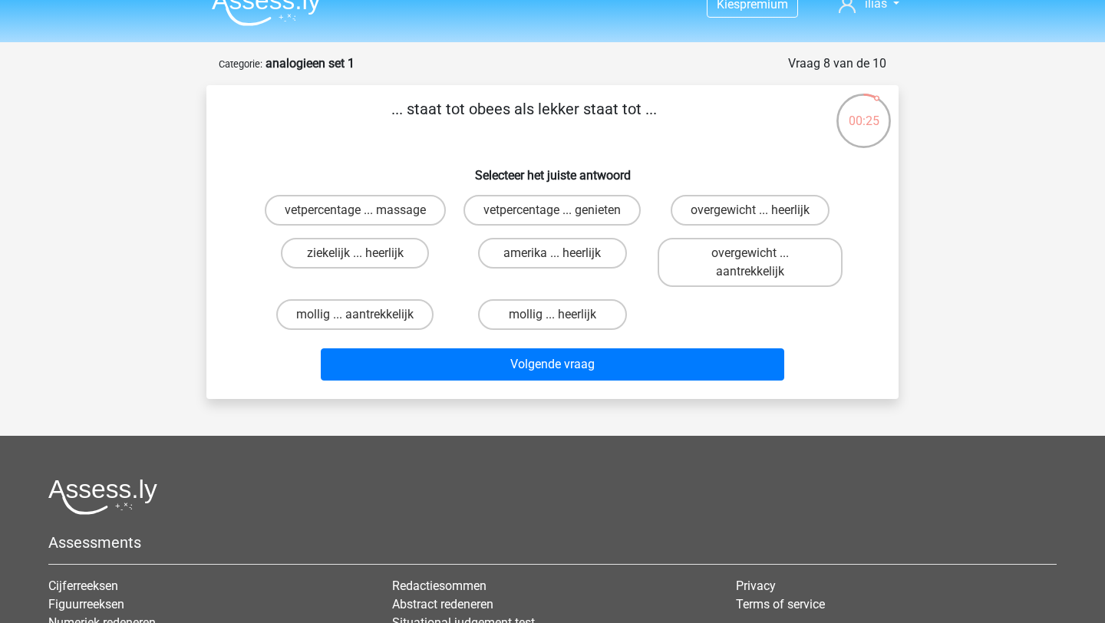
scroll to position [24, 0]
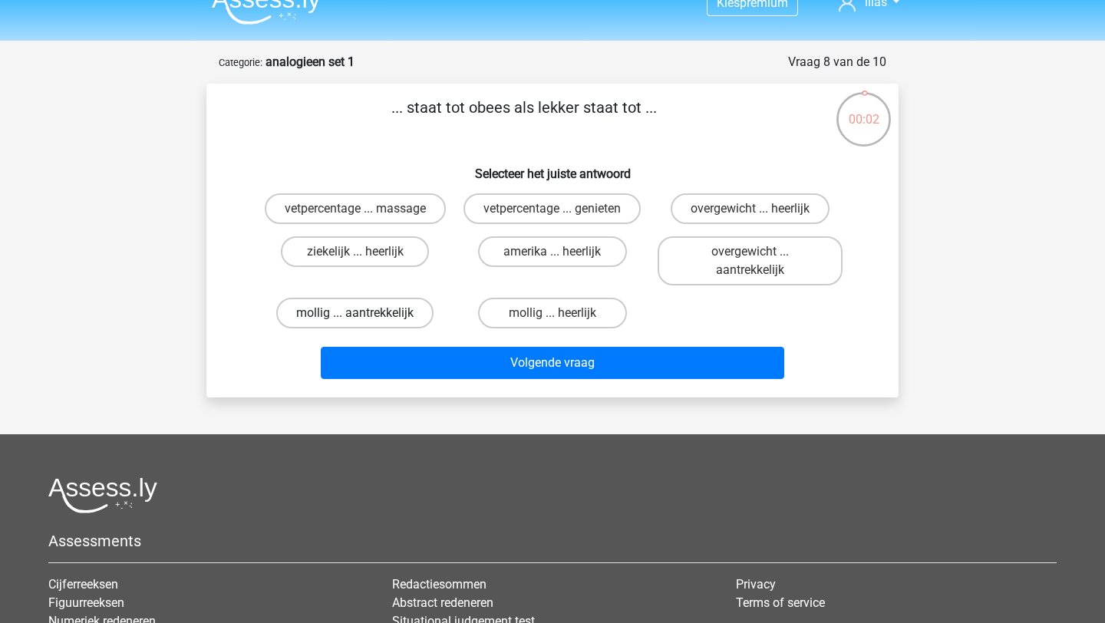
click at [412, 308] on label "mollig ... aantrekkelijk" at bounding box center [354, 313] width 157 height 31
click at [365, 313] on input "mollig ... aantrekkelijk" at bounding box center [360, 318] width 10 height 10
radio input "true"
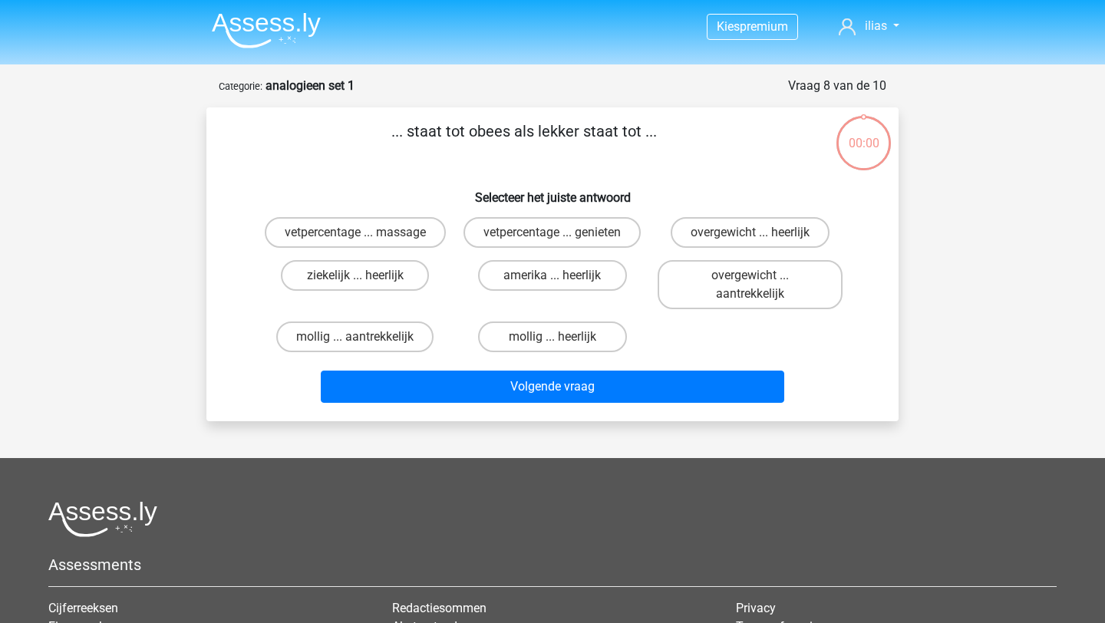
scroll to position [24, 0]
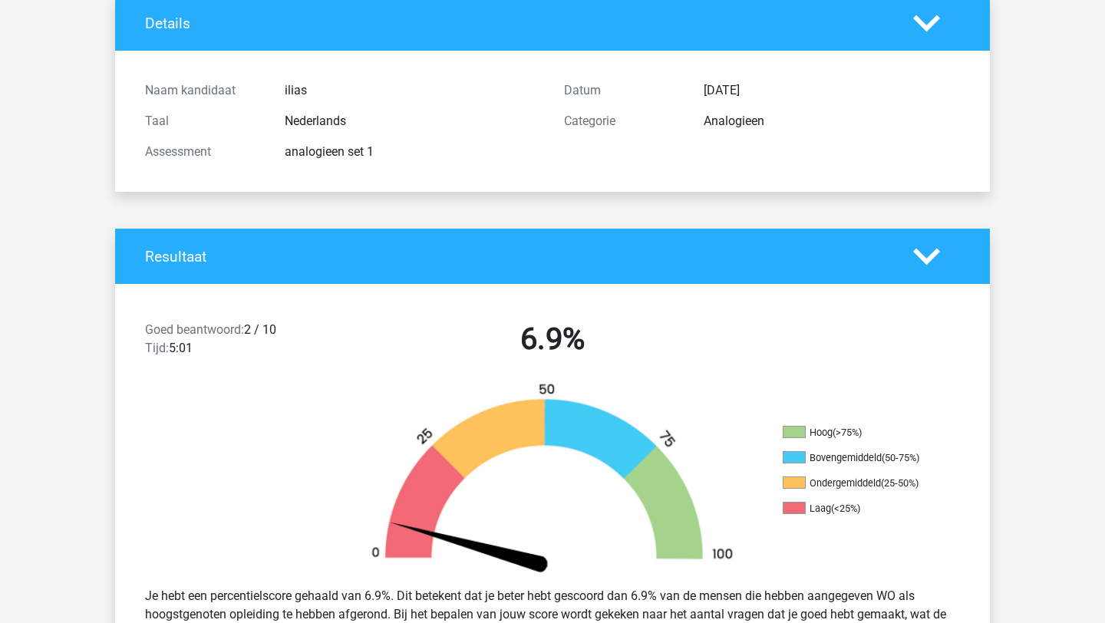
scroll to position [102, 0]
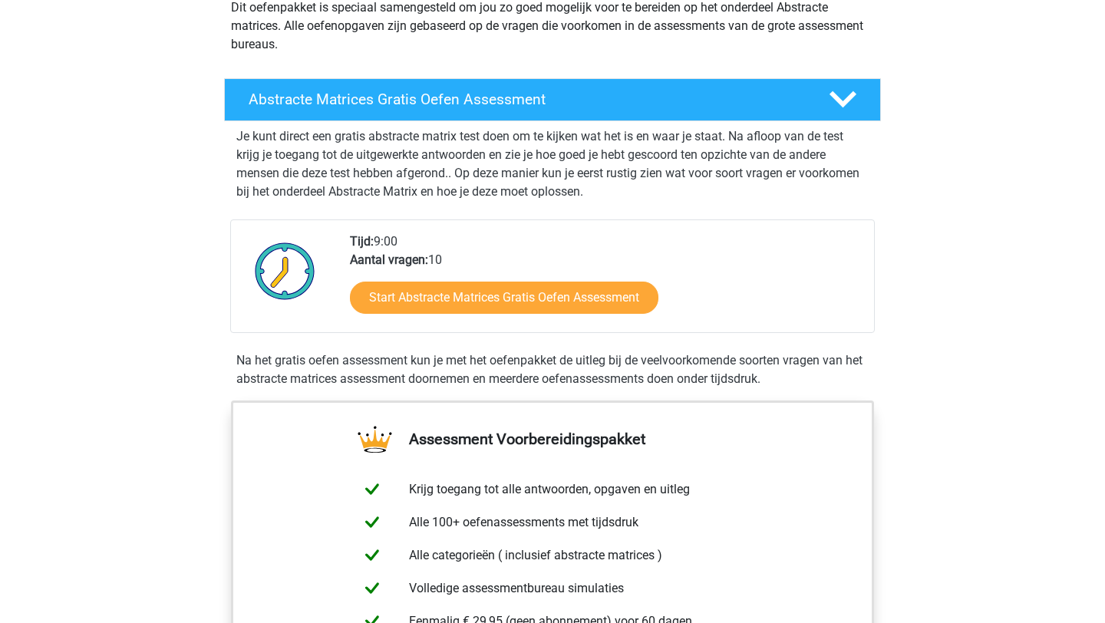
scroll to position [172, 0]
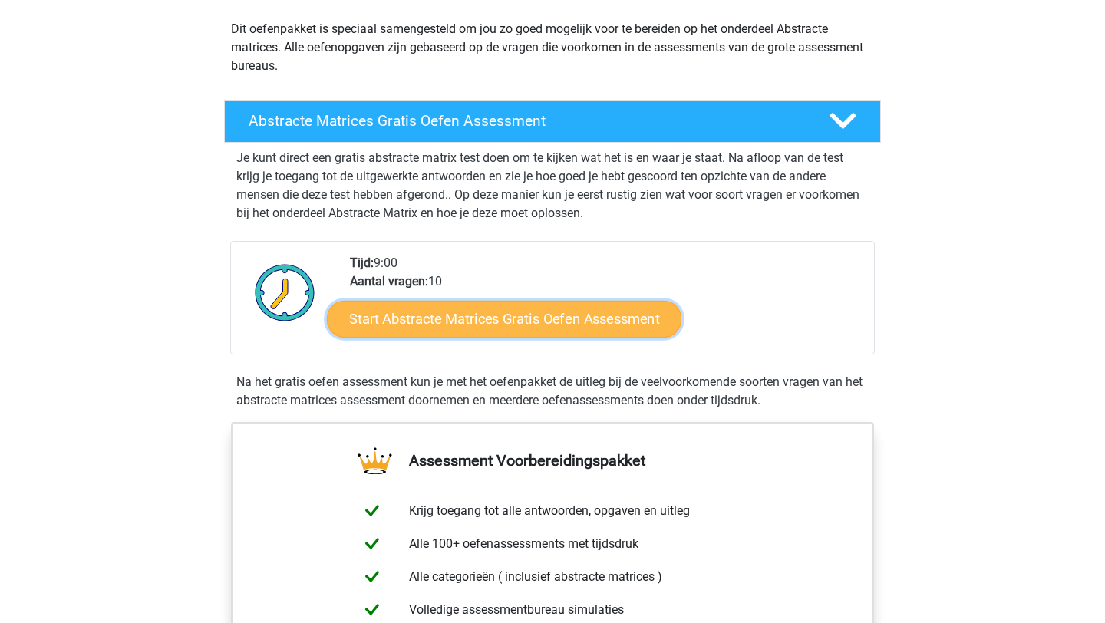
click at [395, 322] on link "Start Abstracte Matrices Gratis Oefen Assessment" at bounding box center [504, 318] width 354 height 37
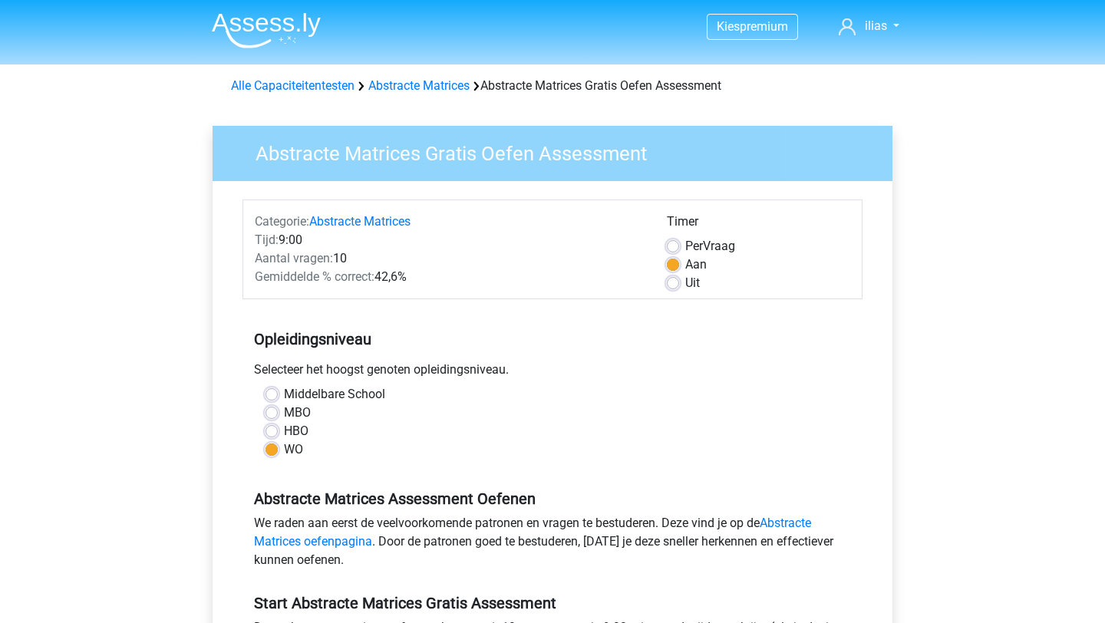
scroll to position [404, 0]
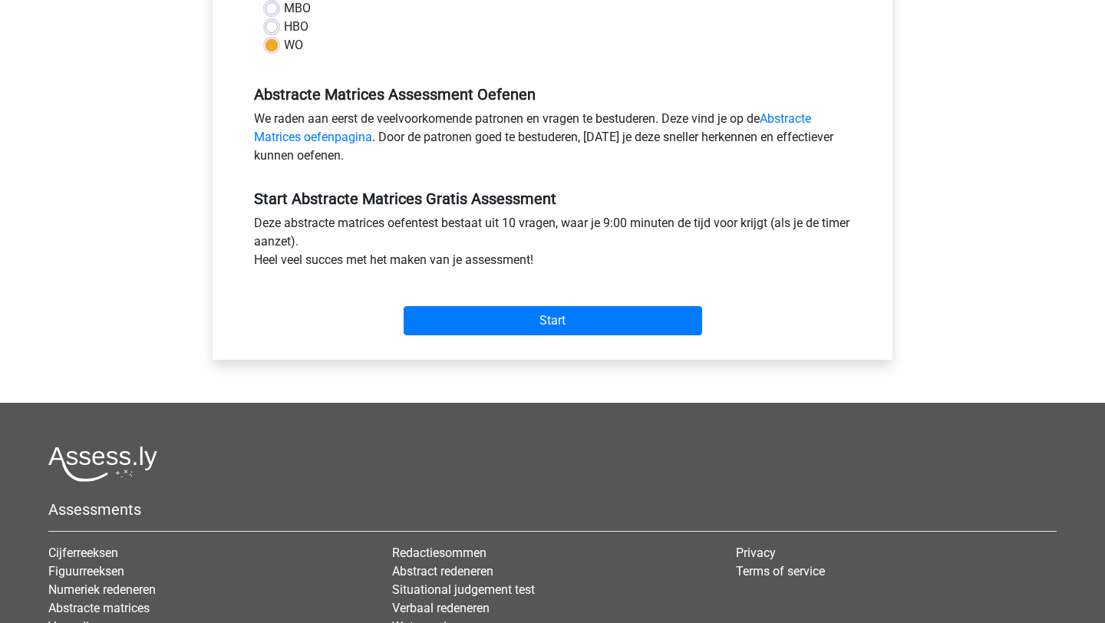
click at [473, 298] on div "Start" at bounding box center [552, 309] width 620 height 54
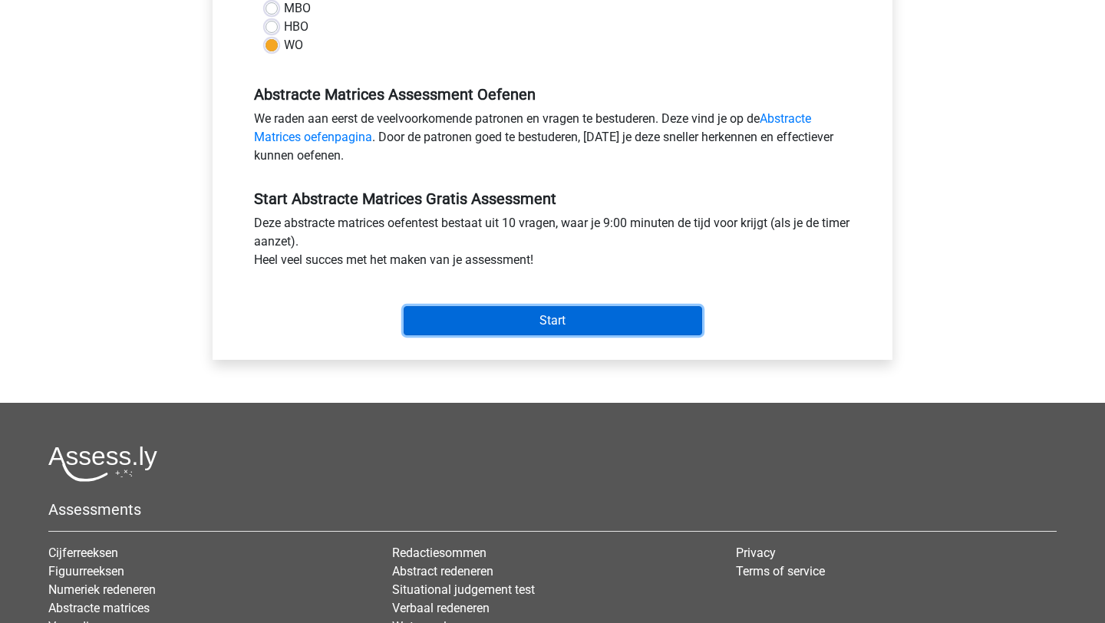
click at [463, 319] on input "Start" at bounding box center [553, 320] width 298 height 29
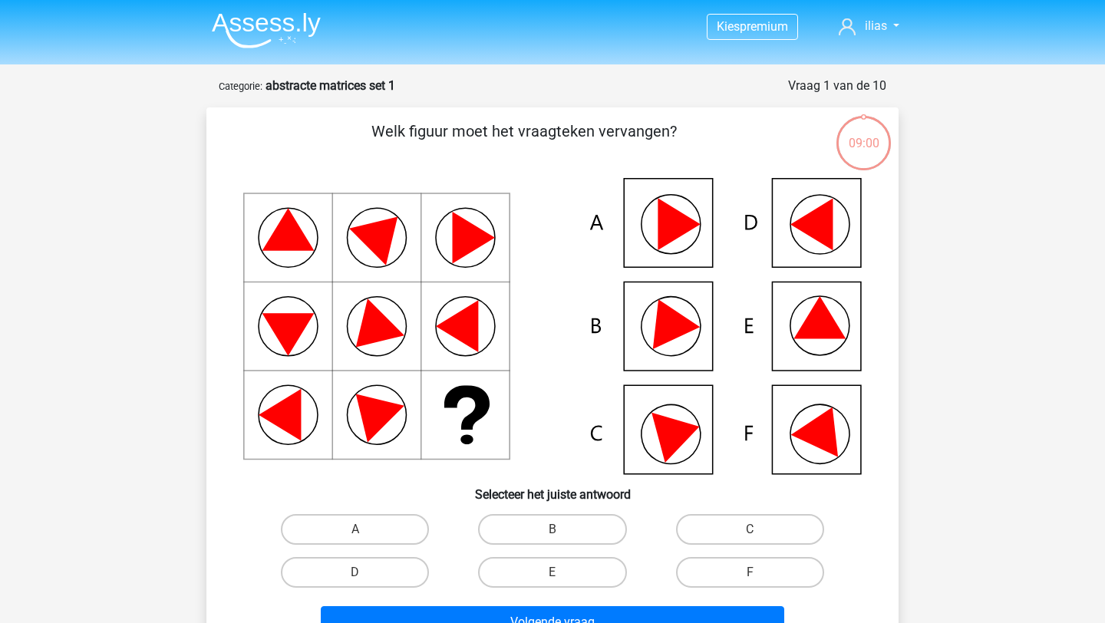
scroll to position [58, 0]
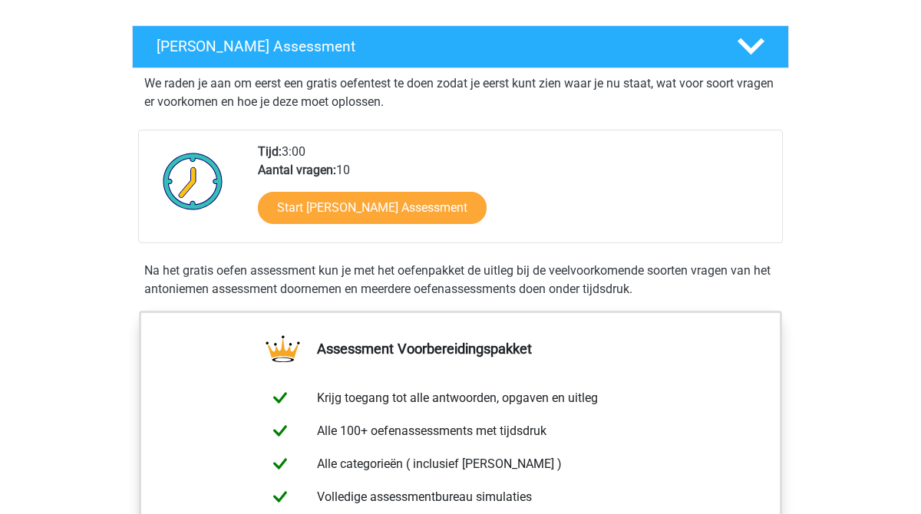
scroll to position [255, 0]
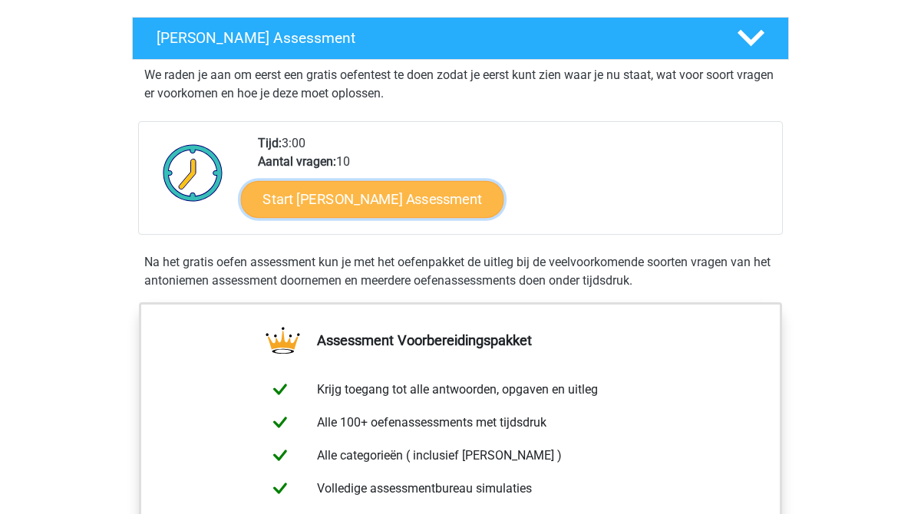
click at [348, 195] on link "Start Antoniemen Gratis Oefen Assessment" at bounding box center [372, 198] width 263 height 37
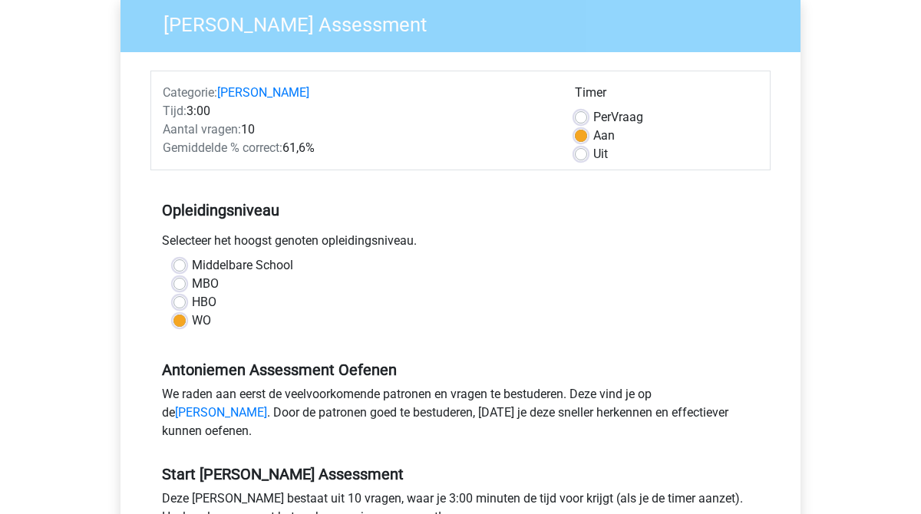
scroll to position [131, 0]
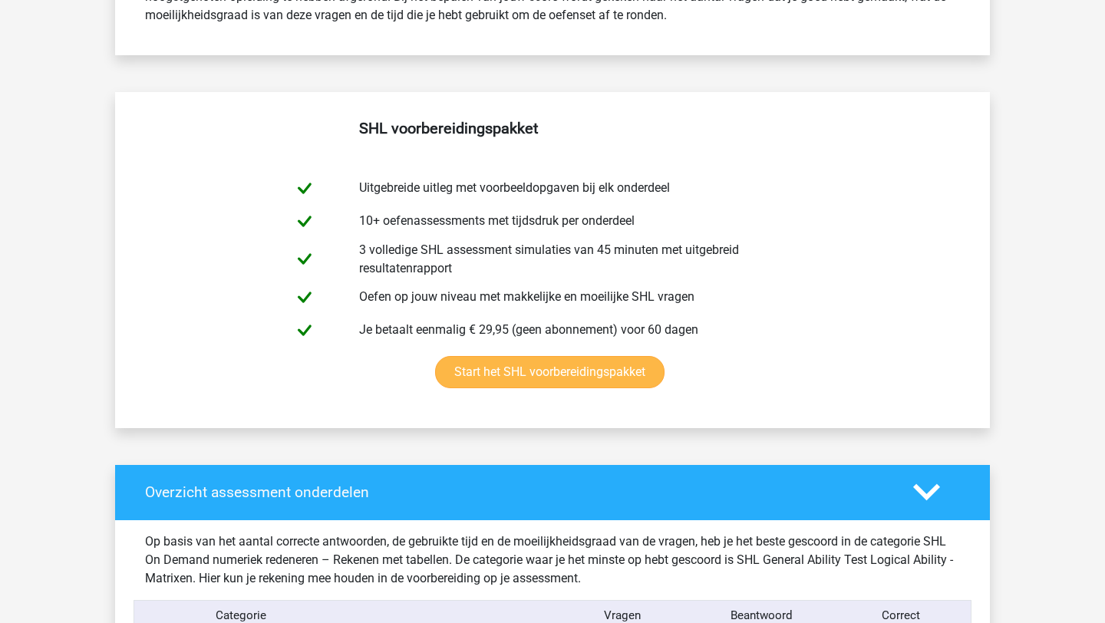
scroll to position [1001, 0]
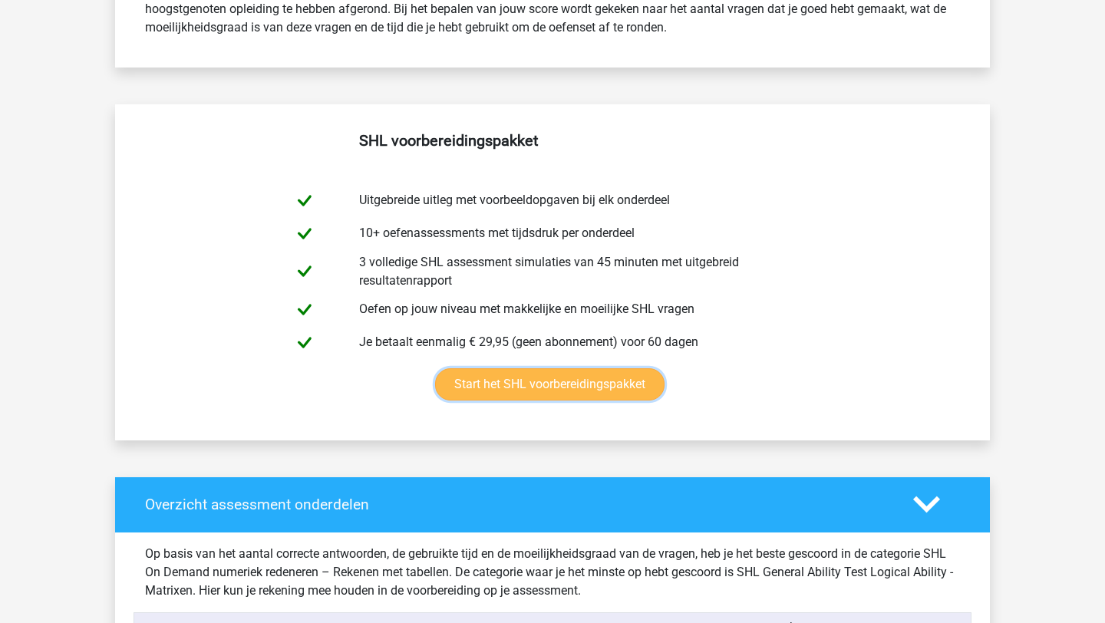
click at [531, 382] on link "Start het SHL voorbereidingspakket" at bounding box center [549, 384] width 229 height 32
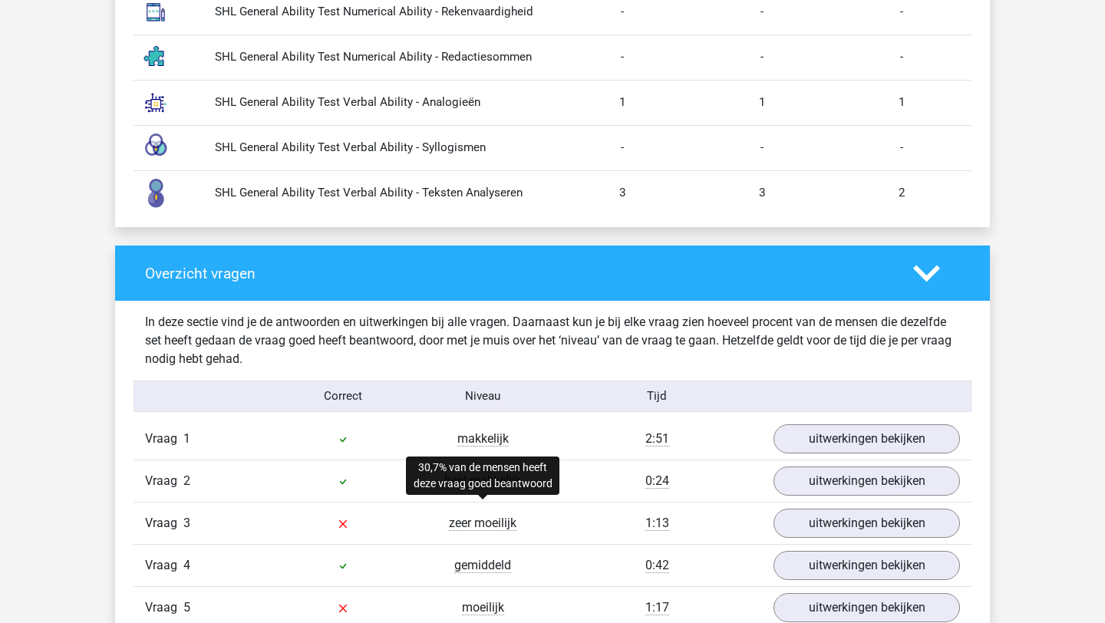
scroll to position [1771, 0]
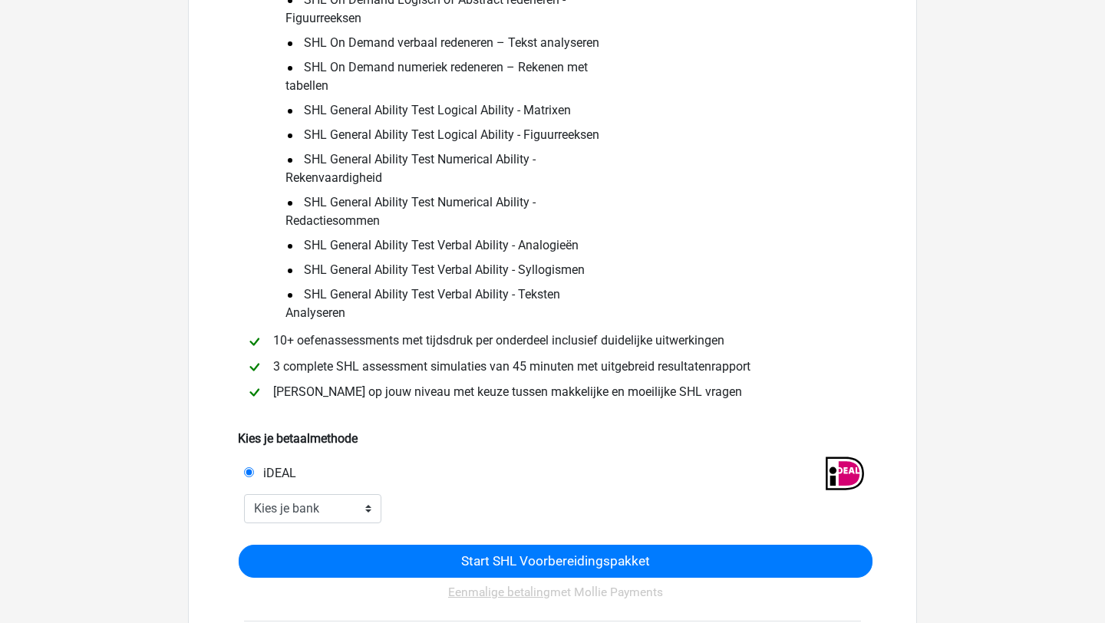
scroll to position [423, 0]
